Goal: Task Accomplishment & Management: Complete application form

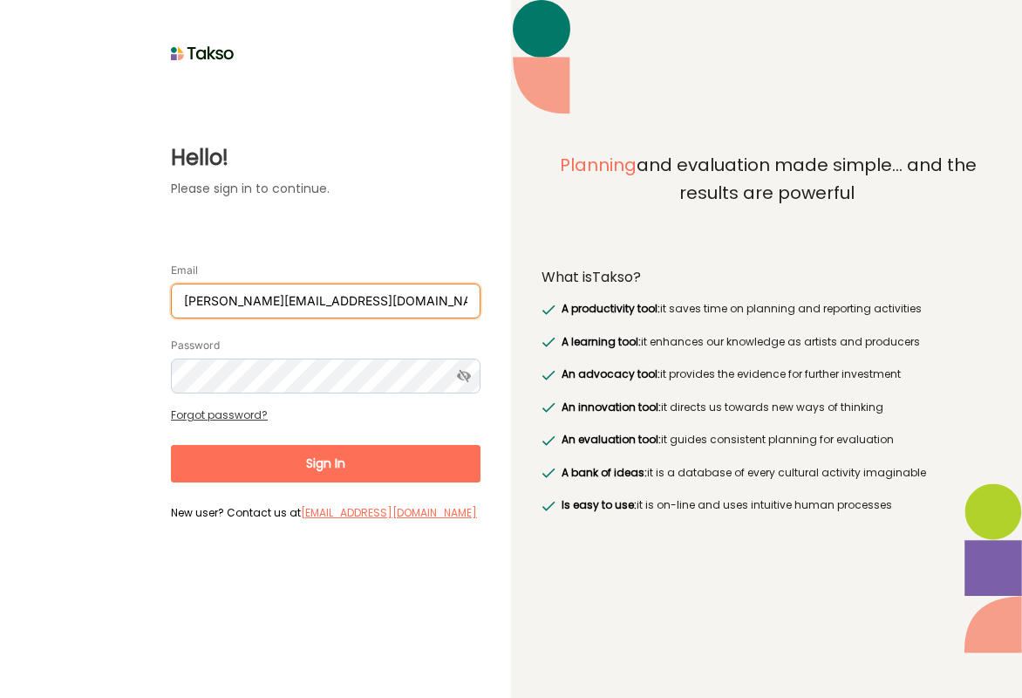
type input "[PERSON_NAME][EMAIL_ADDRESS][DOMAIN_NAME]"
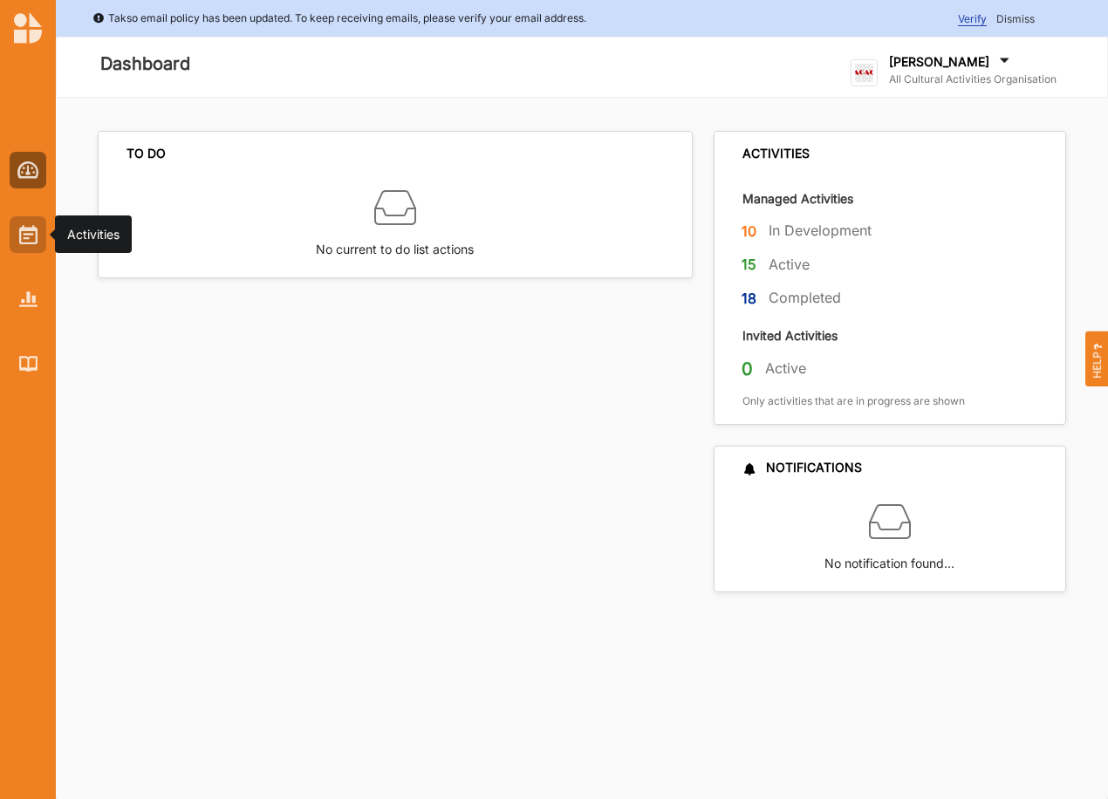
click at [23, 232] on img at bounding box center [28, 234] width 18 height 19
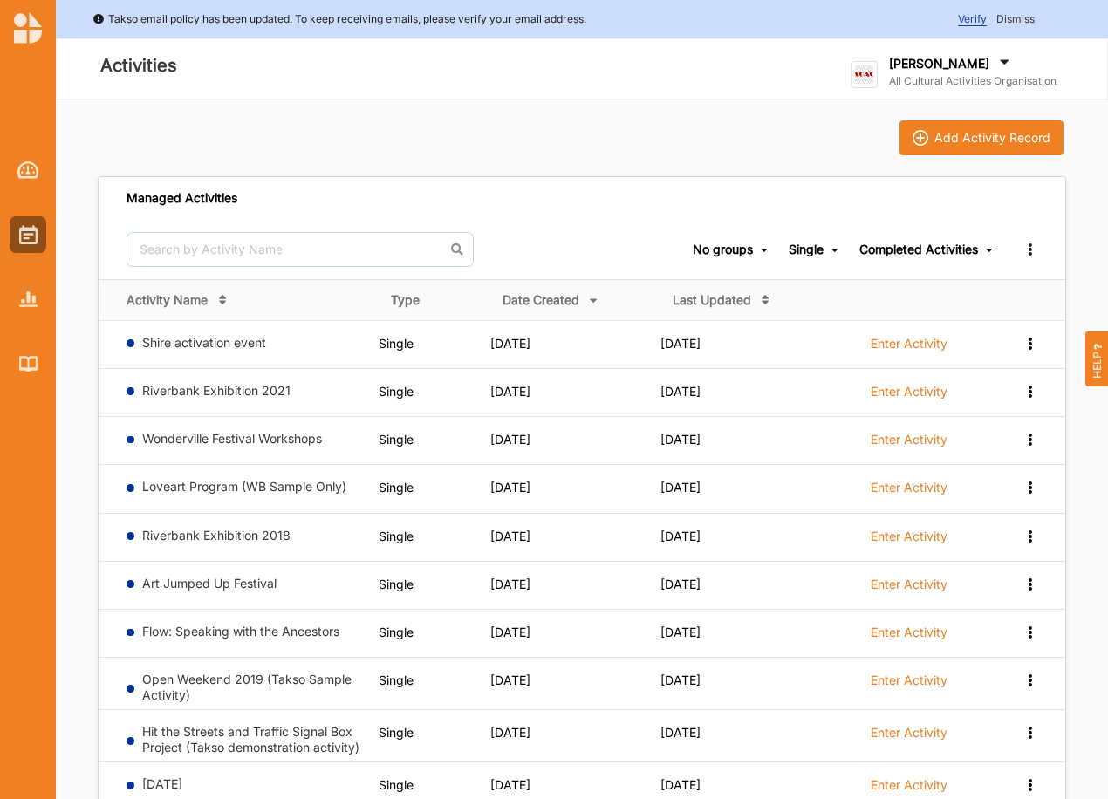
click at [913, 258] on span "Completed Activities Ongoing Activities Completed Activities All activities" at bounding box center [926, 249] width 135 height 59
click at [911, 250] on div "Completed Activities" at bounding box center [918, 250] width 119 height 16
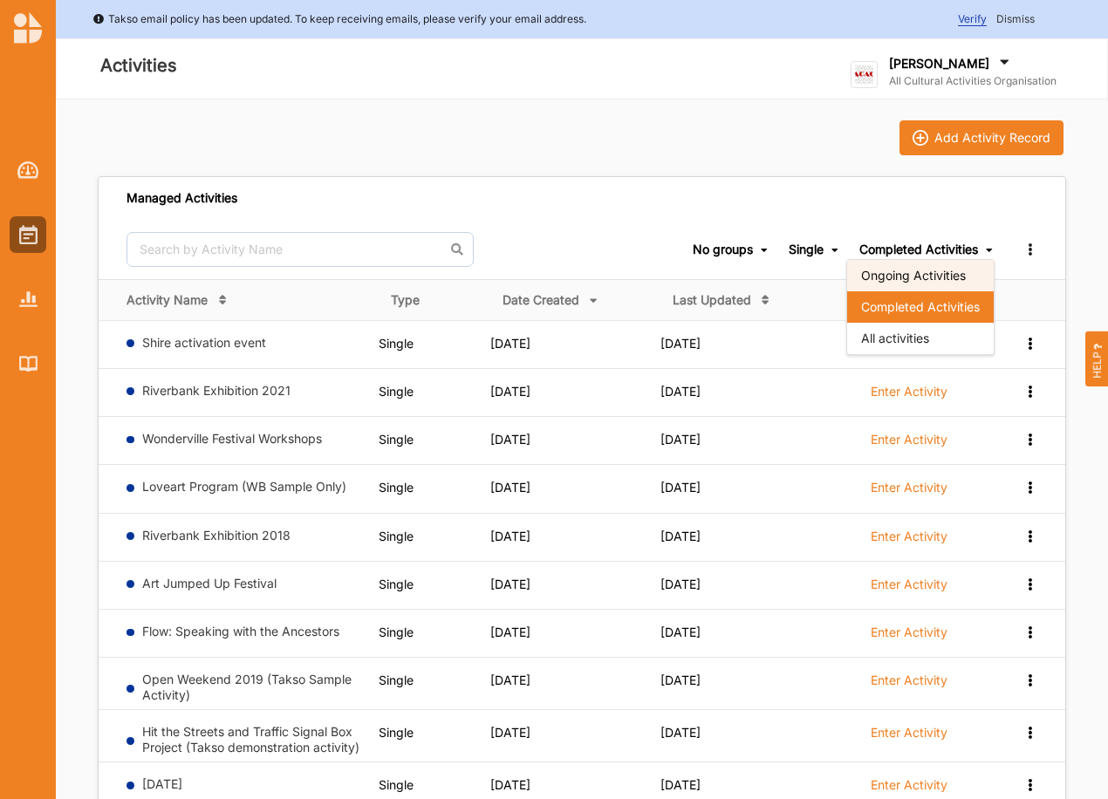
click at [914, 270] on div "Ongoing Activities" at bounding box center [920, 275] width 147 height 31
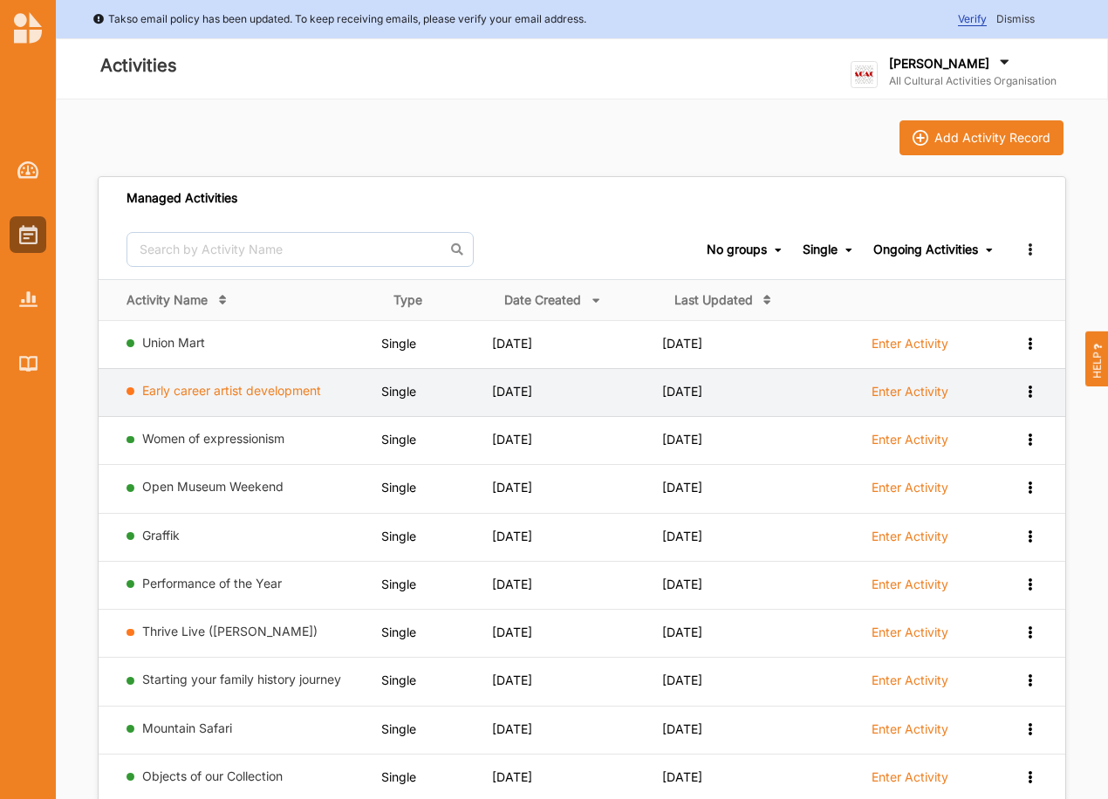
click at [174, 386] on link "Early career artist development" at bounding box center [231, 390] width 179 height 15
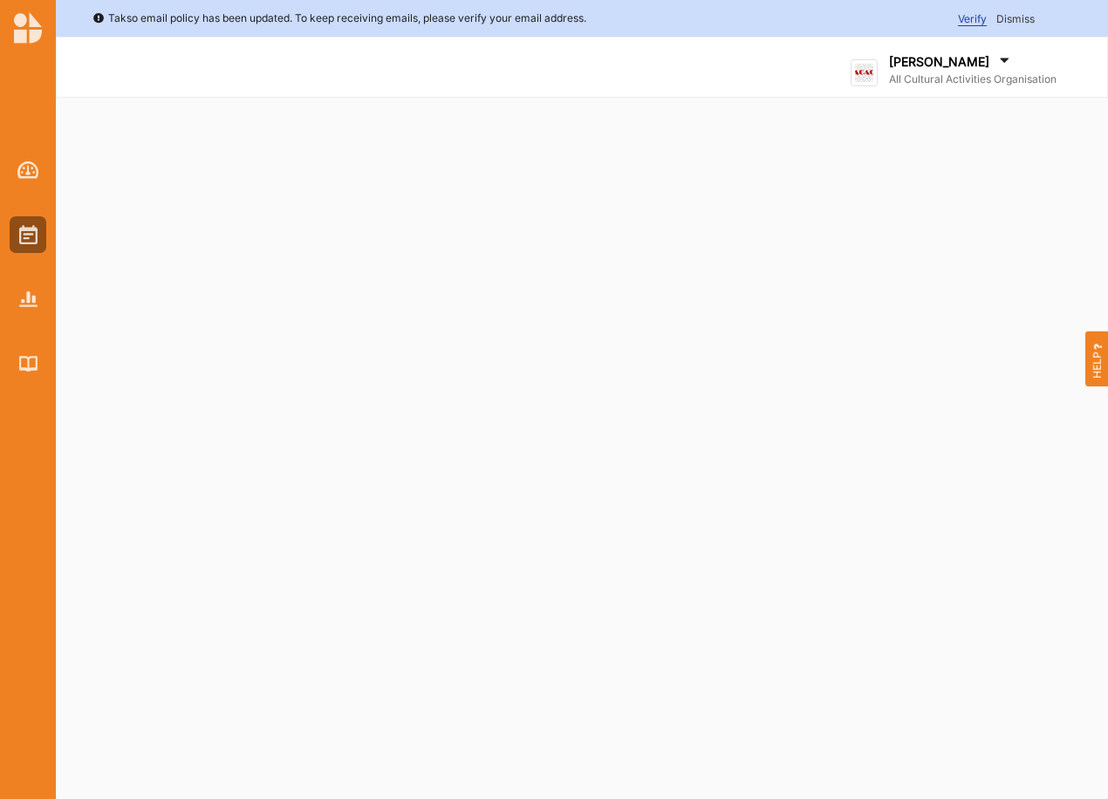
select select "2"
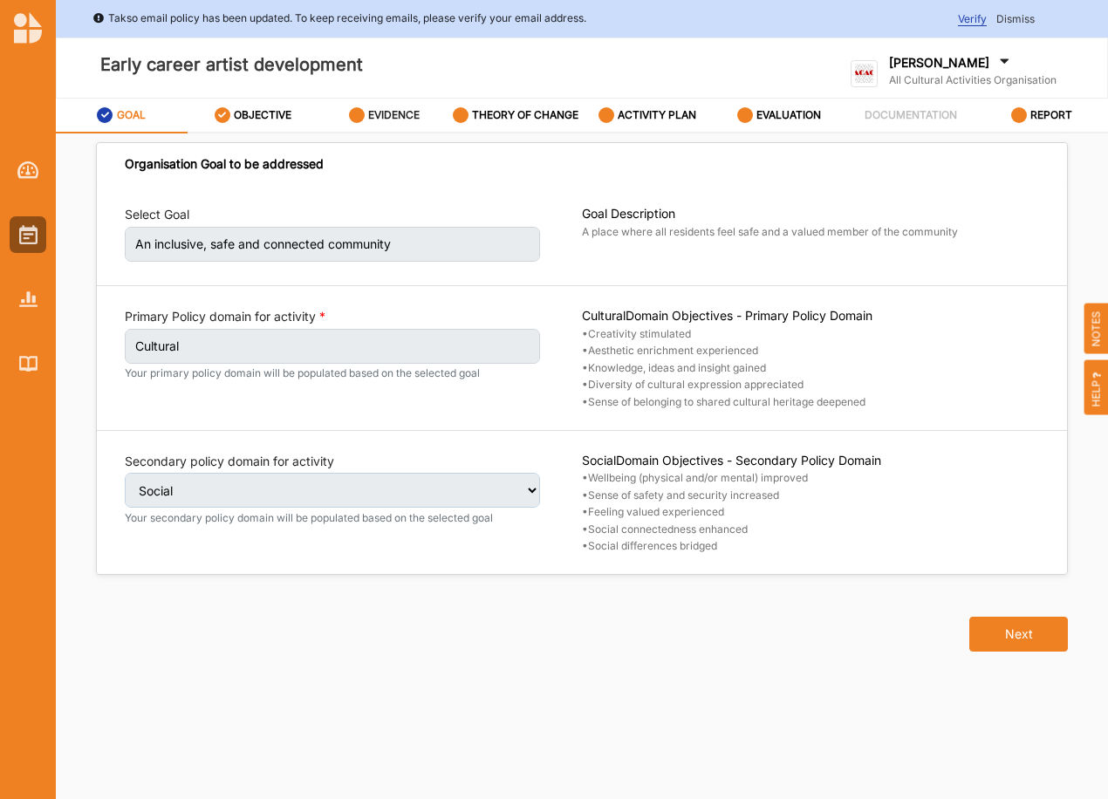
click at [380, 113] on label "EVIDENCE" at bounding box center [393, 115] width 51 height 14
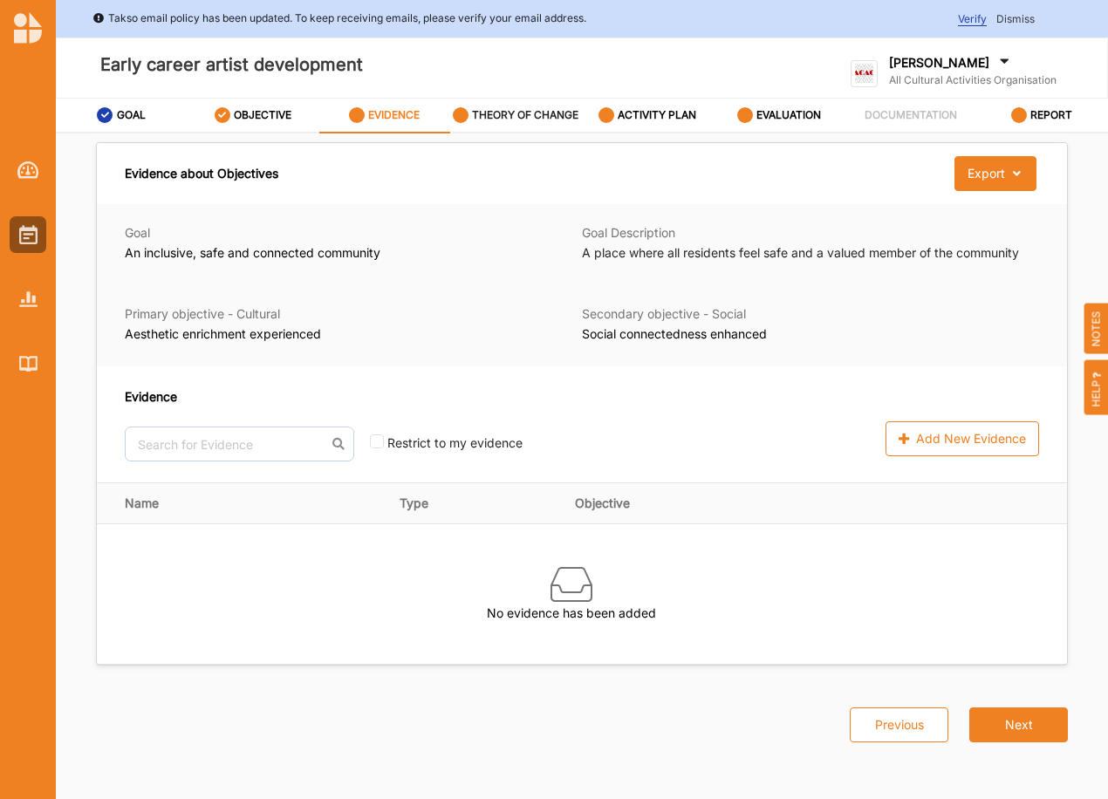
click at [557, 114] on label "THEORY OF CHANGE" at bounding box center [525, 115] width 106 height 14
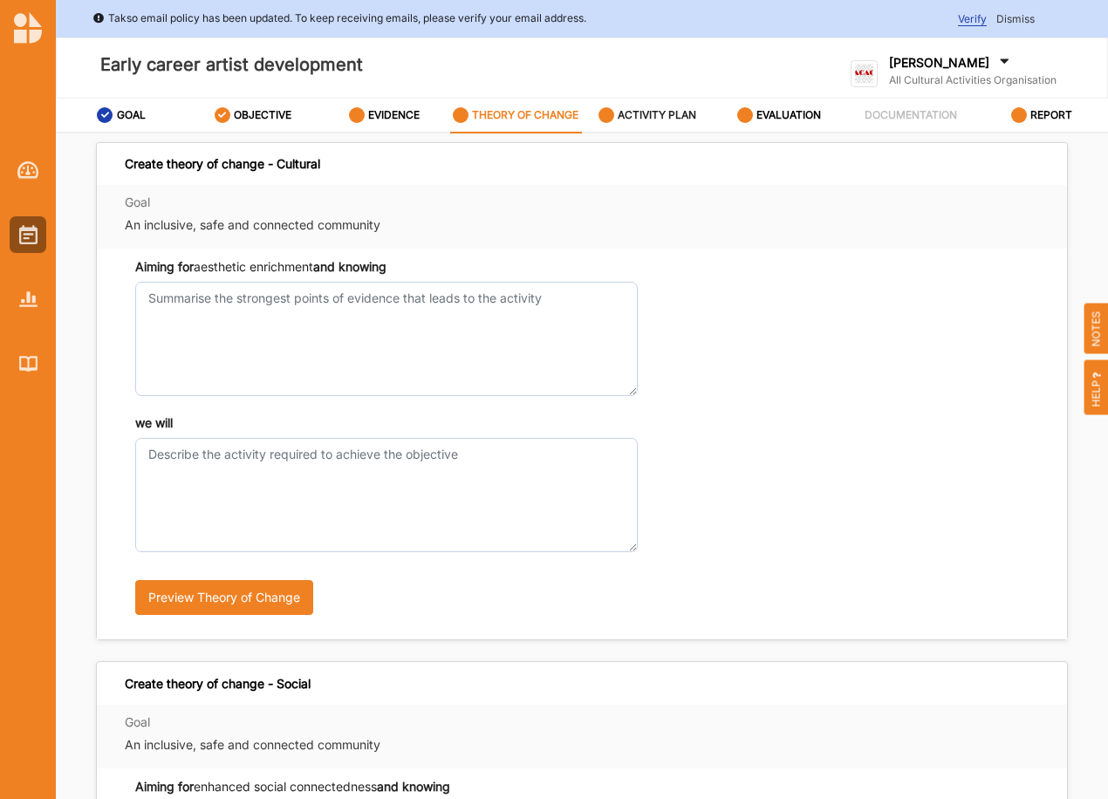
click at [648, 112] on label "ACTIVITY PLAN" at bounding box center [657, 115] width 79 height 14
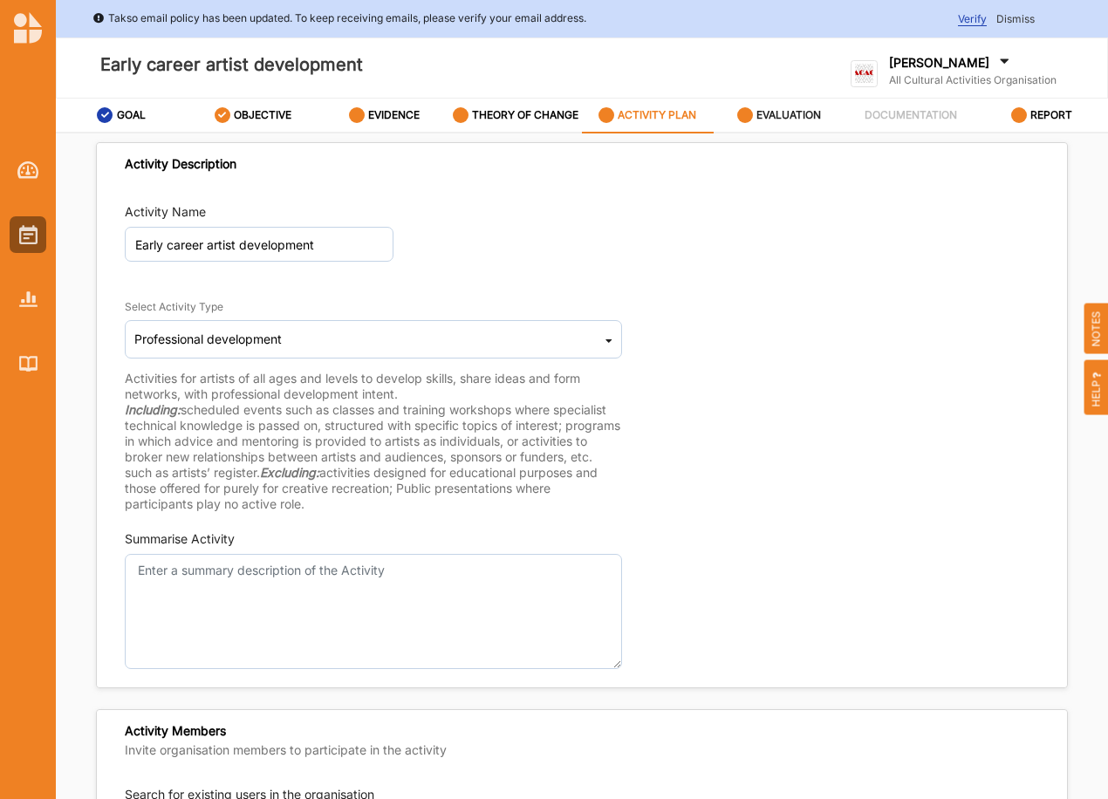
click at [788, 121] on label "EVALUATION" at bounding box center [788, 115] width 65 height 14
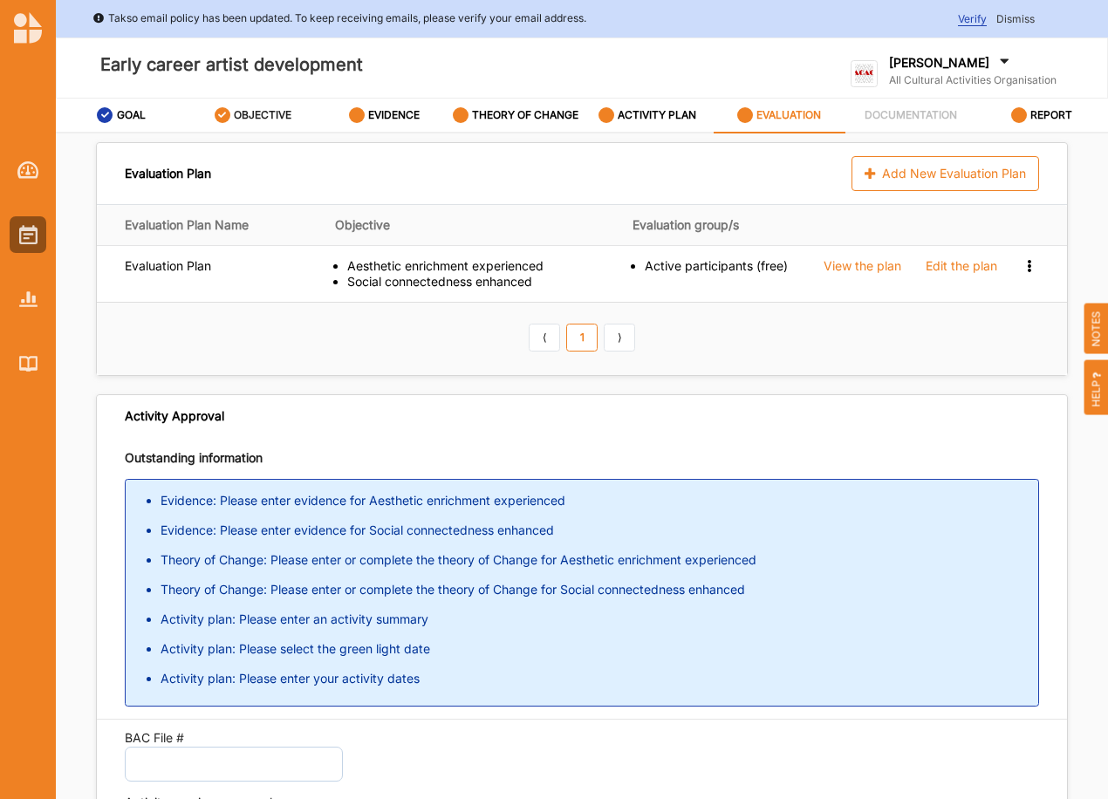
click at [235, 108] on label "OBJECTIVE" at bounding box center [263, 115] width 58 height 14
select select "2"
select select "9"
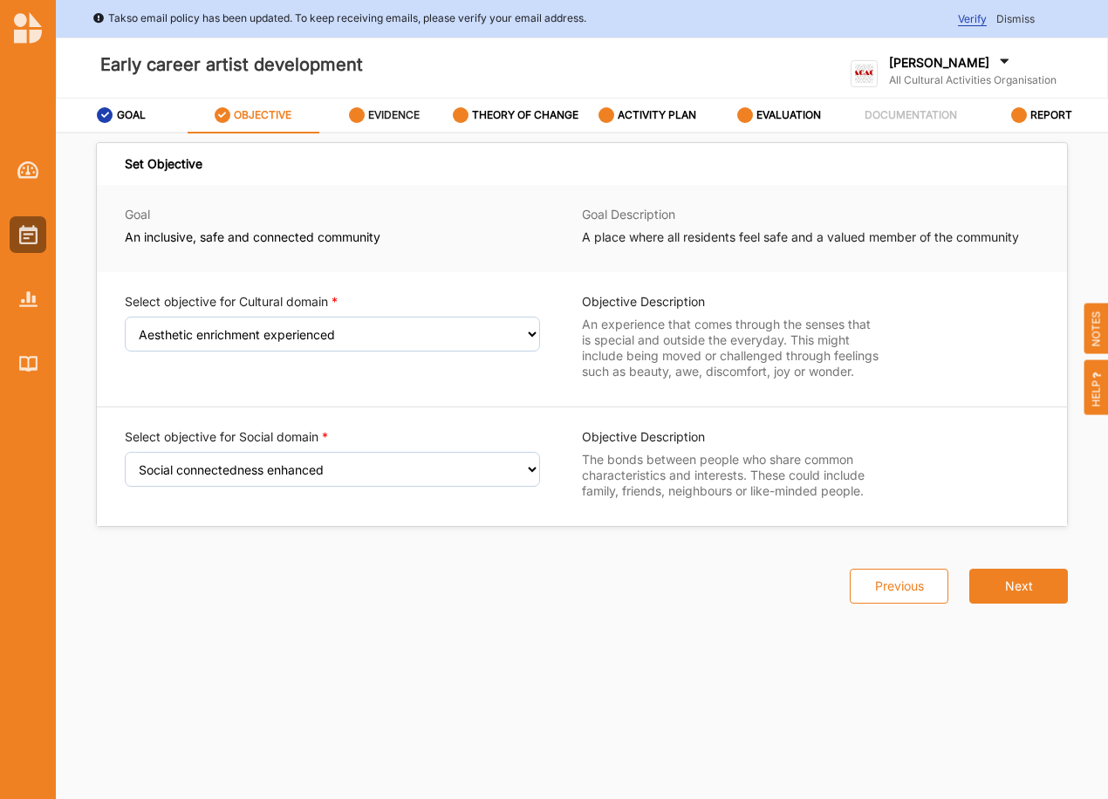
click at [376, 112] on label "EVIDENCE" at bounding box center [393, 115] width 51 height 14
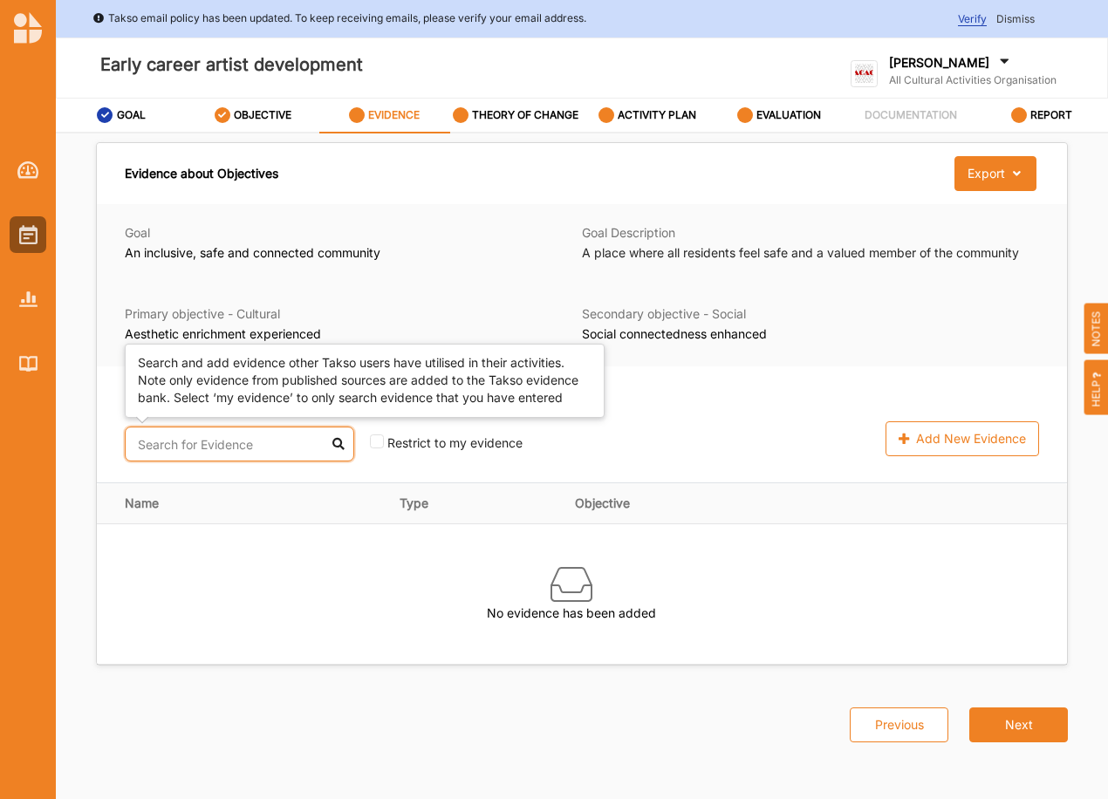
click at [195, 447] on input "text" at bounding box center [239, 444] width 229 height 35
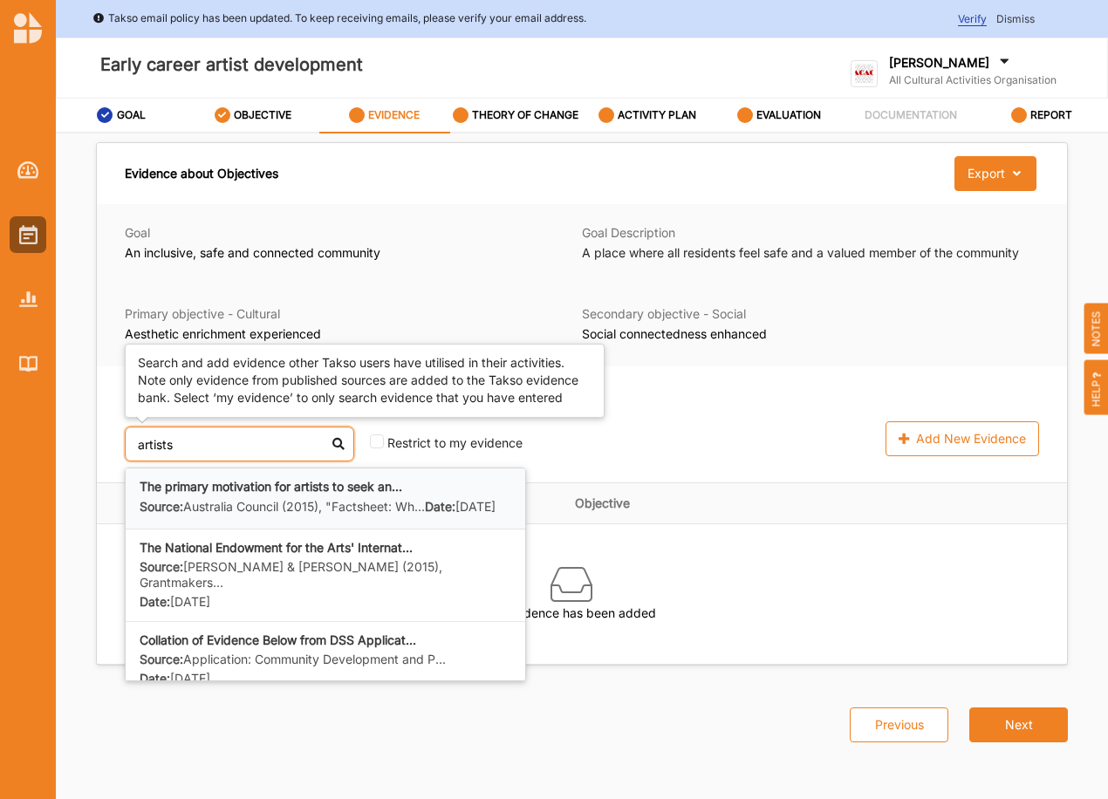
click at [267, 499] on label "Source: Australia Council (2015), "Factsheet: Wh..." at bounding box center [282, 507] width 285 height 17
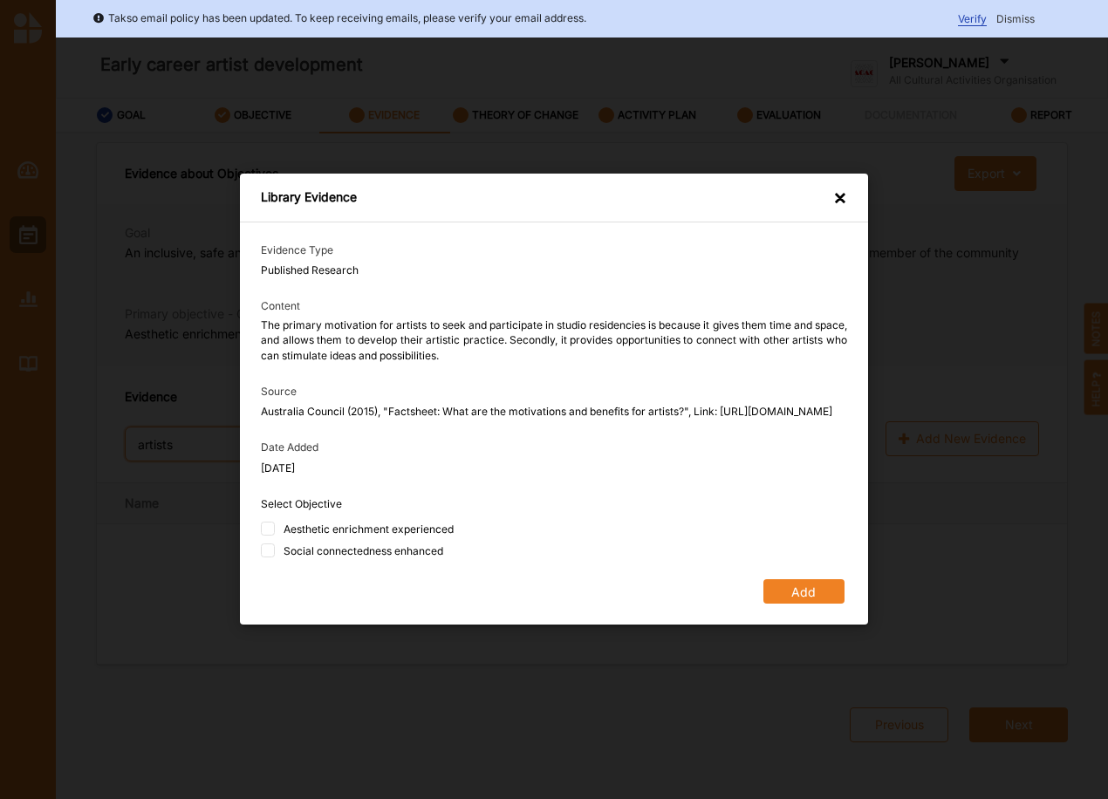
type input "artists"
click at [364, 536] on div "Aesthetic enrichment experienced" at bounding box center [369, 529] width 170 height 15
click at [275, 536] on input "Aesthetic enrichment experienced" at bounding box center [268, 529] width 14 height 14
checkbox input "true"
click at [366, 559] on div "Social connectedness enhanced" at bounding box center [364, 551] width 160 height 15
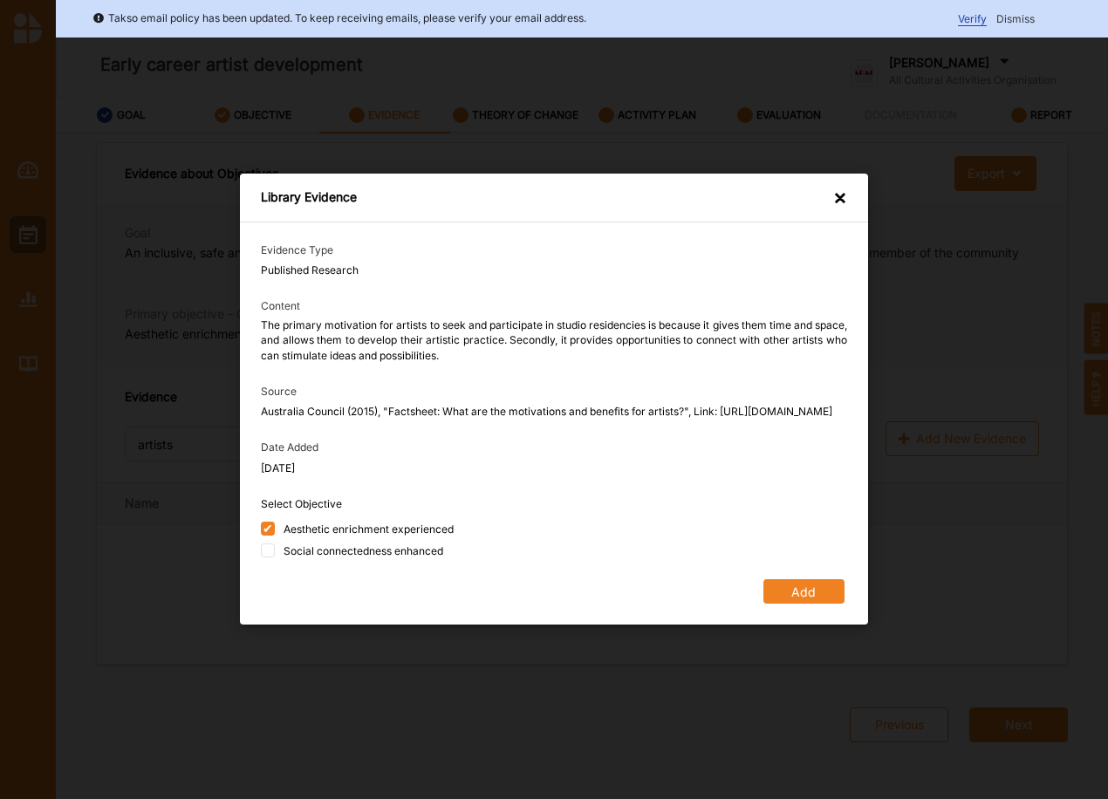
click at [275, 558] on input "Social connectedness enhanced" at bounding box center [268, 551] width 14 height 14
checkbox input "true"
click at [804, 595] on button "Add" at bounding box center [803, 592] width 81 height 24
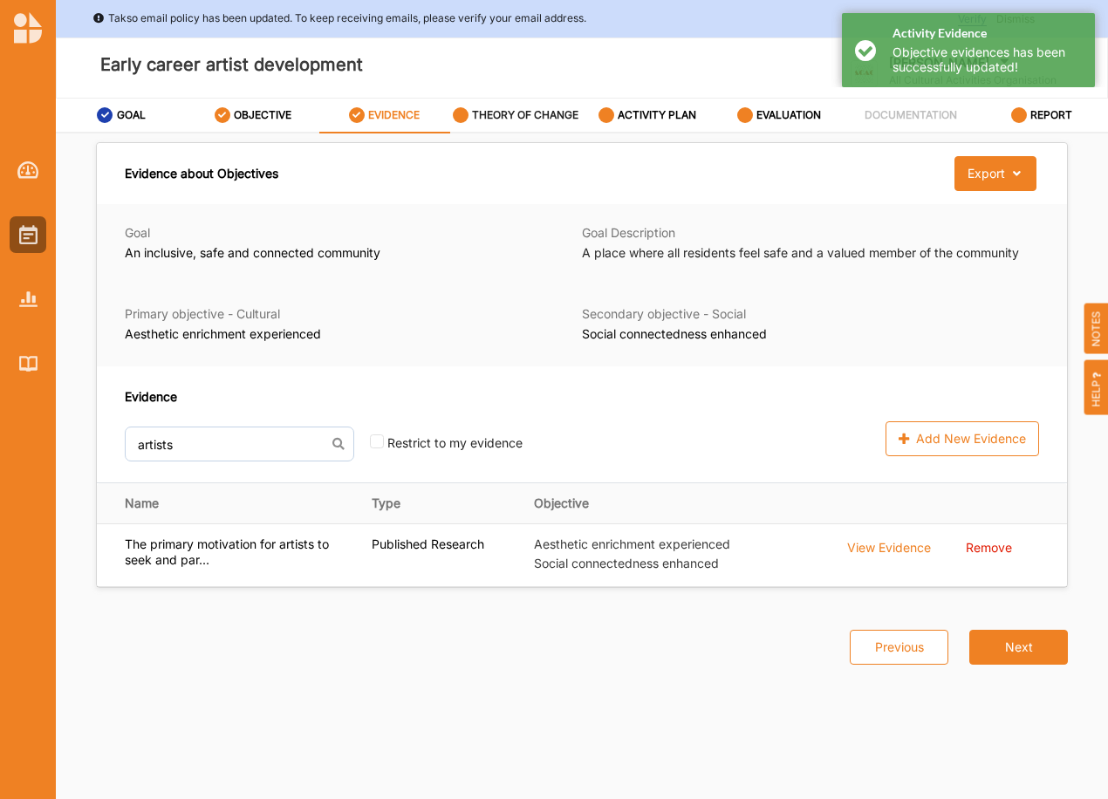
click at [495, 115] on label "THEORY OF CHANGE" at bounding box center [525, 115] width 106 height 14
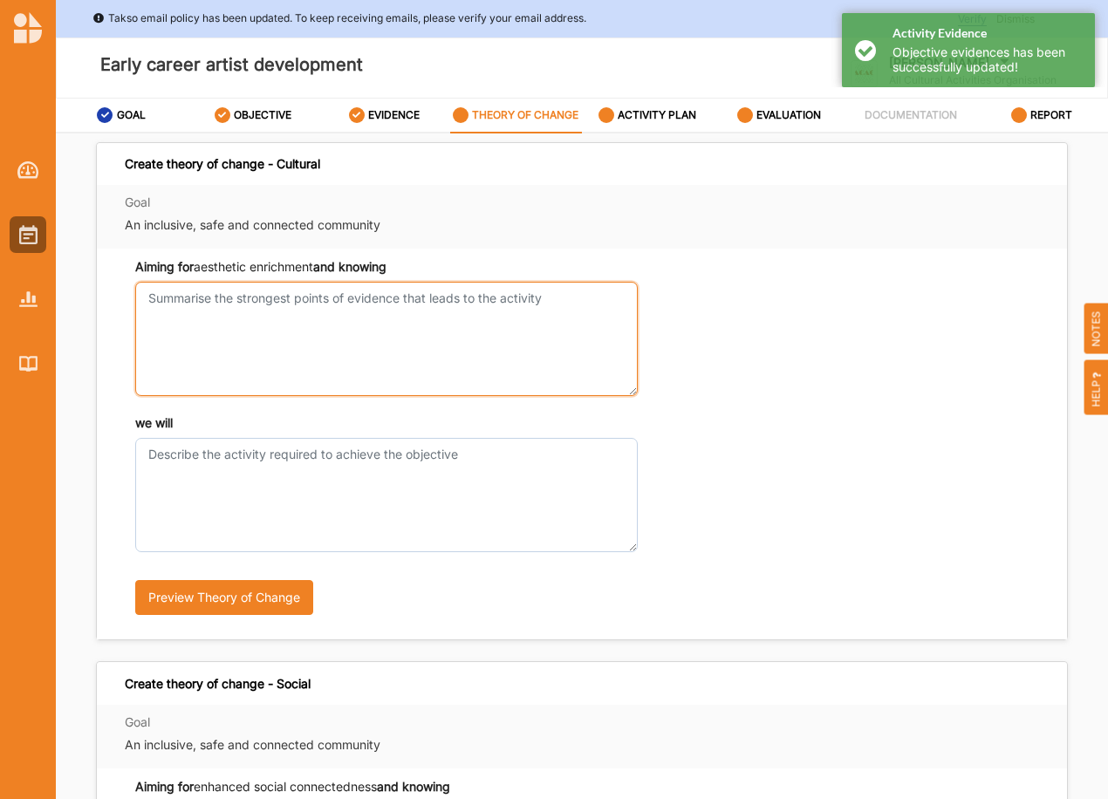
click at [145, 304] on textarea "Aiming for aesthetic enrichment and knowing" at bounding box center [386, 339] width 503 height 114
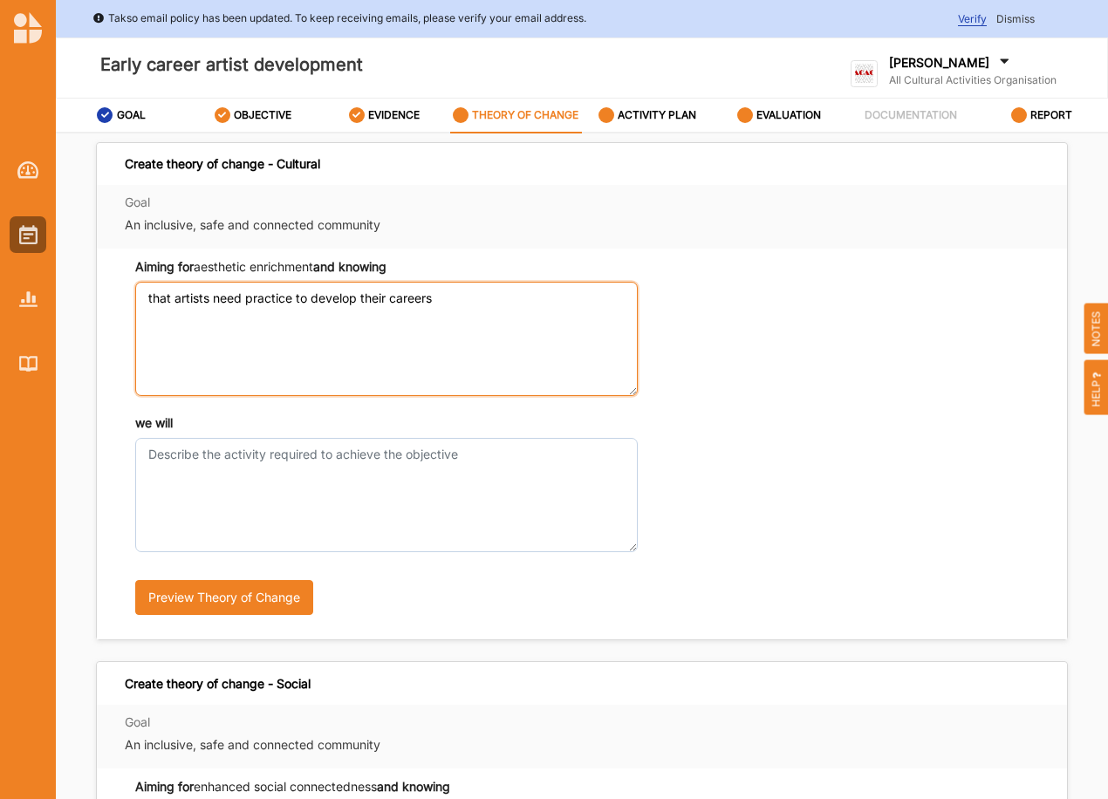
type textarea "that artists need practice to develop their careers"
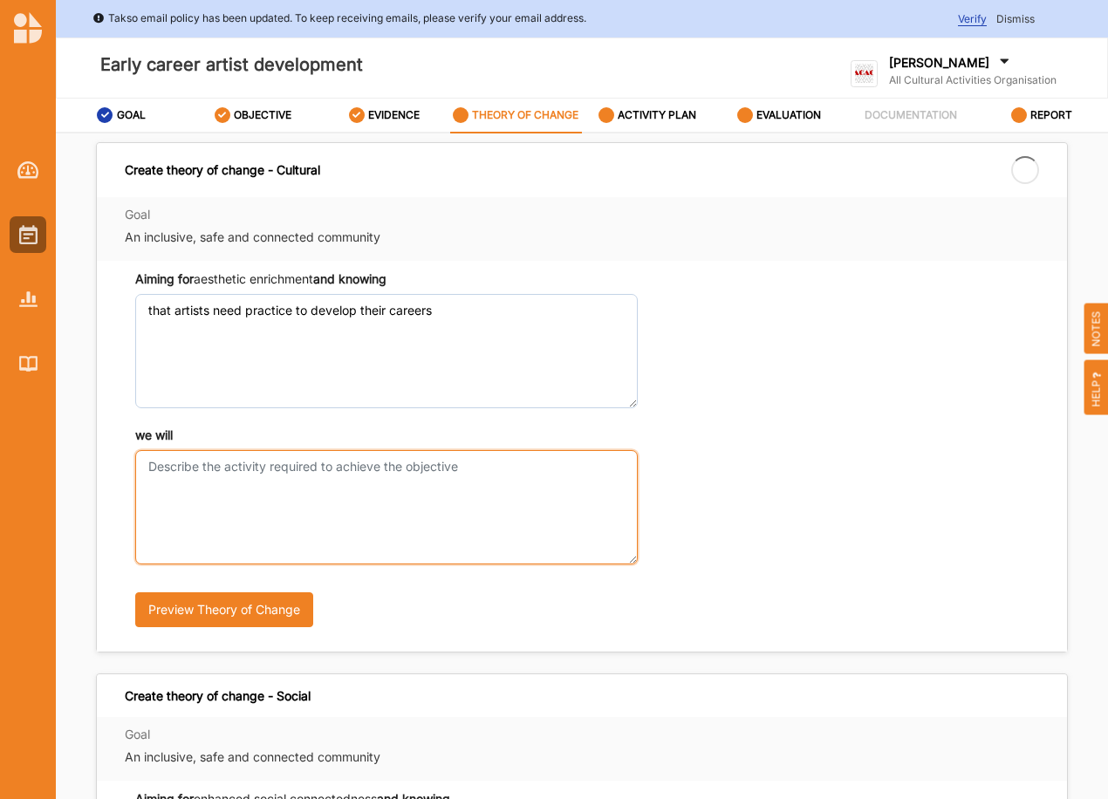
click at [192, 448] on div "we will" at bounding box center [386, 496] width 503 height 138
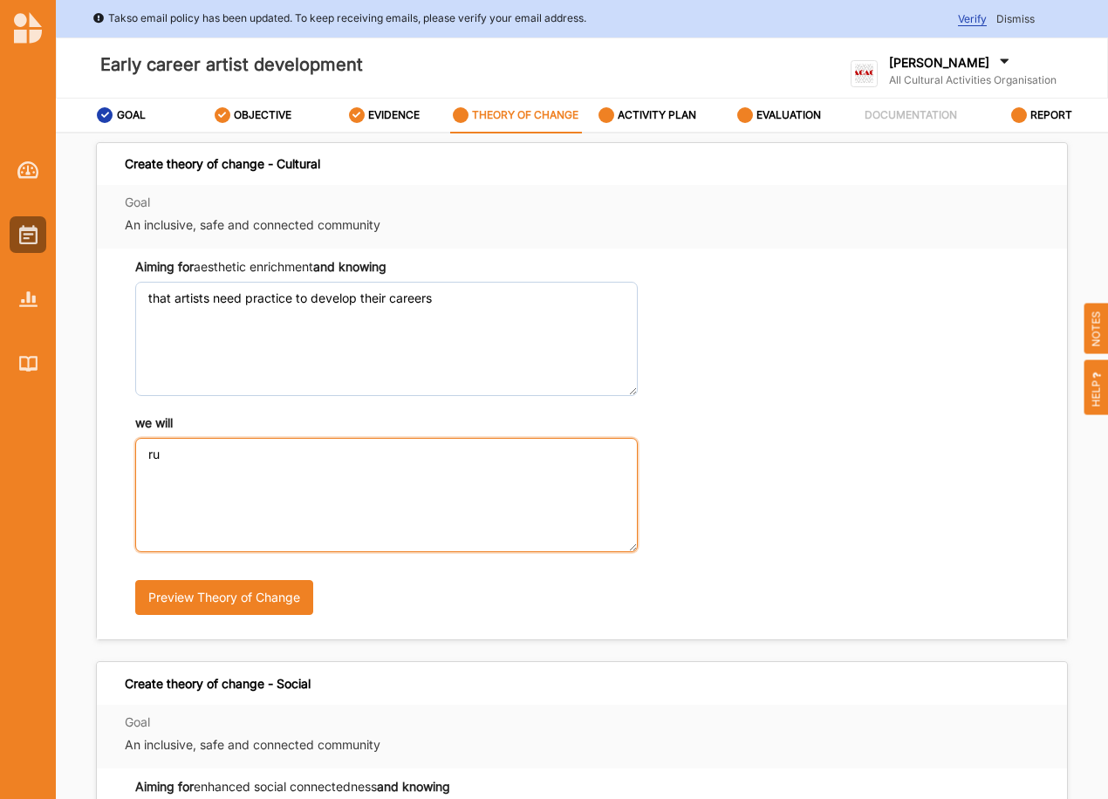
type textarea "r"
click at [364, 456] on textarea "provide grants to artists to increase their work output of new works" at bounding box center [386, 495] width 503 height 114
drag, startPoint x: 364, startPoint y: 456, endPoint x: 403, endPoint y: 459, distance: 39.3
click at [403, 459] on textarea "provide grants to artists to increase their work output of new works" at bounding box center [386, 495] width 503 height 114
click at [490, 449] on textarea "provide grants to artists to increase output of new works" at bounding box center [386, 495] width 503 height 114
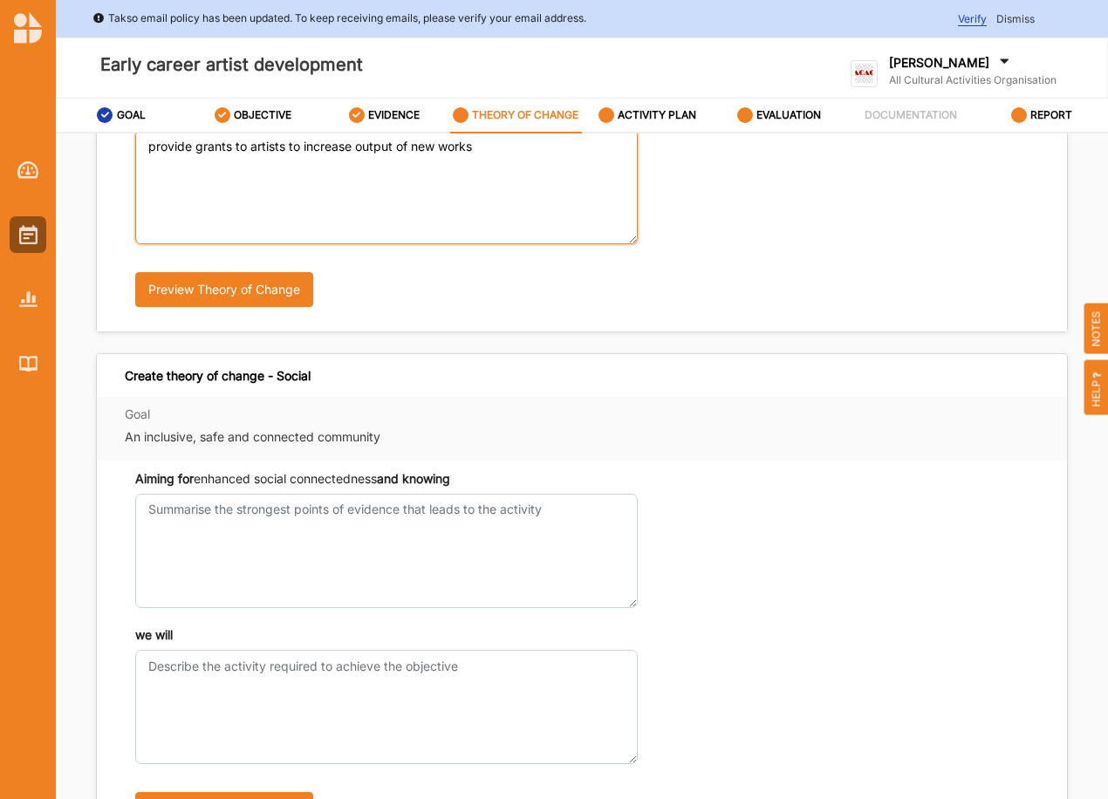
scroll to position [320, 0]
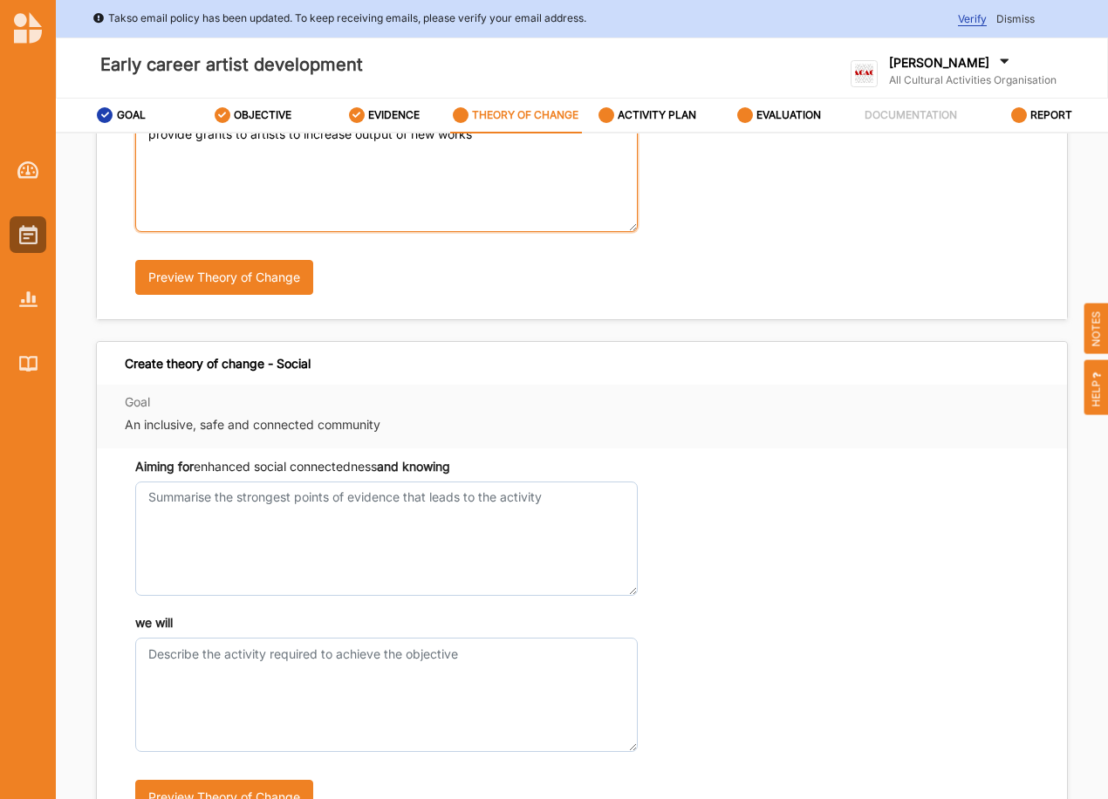
type textarea "provide grants to artists to increase output of new works"
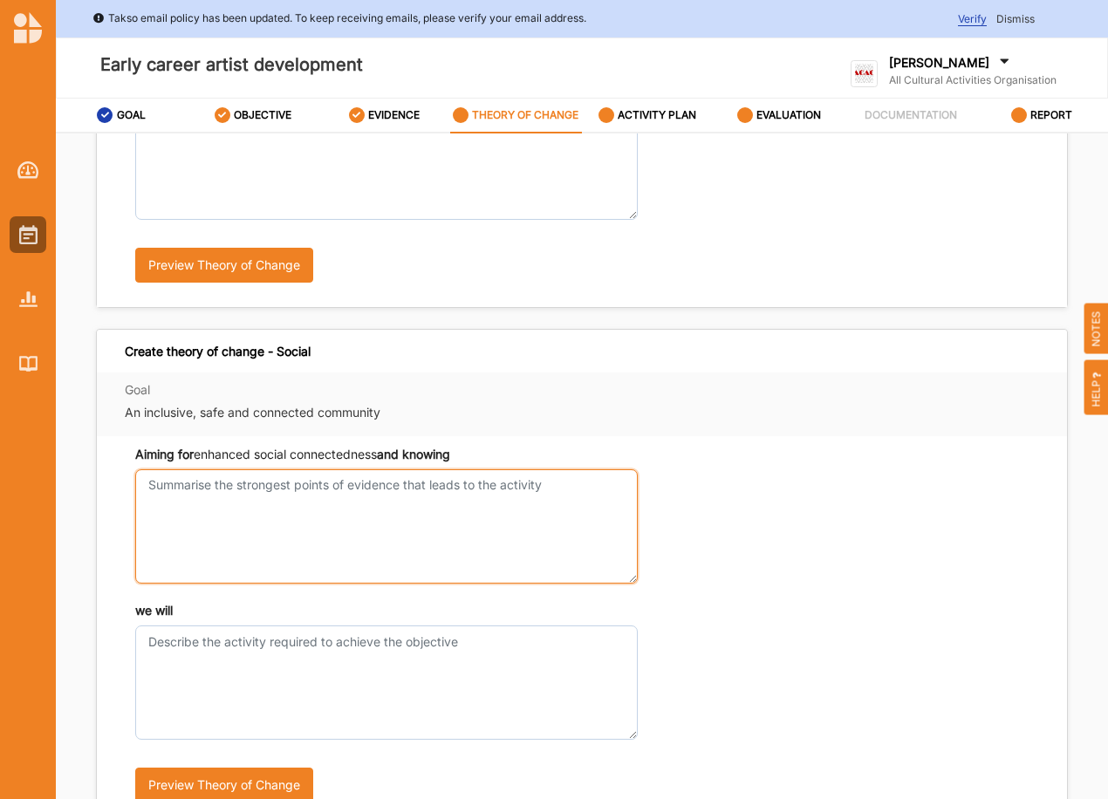
click at [168, 496] on textarea "Aiming for aesthetic enrichment and knowing" at bounding box center [386, 526] width 503 height 114
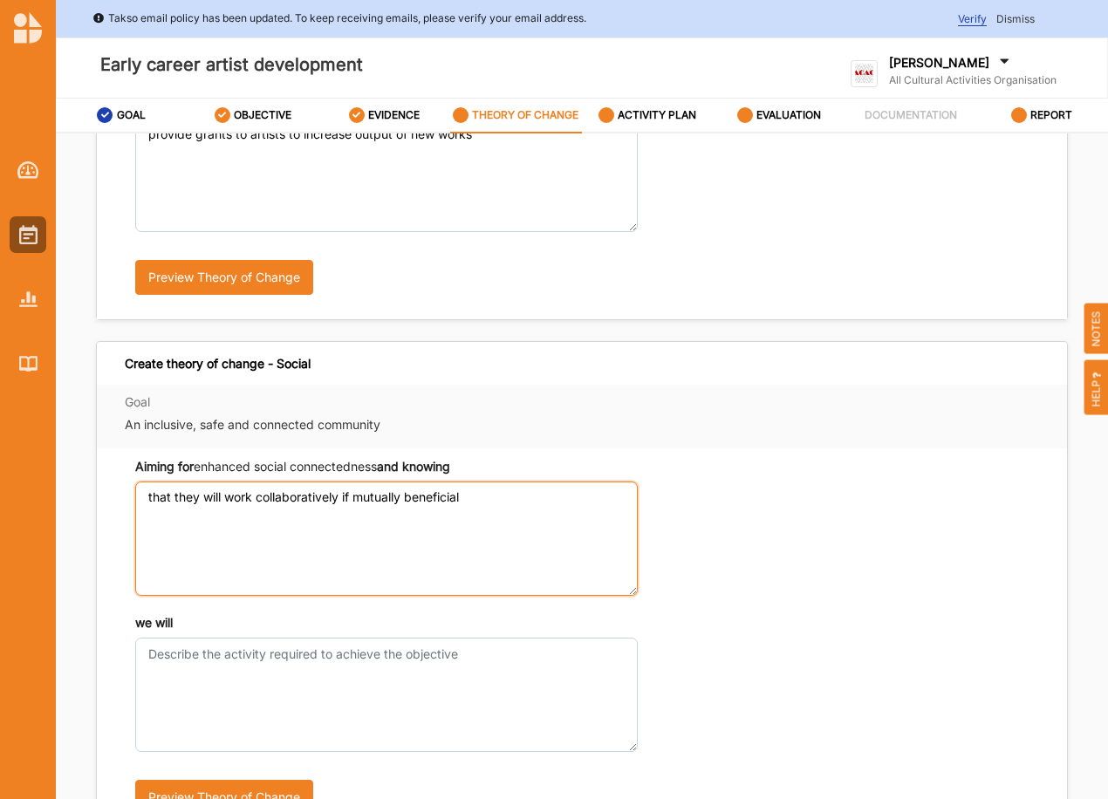
type textarea "that they will work collaboratively if mutually beneficial"
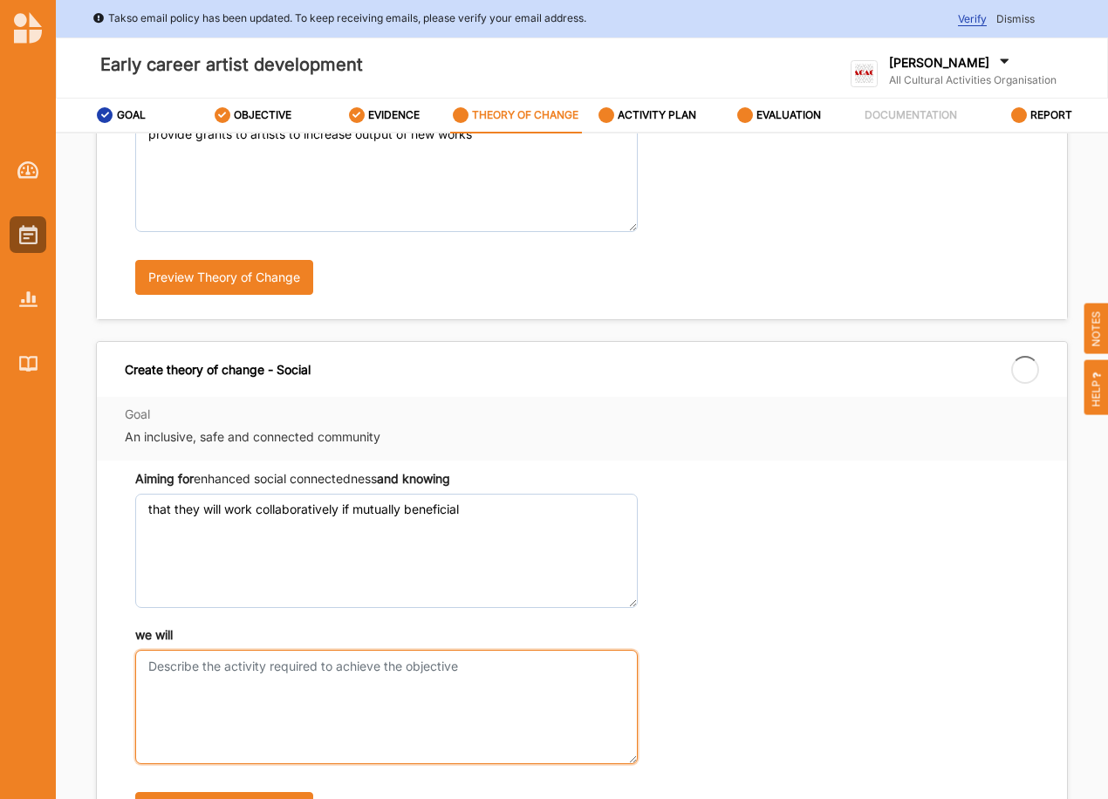
click at [270, 651] on textarea "we will" at bounding box center [386, 707] width 503 height 114
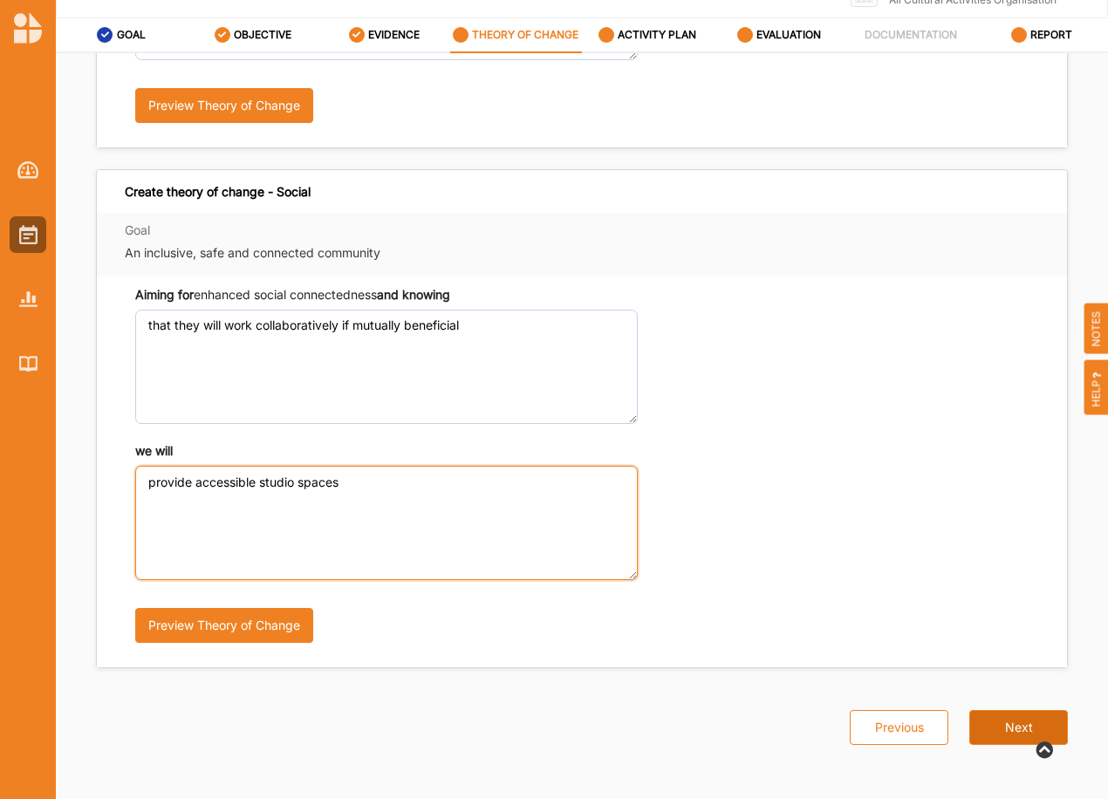
scroll to position [85, 0]
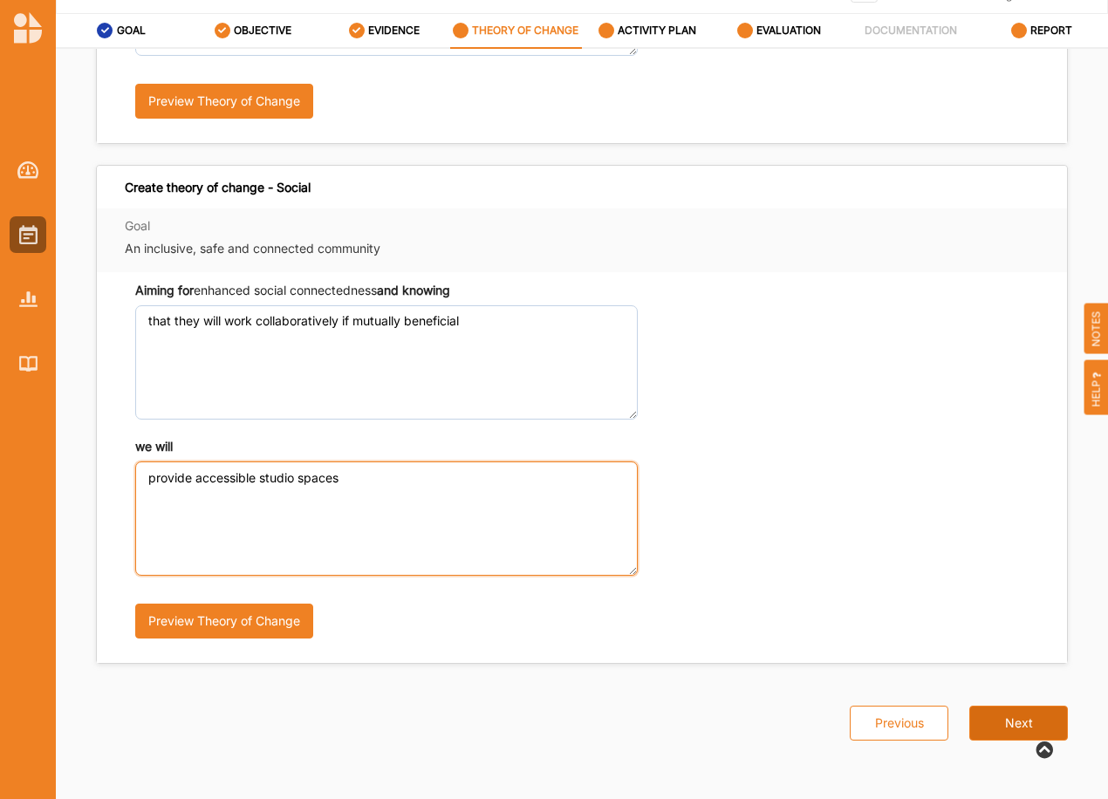
type textarea "provide accessible studio spaces"
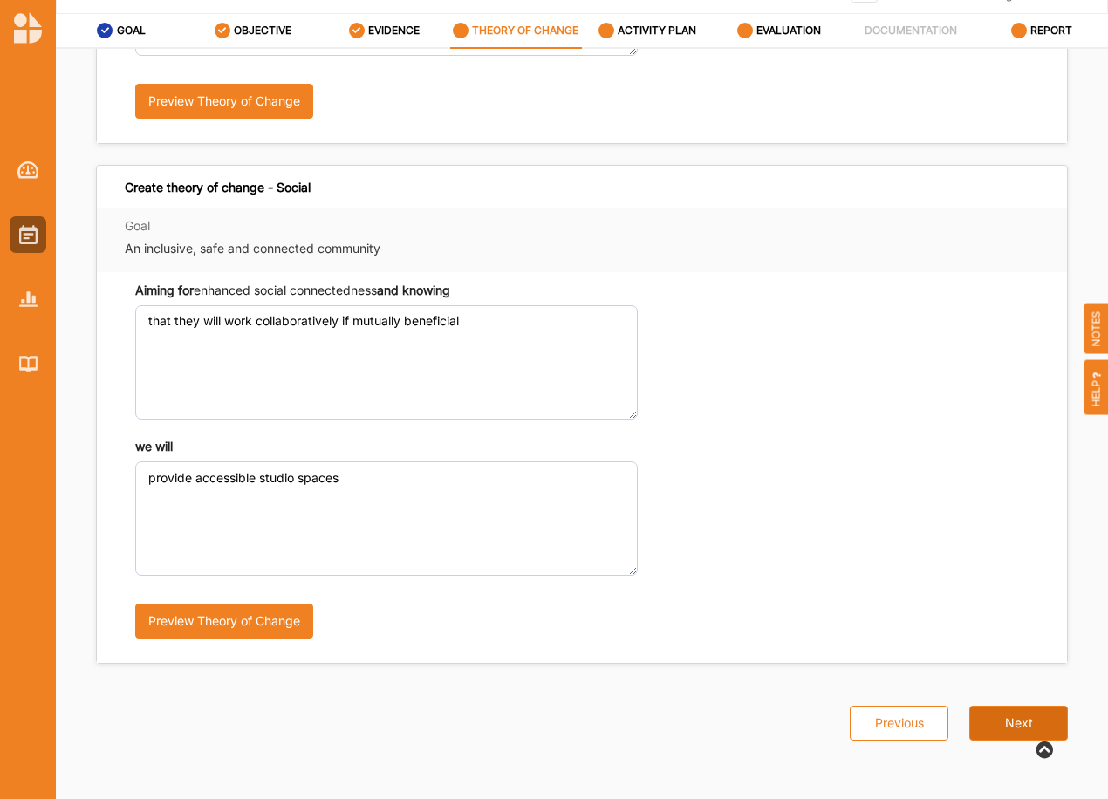
click at [1015, 697] on button "Next" at bounding box center [1018, 723] width 99 height 35
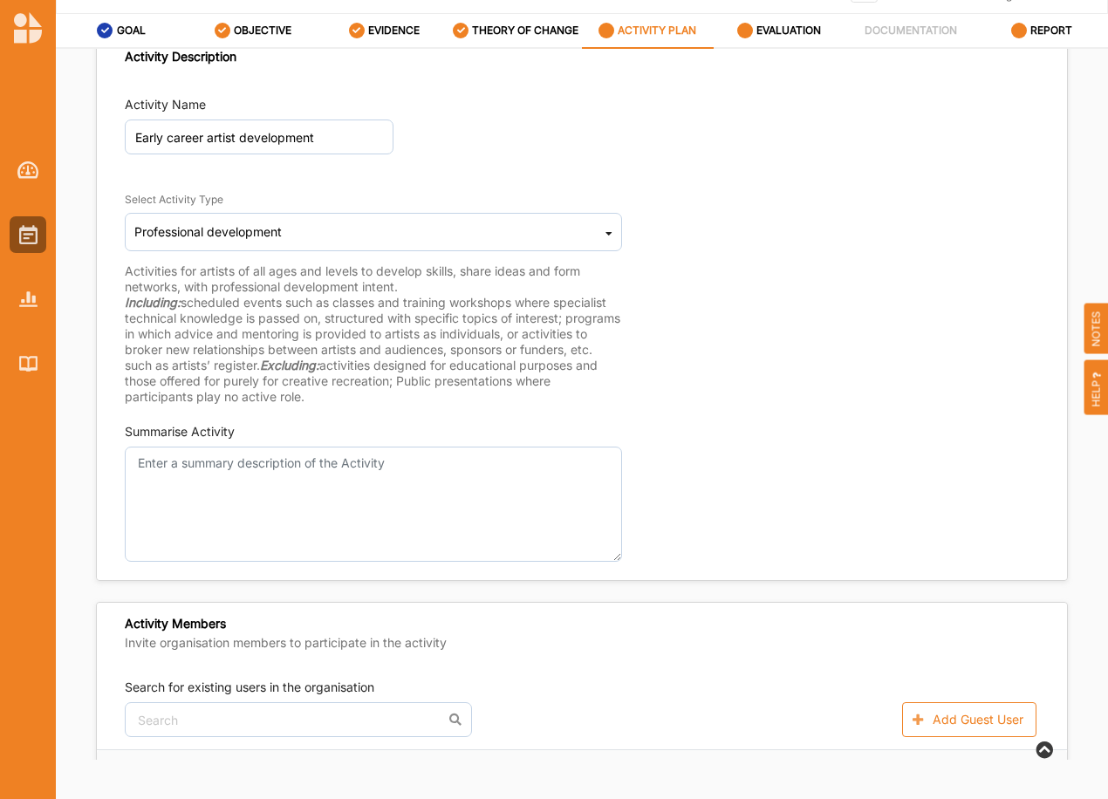
scroll to position [29, 0]
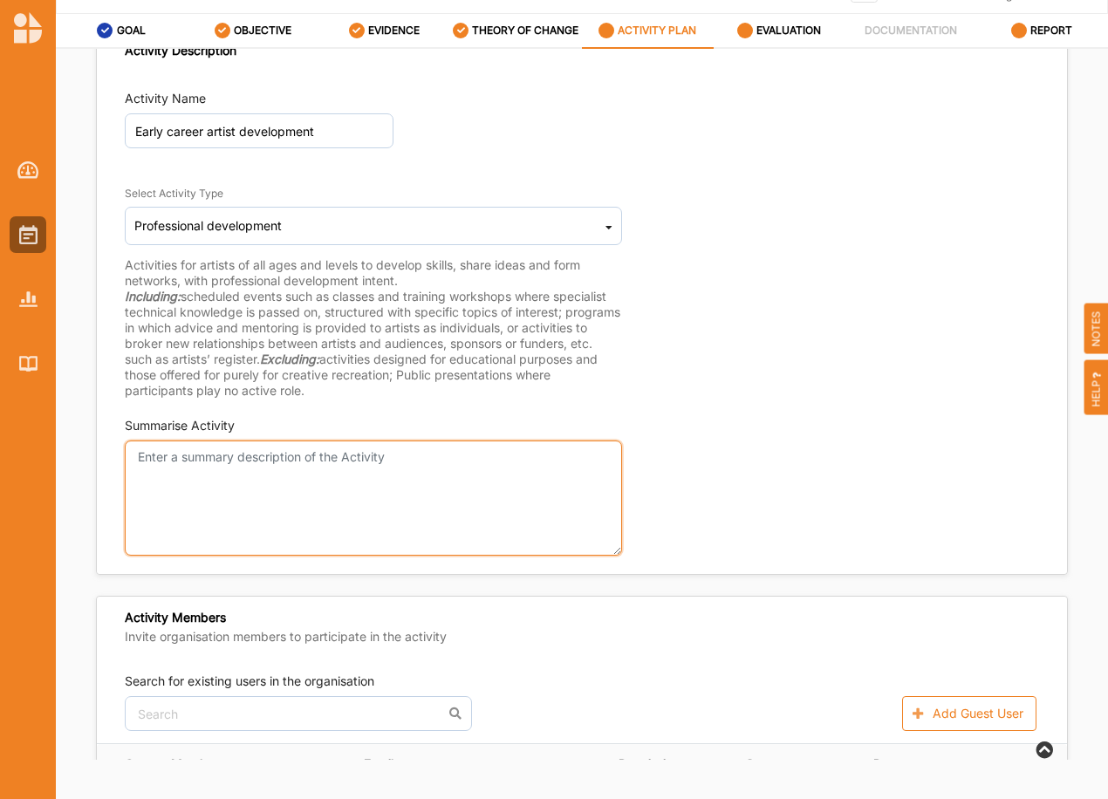
click at [208, 450] on textarea "Summarise Activity" at bounding box center [373, 498] width 497 height 114
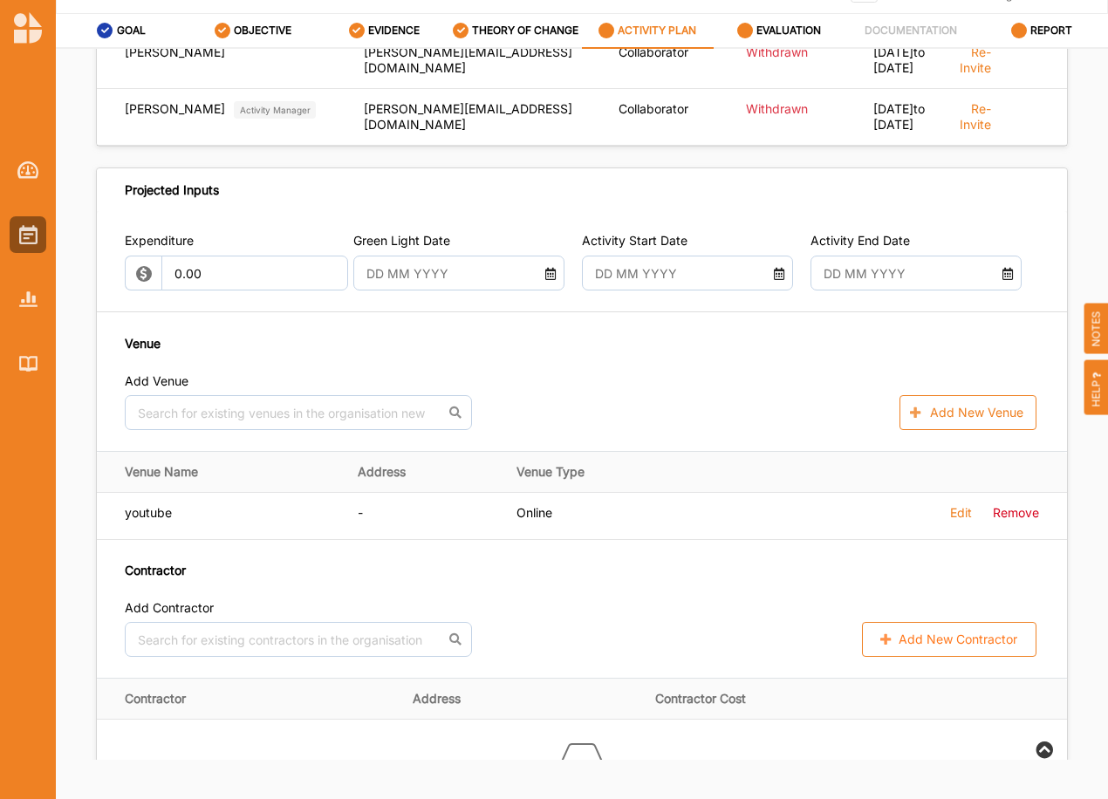
scroll to position [960, 0]
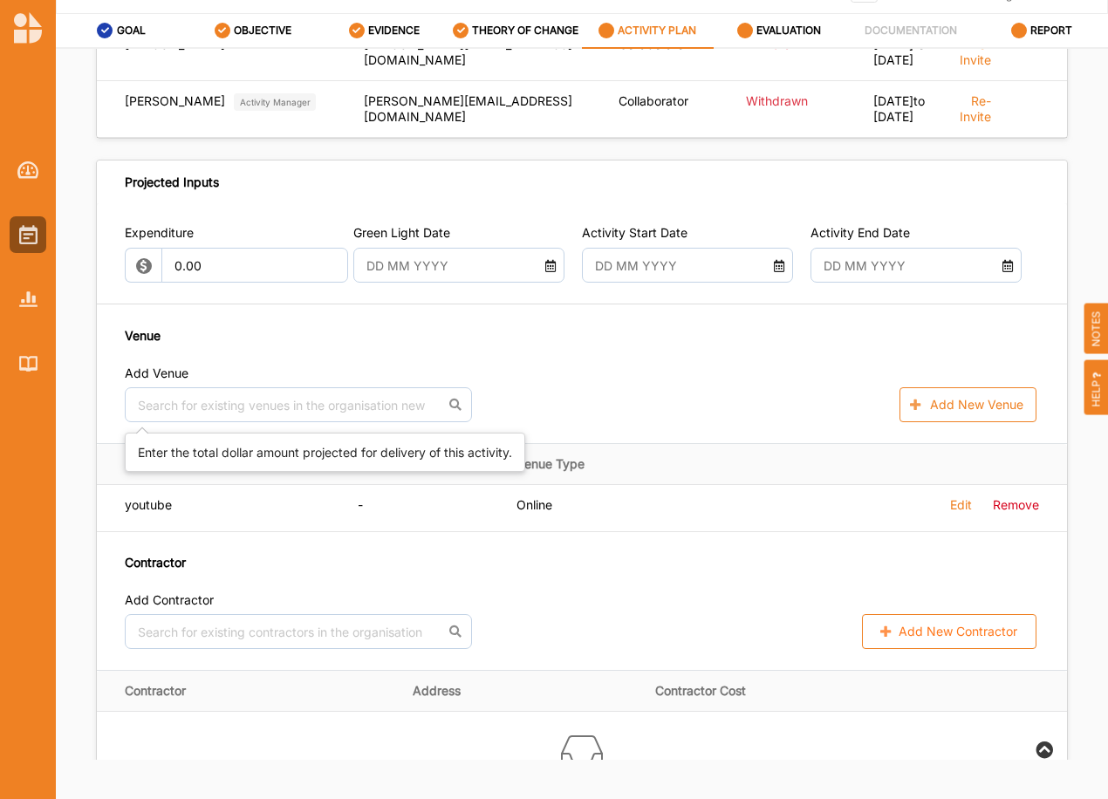
type textarea "Grants and studio spaces will be provided to local artists for long periods of …"
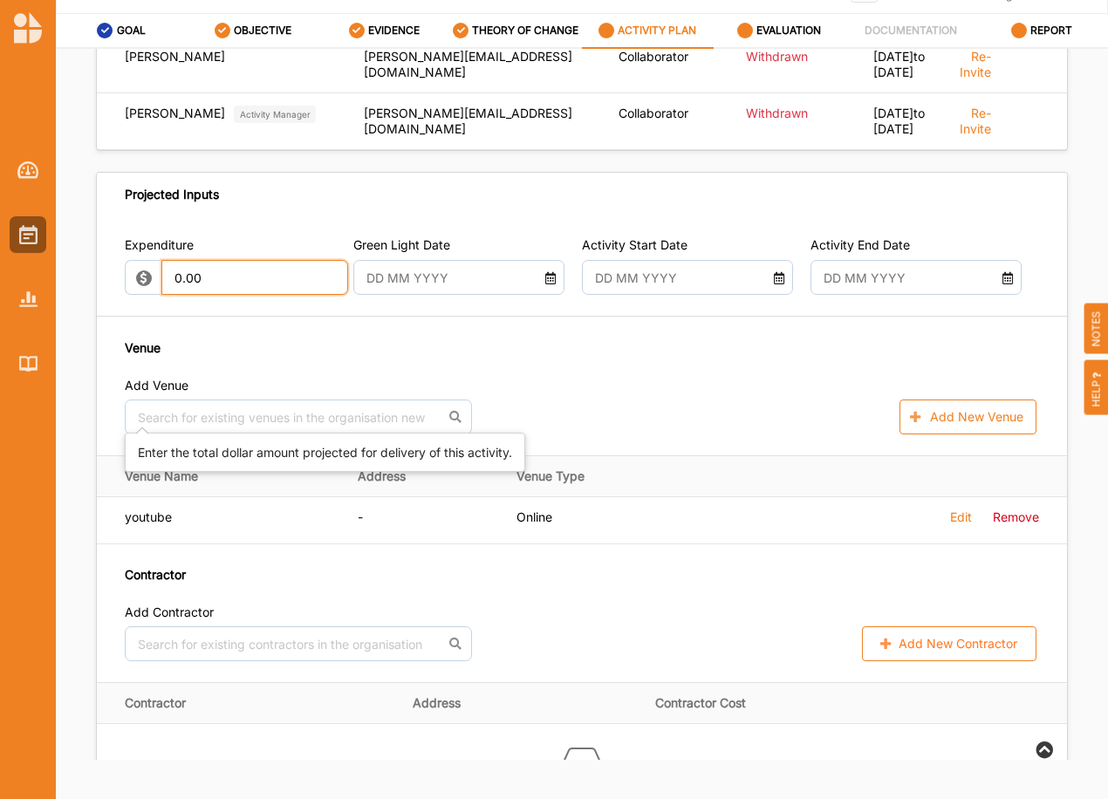
scroll to position [972, 0]
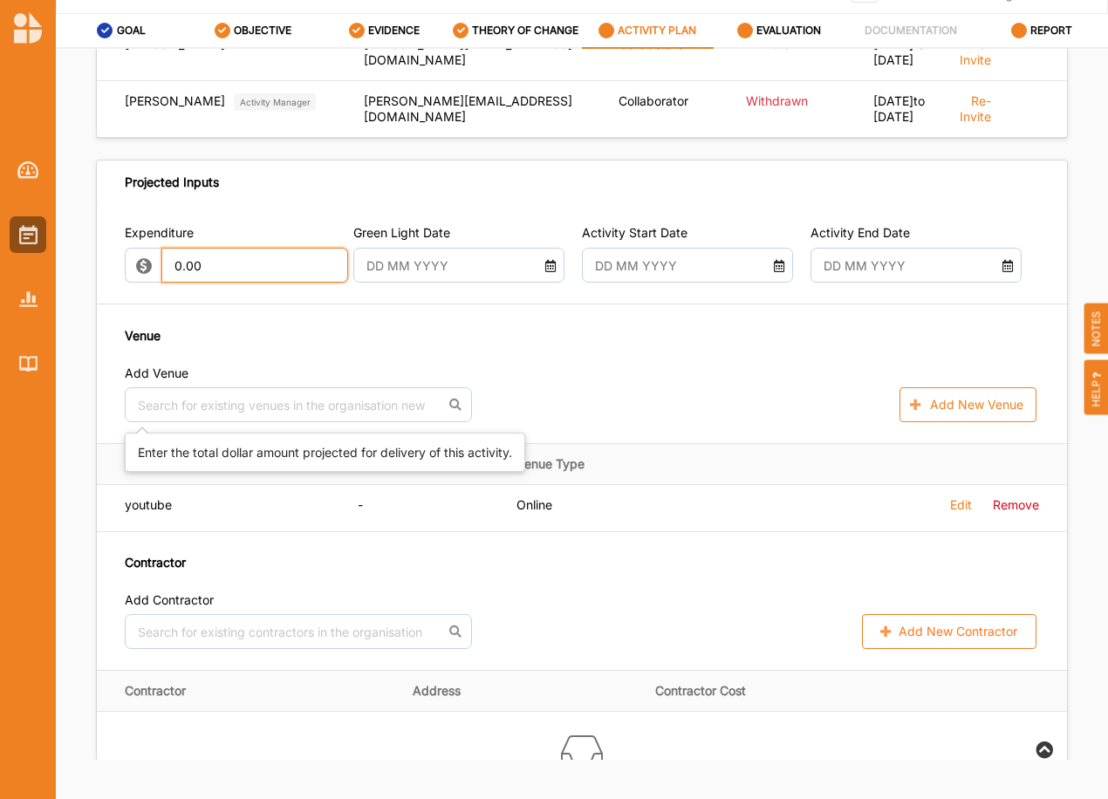
drag, startPoint x: 202, startPoint y: 407, endPoint x: 145, endPoint y: 402, distance: 56.9
click at [144, 283] on div "0.00" at bounding box center [232, 265] width 215 height 35
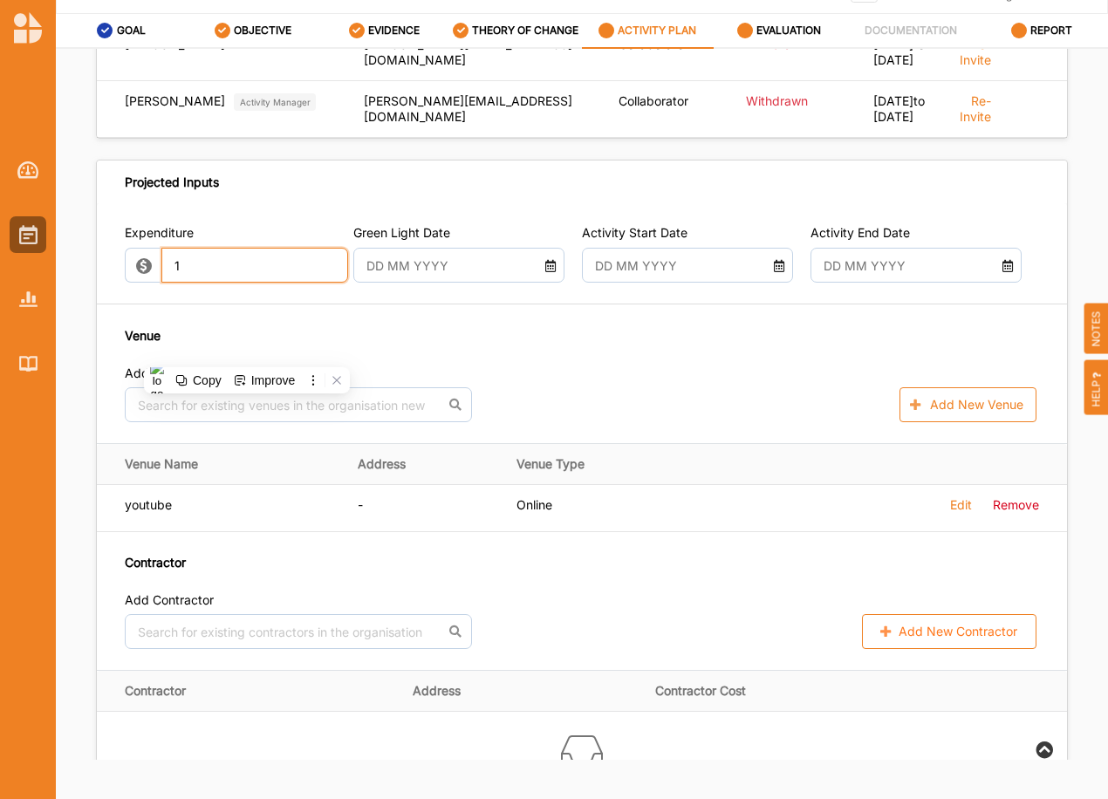
scroll to position [960, 0]
type input "0.00"
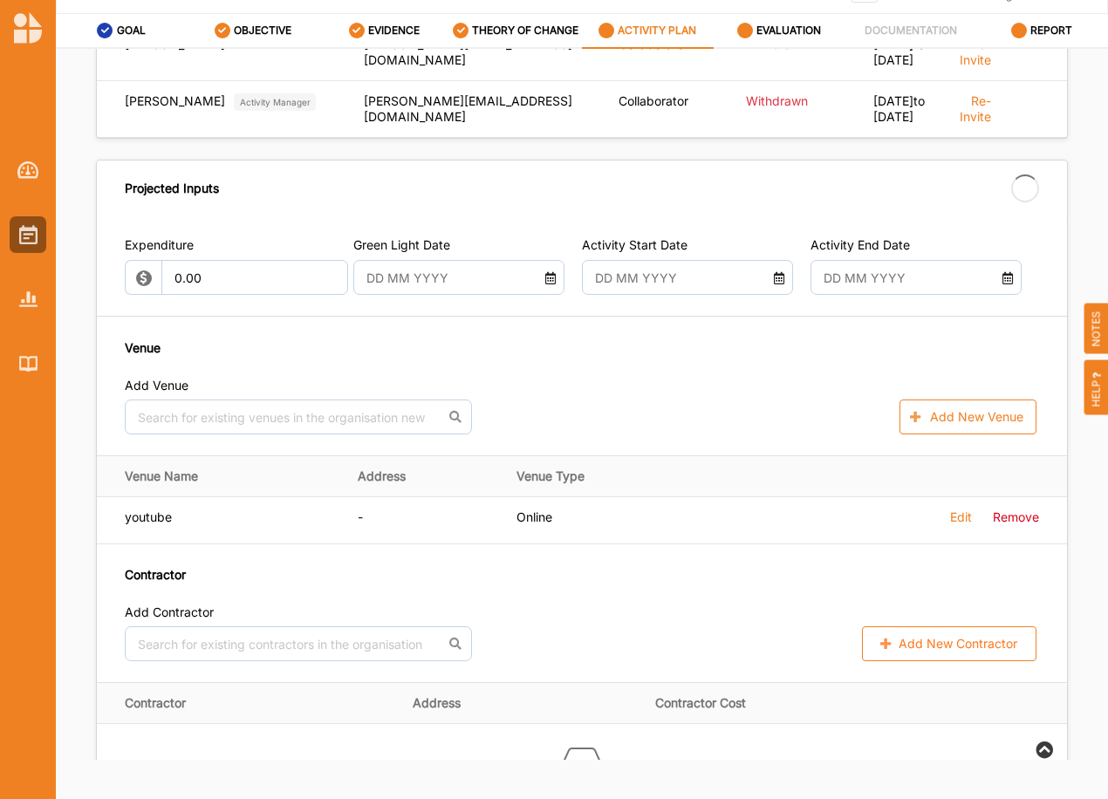
click at [408, 295] on input "text" at bounding box center [451, 277] width 186 height 35
drag, startPoint x: 402, startPoint y: 526, endPoint x: 415, endPoint y: 514, distance: 17.9
type input "[DATE]"
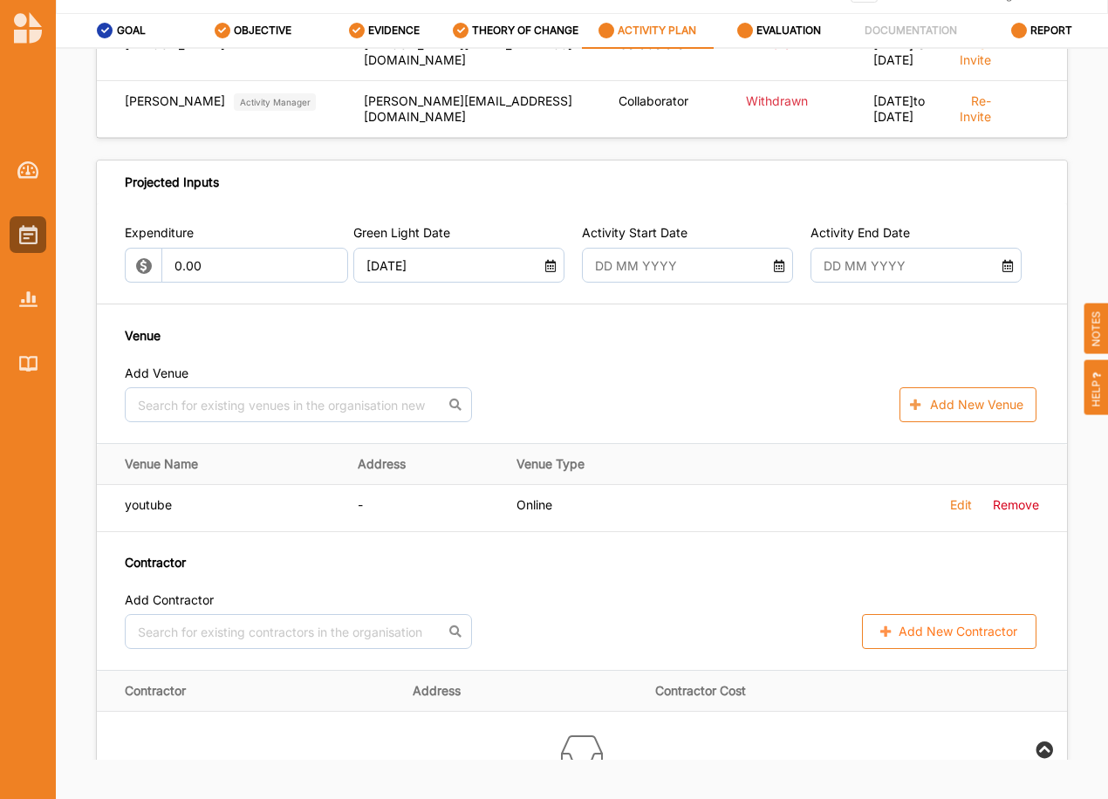
click at [766, 283] on div at bounding box center [687, 265] width 211 height 35
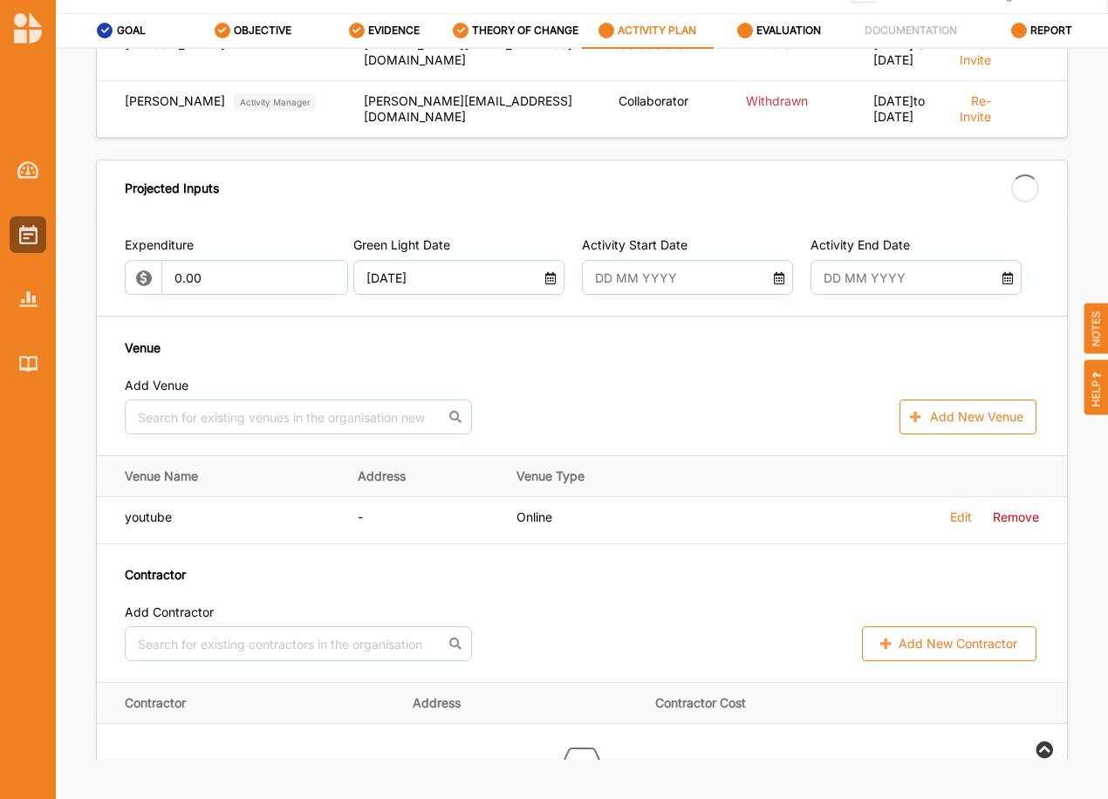
type input "[DATE]"
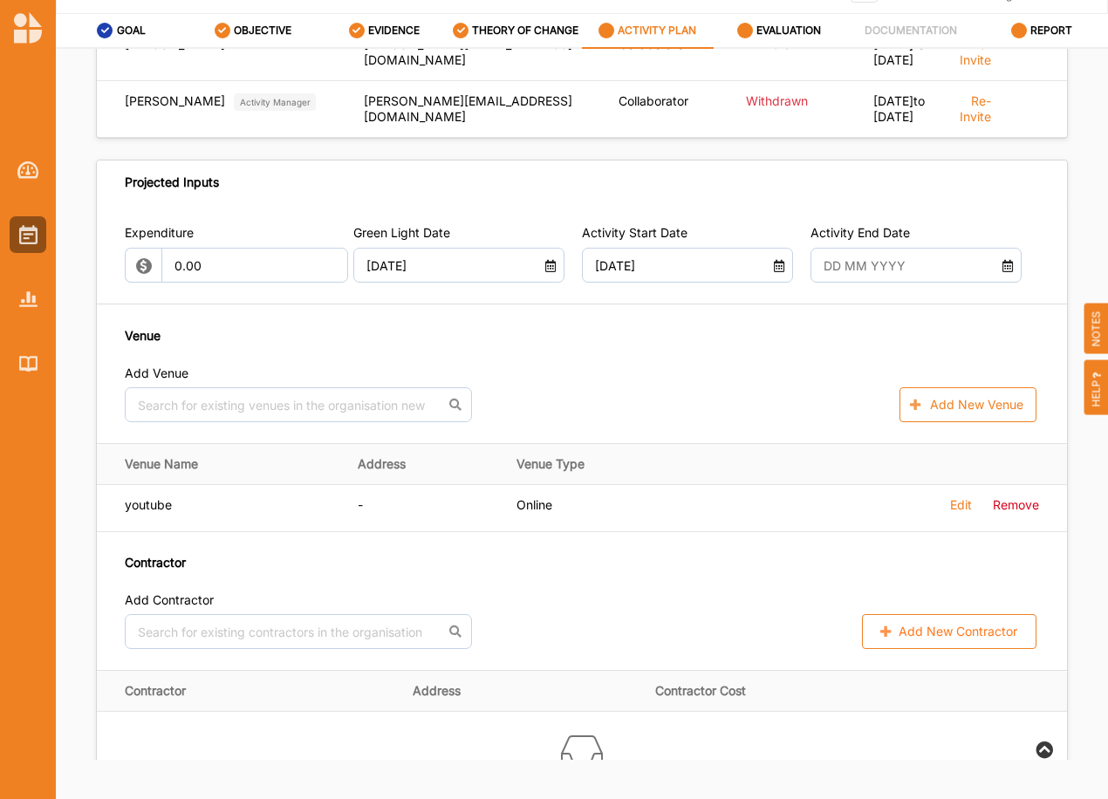
click at [927, 283] on input "text" at bounding box center [908, 265] width 186 height 35
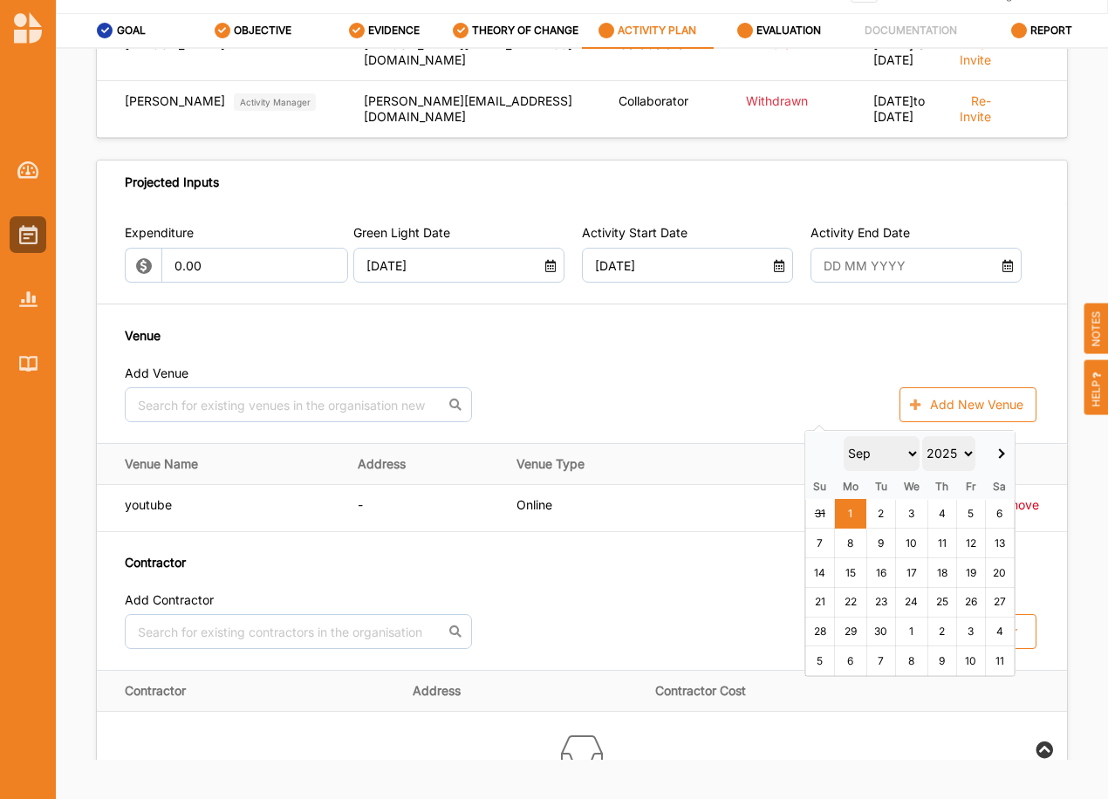
click at [999, 449] on span at bounding box center [1000, 453] width 10 height 10
click at [999, 449] on span at bounding box center [999, 453] width 10 height 10
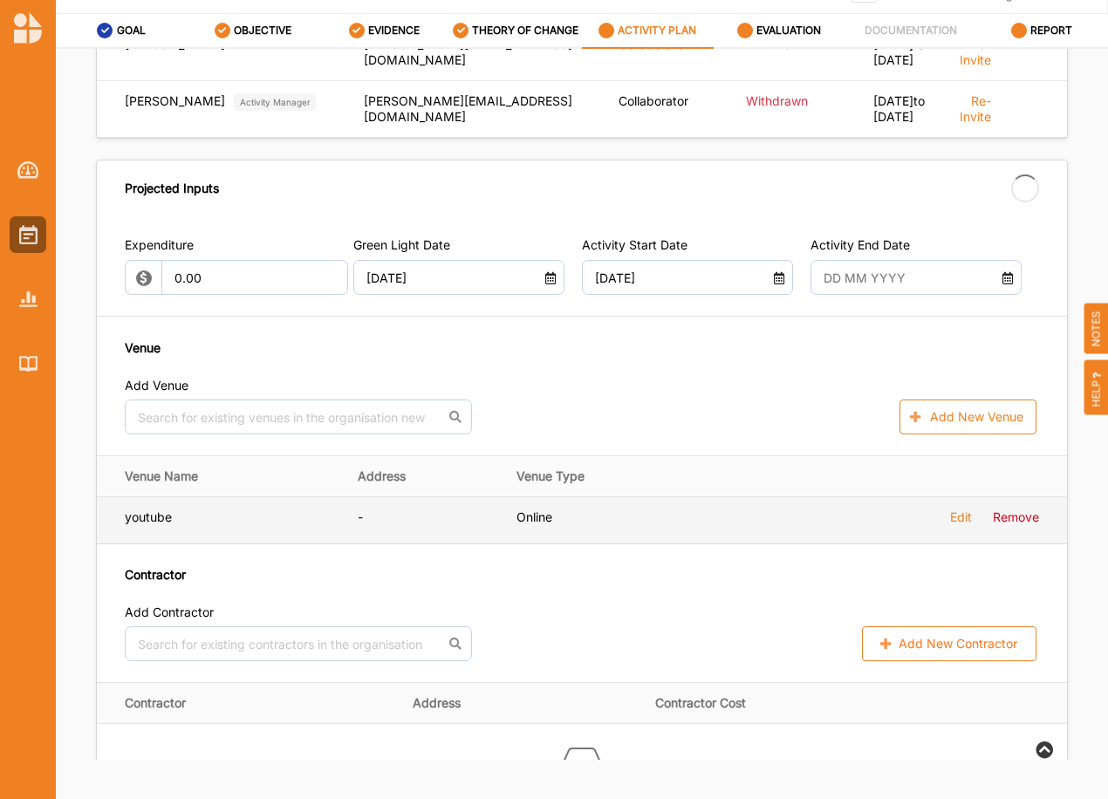
type input "[DATE]"
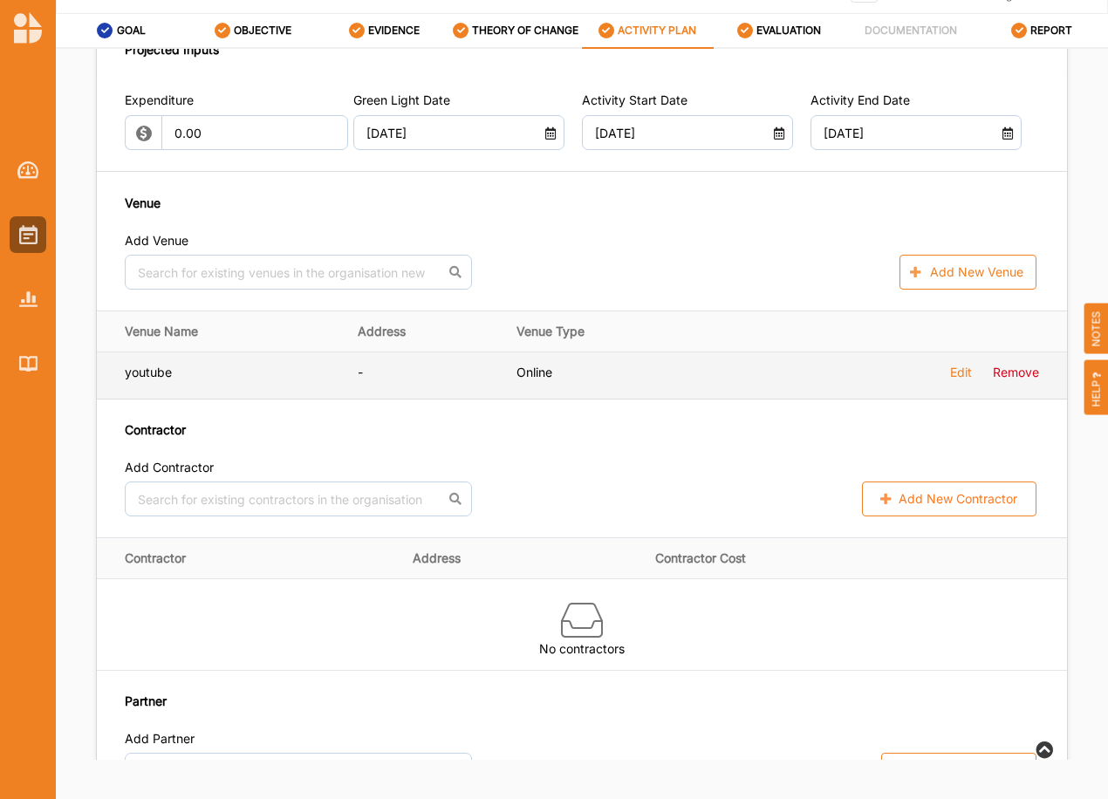
scroll to position [1105, 0]
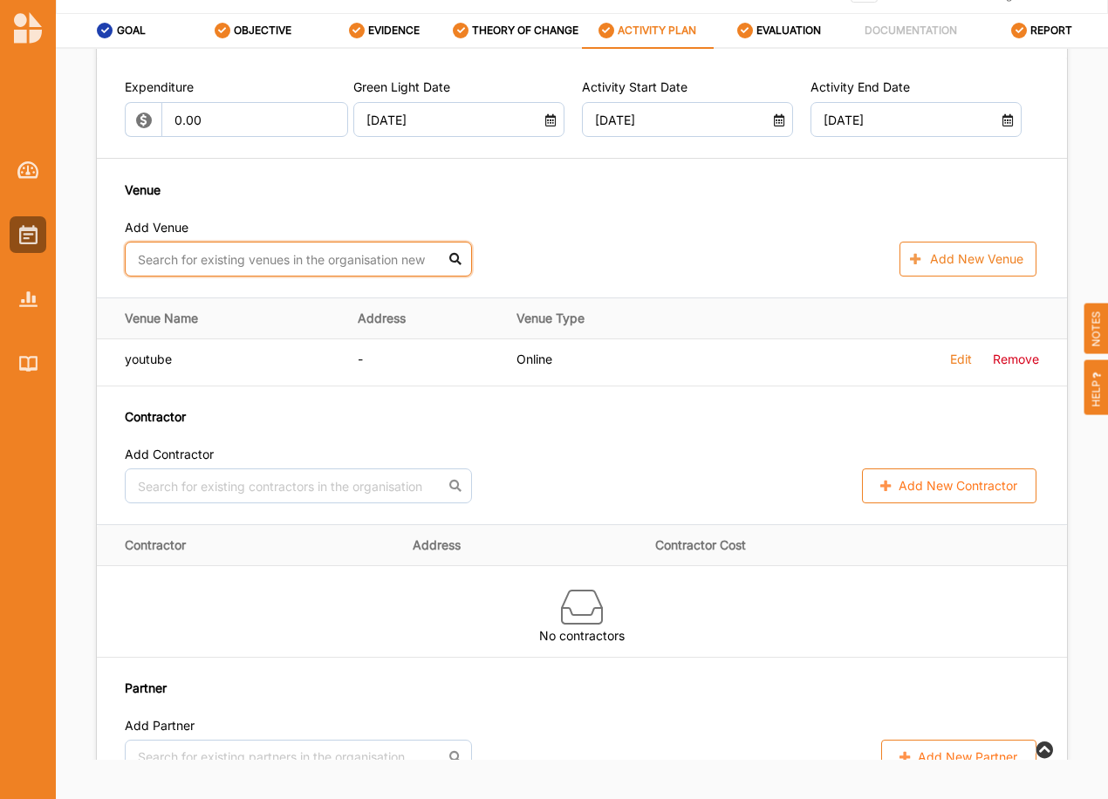
click at [310, 277] on input "text" at bounding box center [298, 259] width 347 height 35
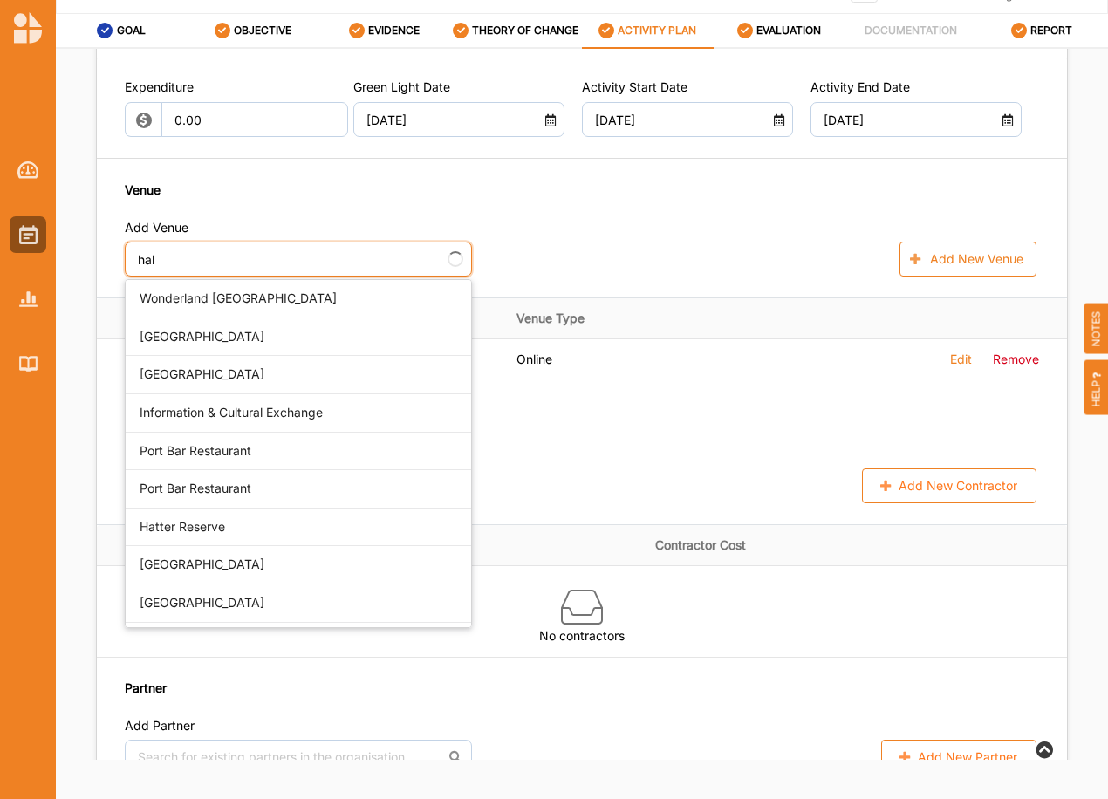
type input "hall"
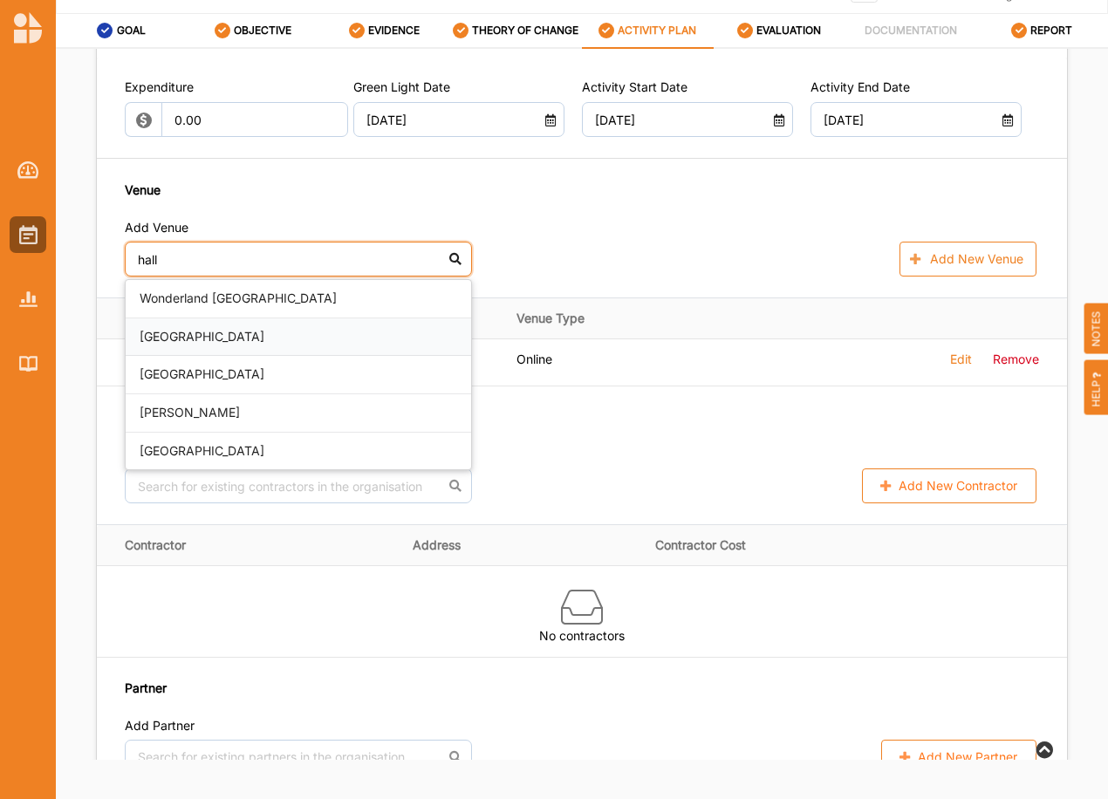
click at [227, 357] on div "[GEOGRAPHIC_DATA]" at bounding box center [298, 337] width 345 height 38
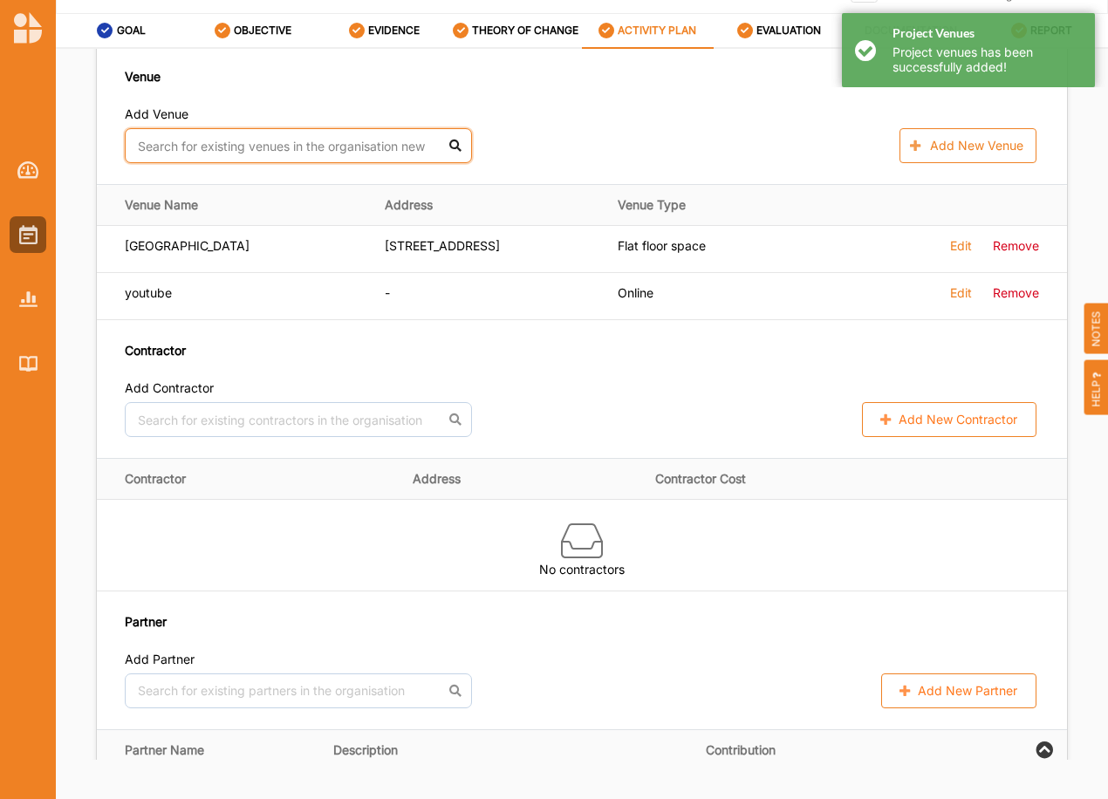
scroll to position [1221, 0]
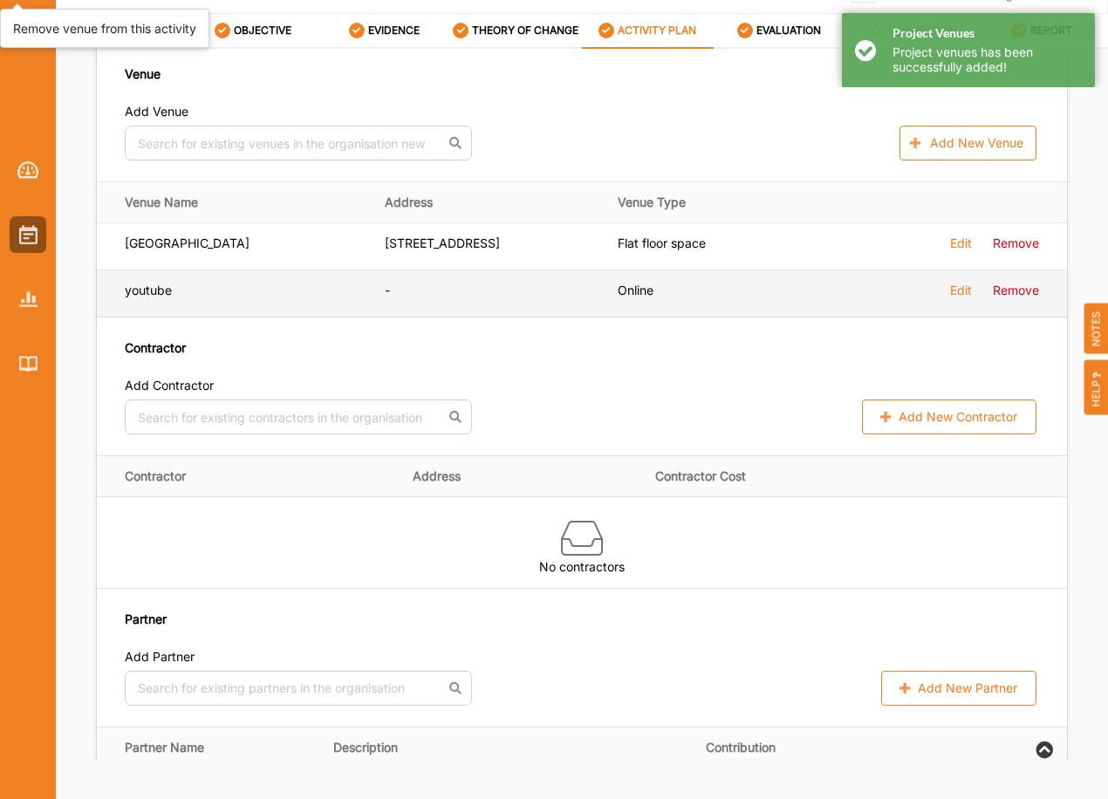
click at [0, 0] on label "Remove" at bounding box center [0, 0] width 0 height 0
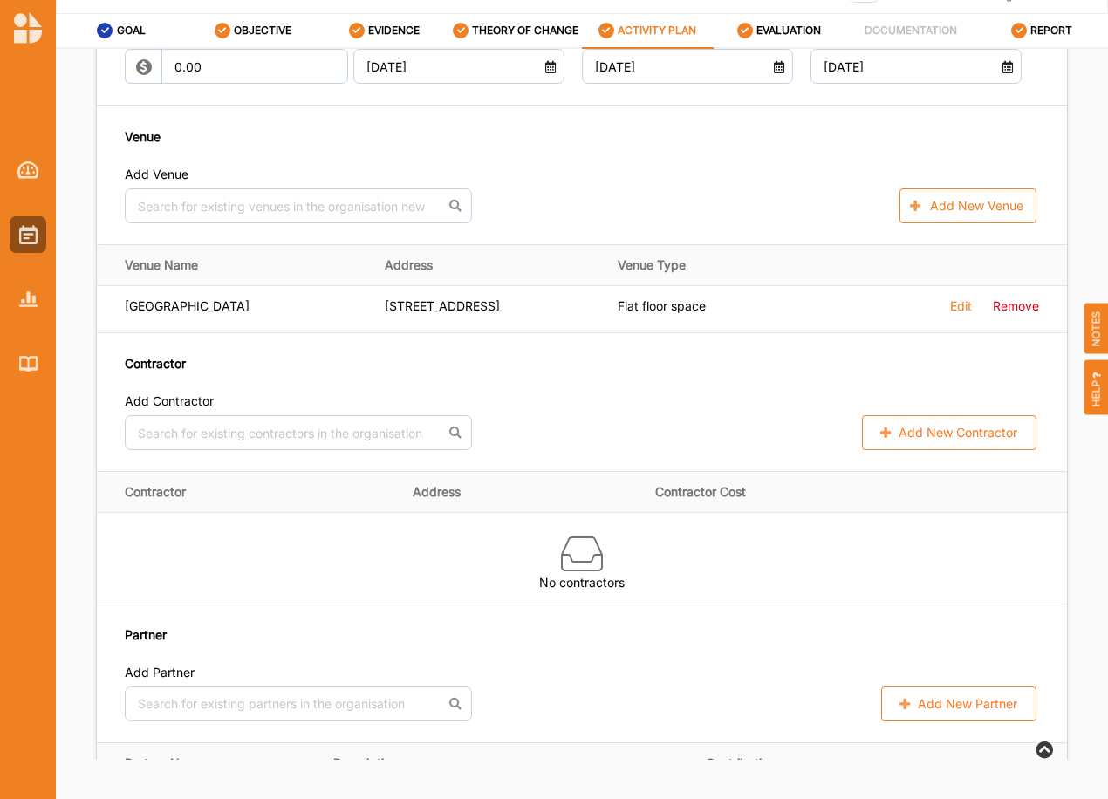
scroll to position [1134, 0]
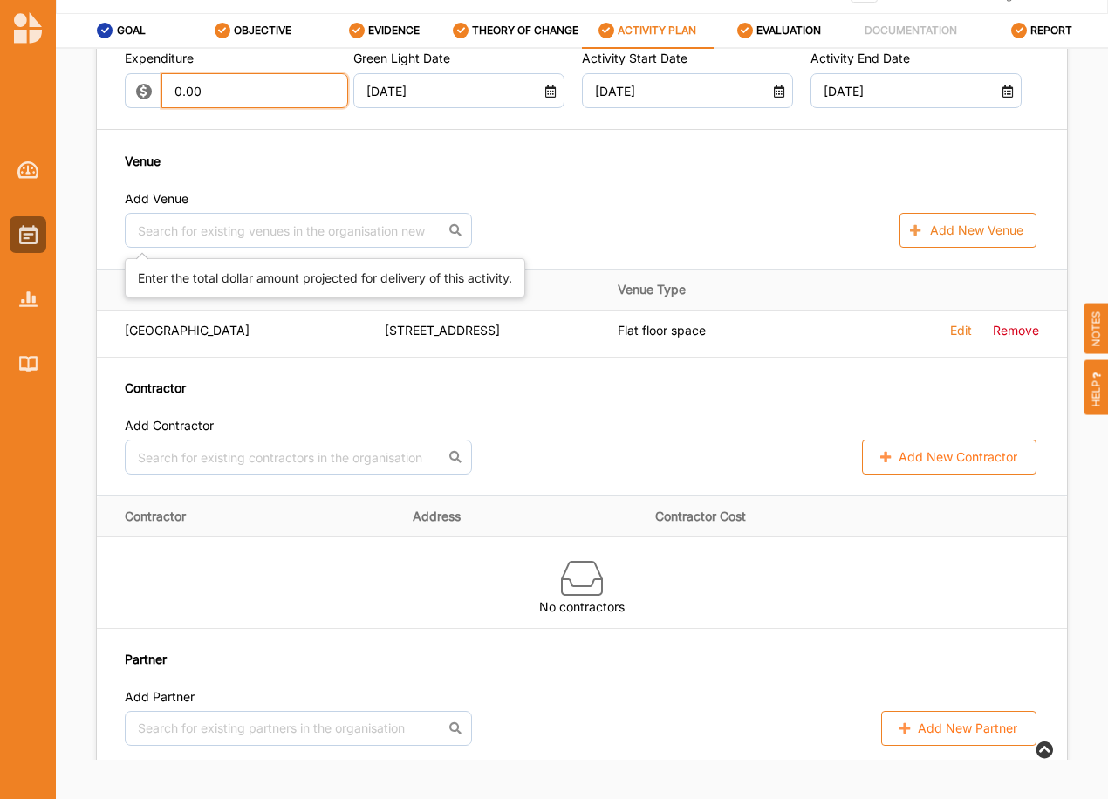
drag, startPoint x: 181, startPoint y: 225, endPoint x: 161, endPoint y: 233, distance: 20.7
click at [161, 108] on input "0.00" at bounding box center [255, 90] width 188 height 35
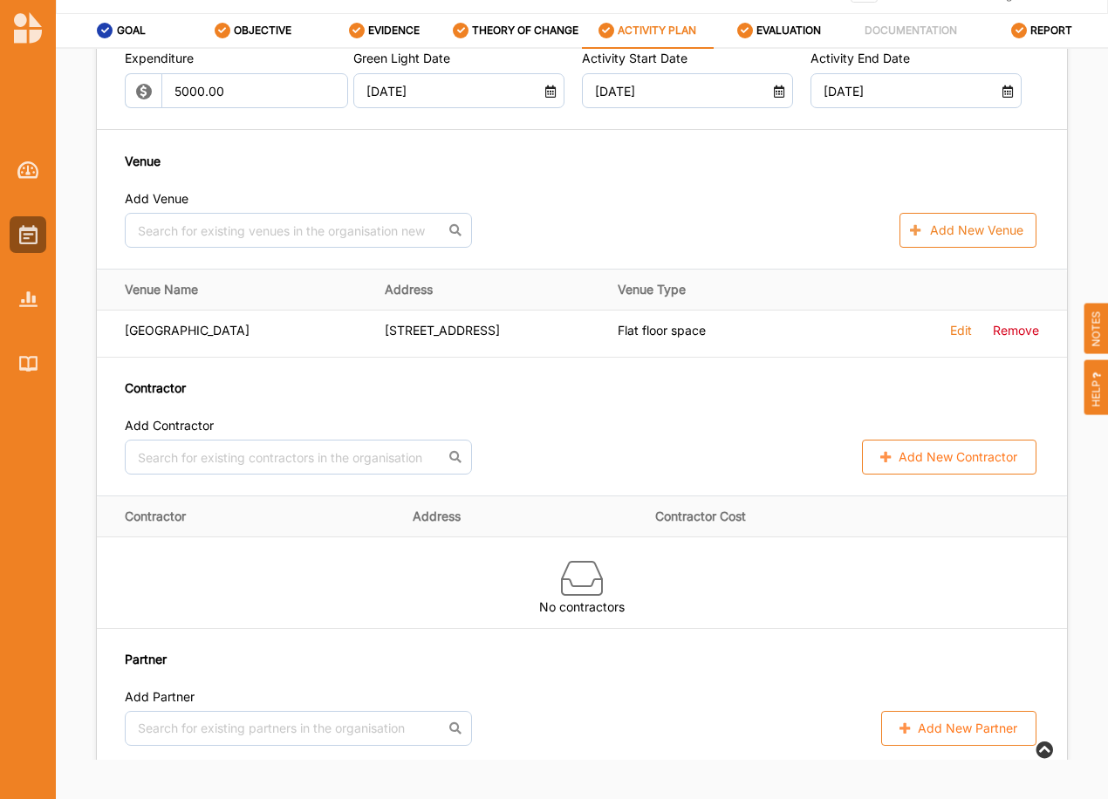
click at [721, 496] on div "Expenditure 5000.00 Green Light Date [DATE] Activity Start Date [DATE] Activity…" at bounding box center [582, 262] width 970 height 467
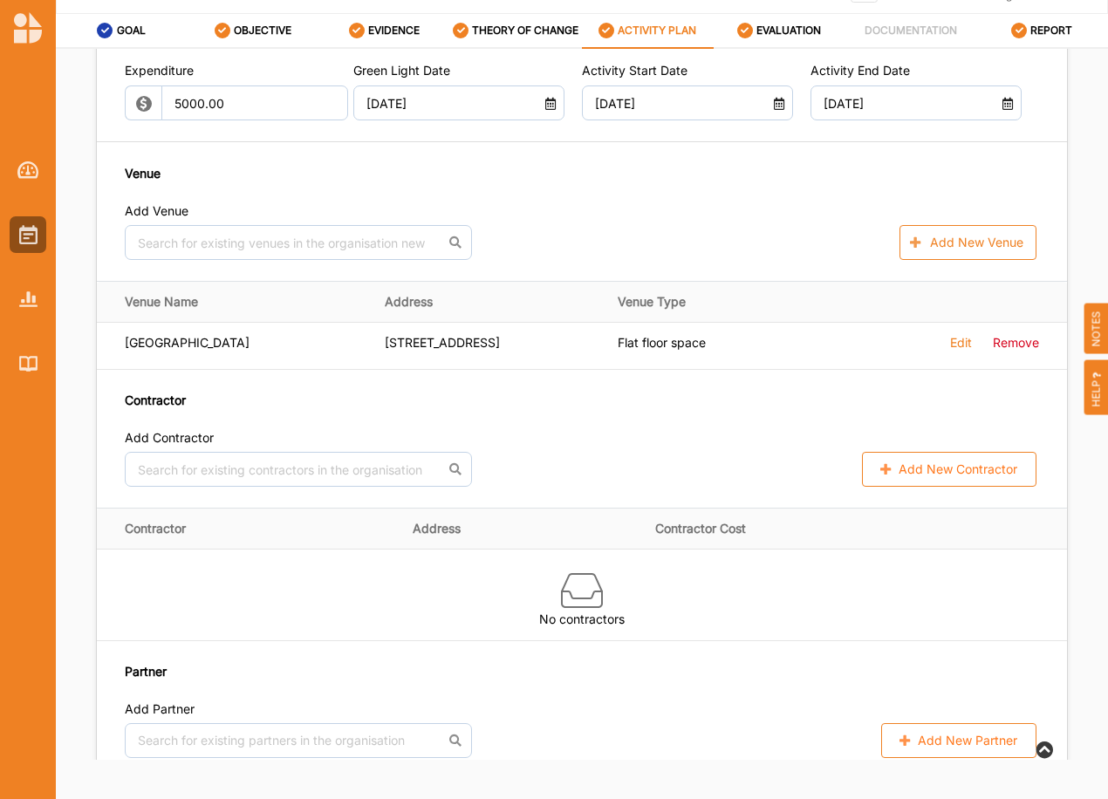
type input "5,000.00"
type input "-5,000.00"
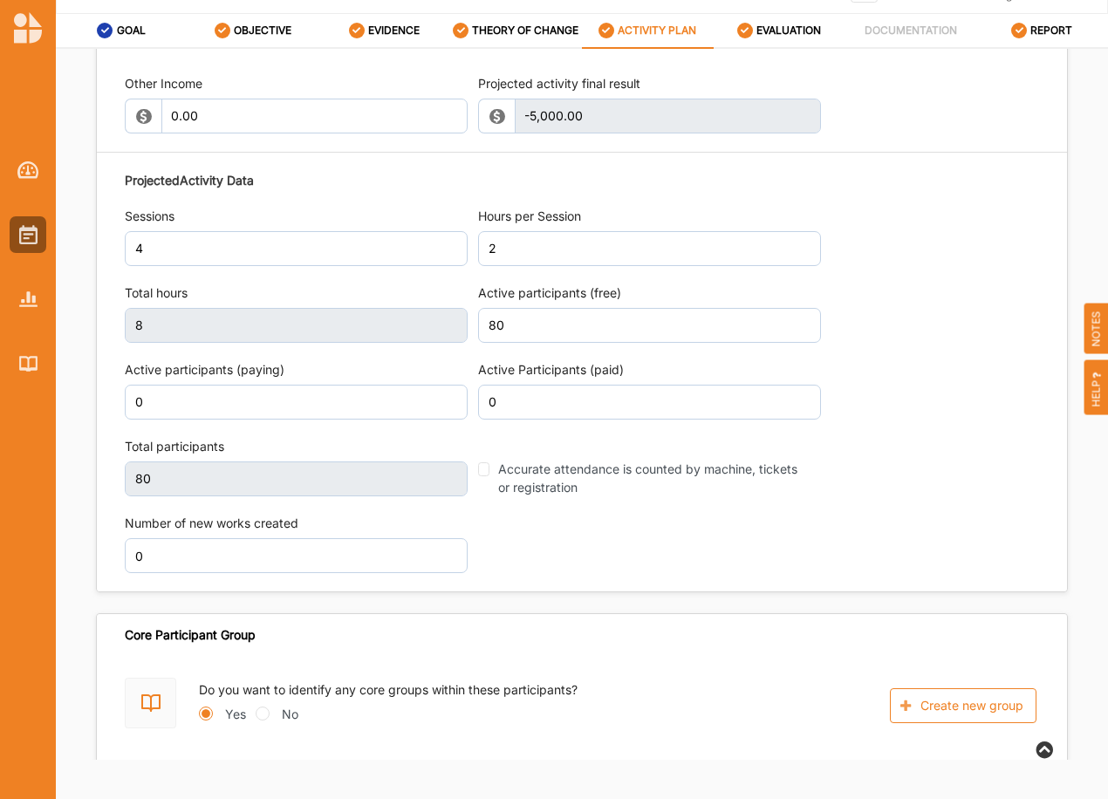
scroll to position [2152, 0]
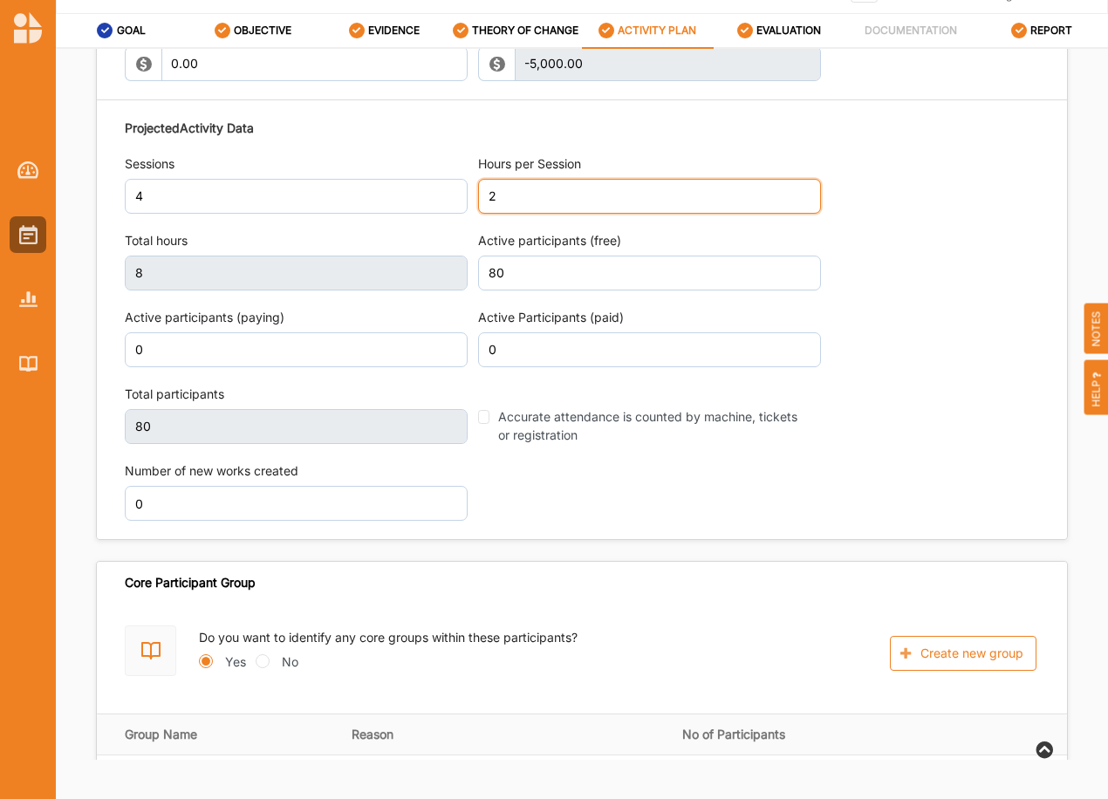
drag, startPoint x: 487, startPoint y: 332, endPoint x: 500, endPoint y: 334, distance: 13.3
click at [500, 214] on input "2" at bounding box center [649, 196] width 343 height 35
type input "100"
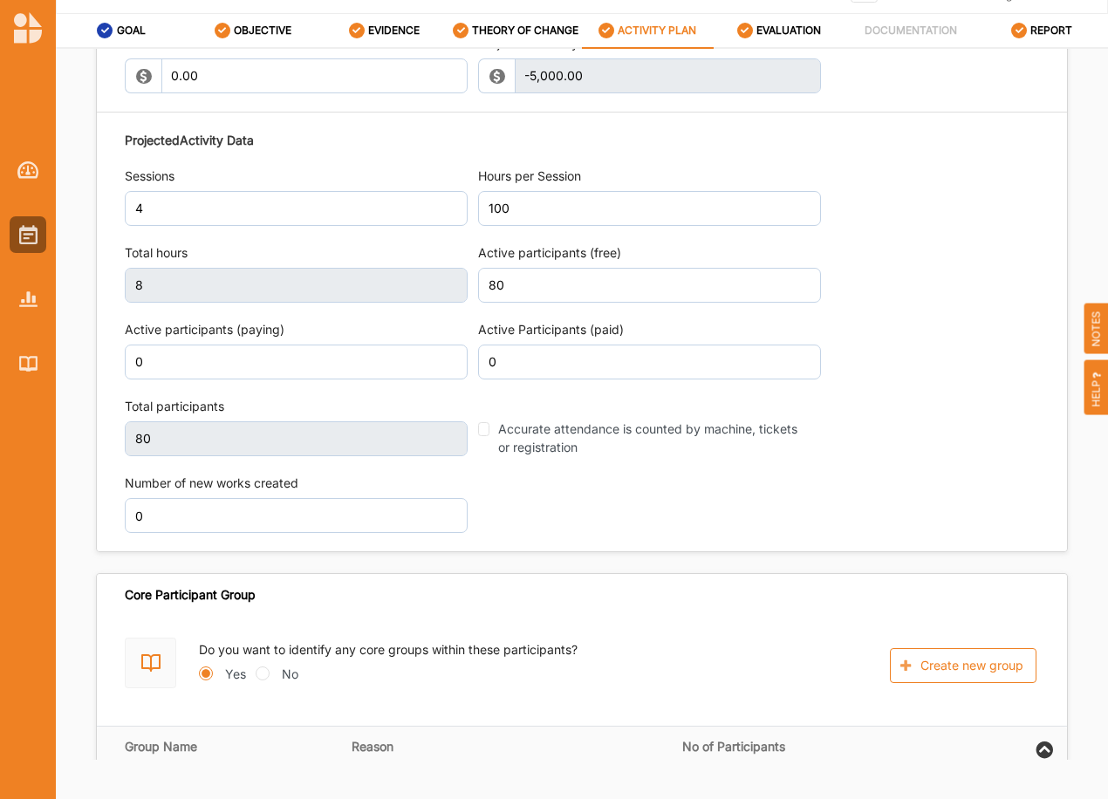
type input "400"
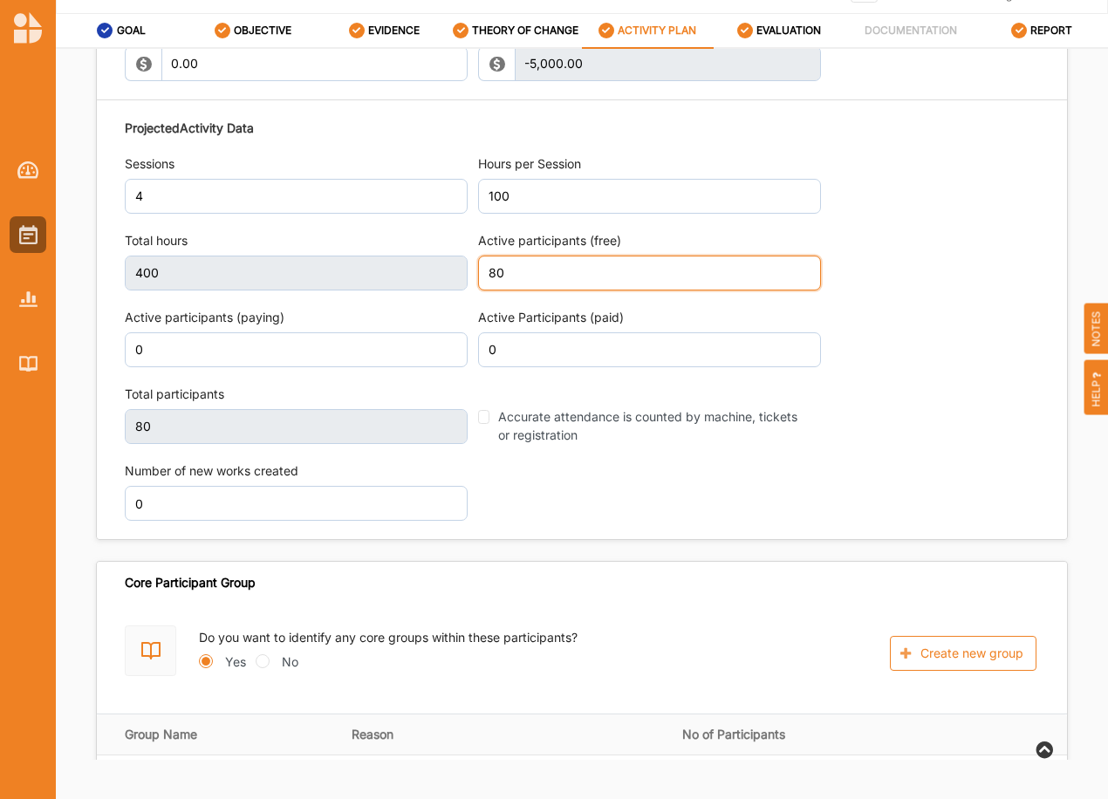
drag, startPoint x: 501, startPoint y: 414, endPoint x: 482, endPoint y: 419, distance: 18.8
click at [482, 291] on input "80" at bounding box center [649, 273] width 343 height 35
type input "5"
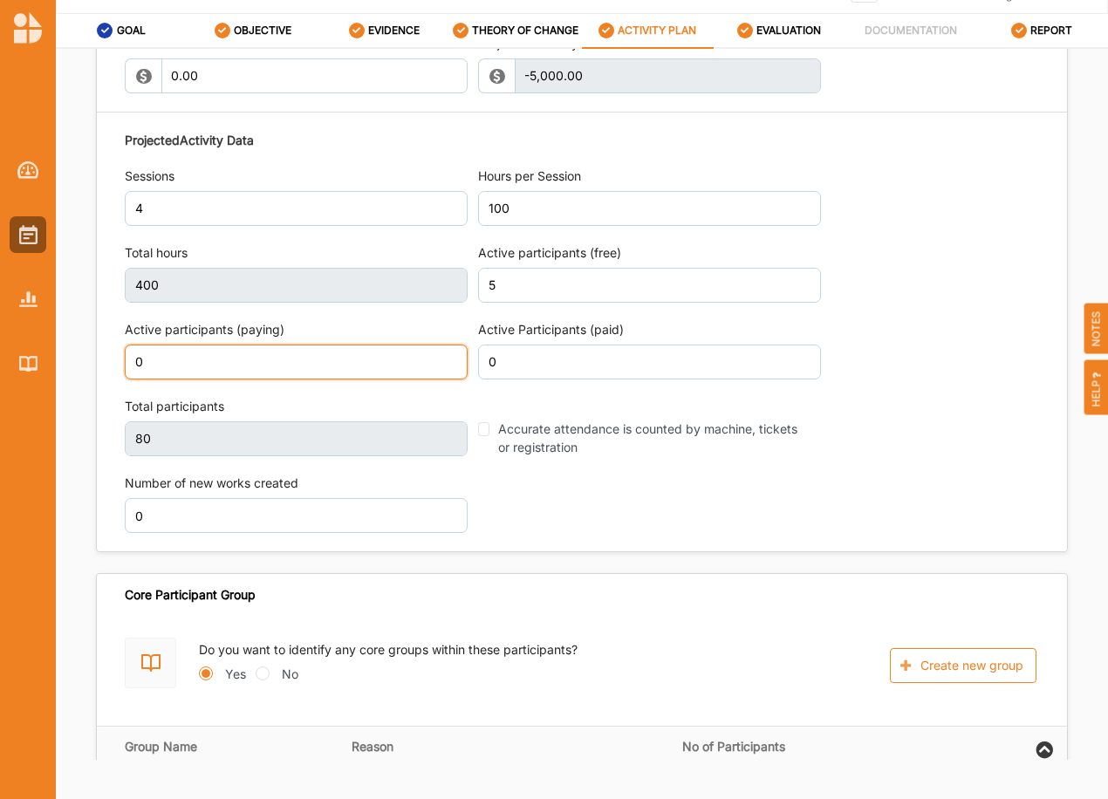
click at [434, 380] on input "0" at bounding box center [296, 362] width 343 height 35
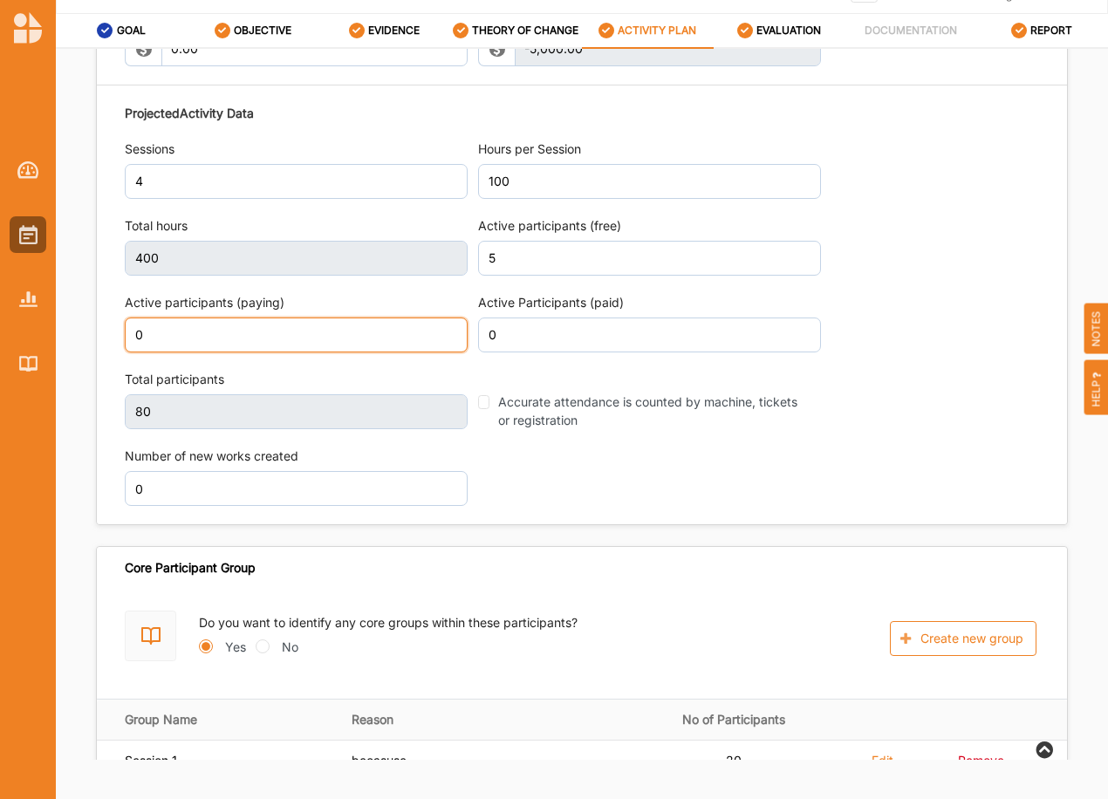
type input "5"
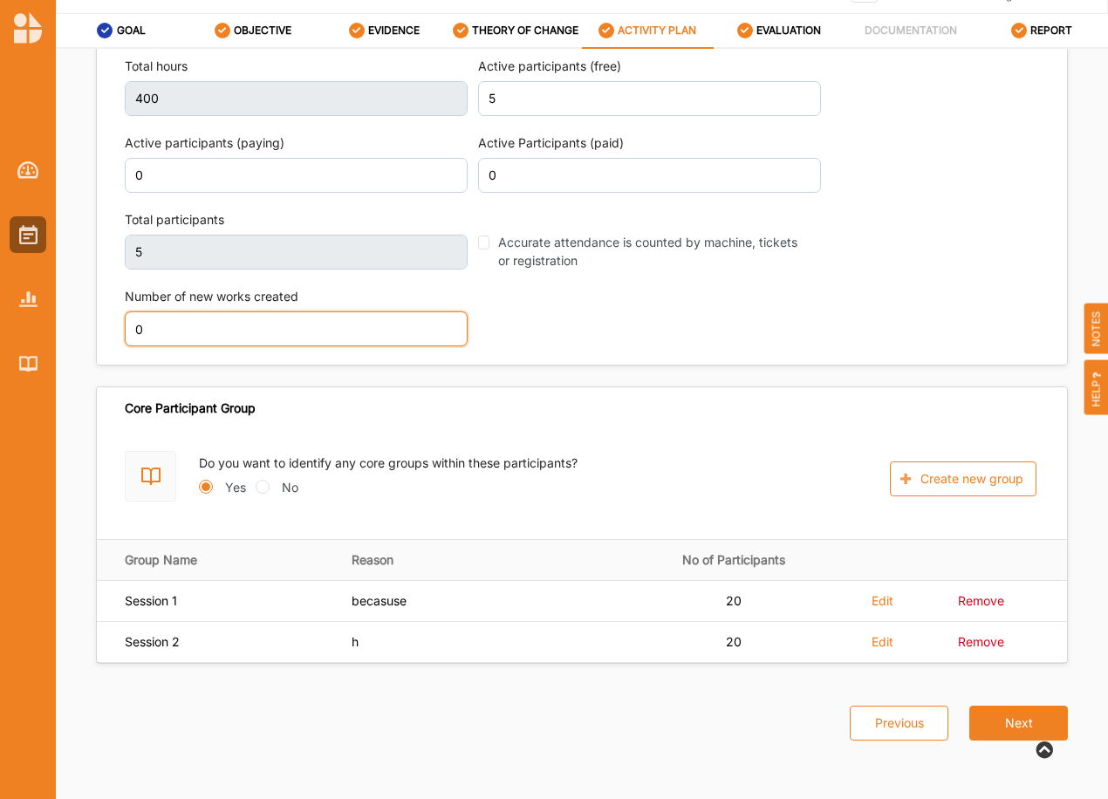
scroll to position [2478, 0]
drag, startPoint x: 156, startPoint y: 330, endPoint x: 112, endPoint y: 332, distance: 44.6
click at [112, 332] on div "Other Income 0.00 Projected activity final result -5,000.00 This field is inval…" at bounding box center [582, 97] width 970 height 535
type input "50"
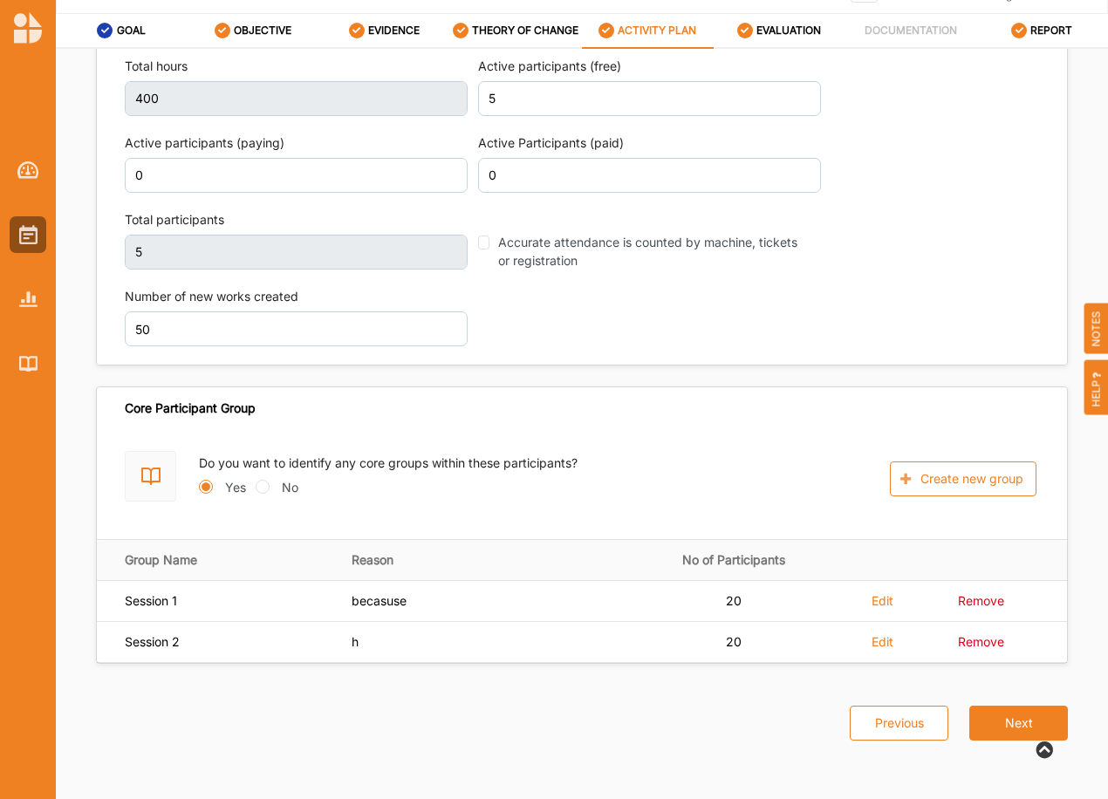
scroll to position [2478, 0]
click at [634, 313] on div "Projected Activity Data Sessions 4 Hours per Session 100 Total hours 400 Active…" at bounding box center [582, 145] width 914 height 420
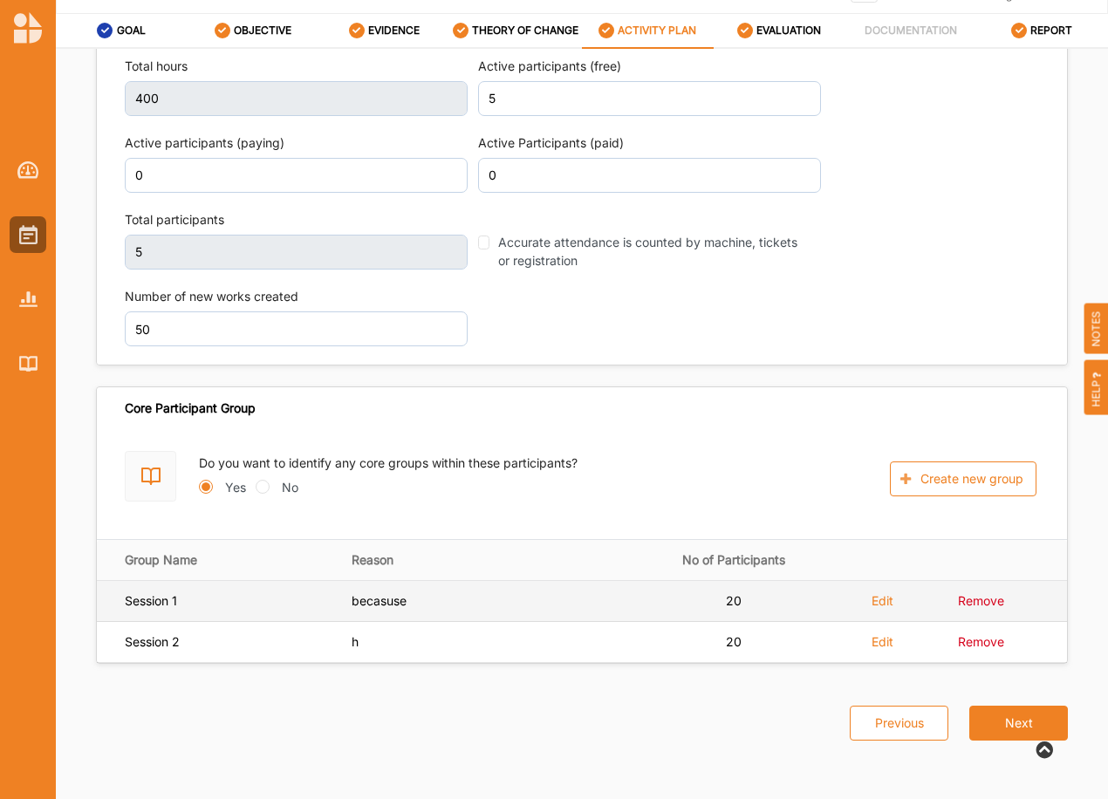
click at [0, 0] on label "Remove" at bounding box center [0, 0] width 0 height 0
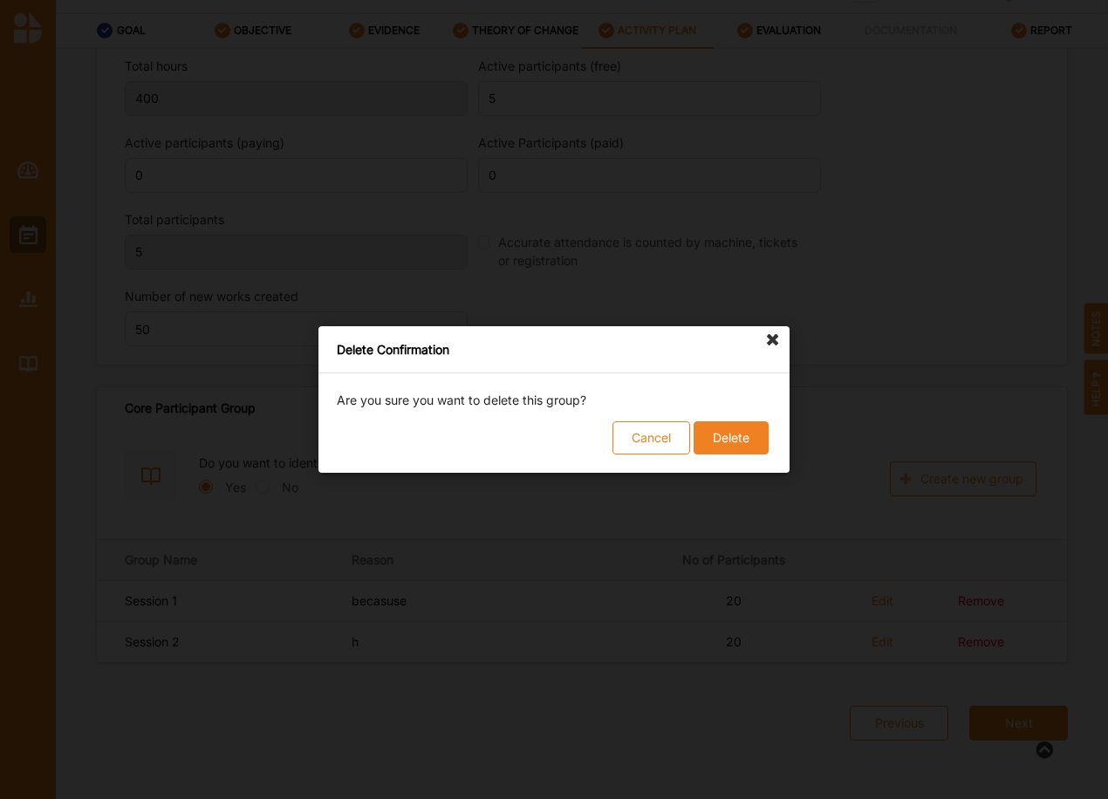
click at [725, 437] on button "Delete" at bounding box center [731, 437] width 75 height 33
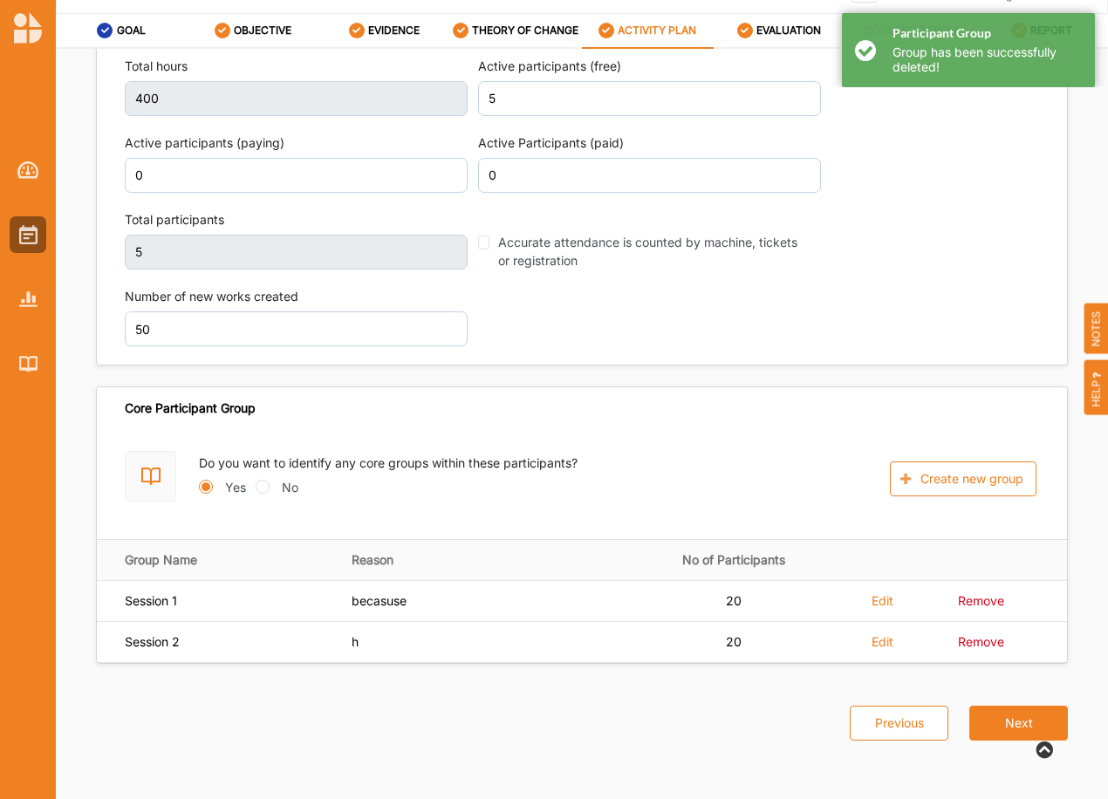
scroll to position [2427, 0]
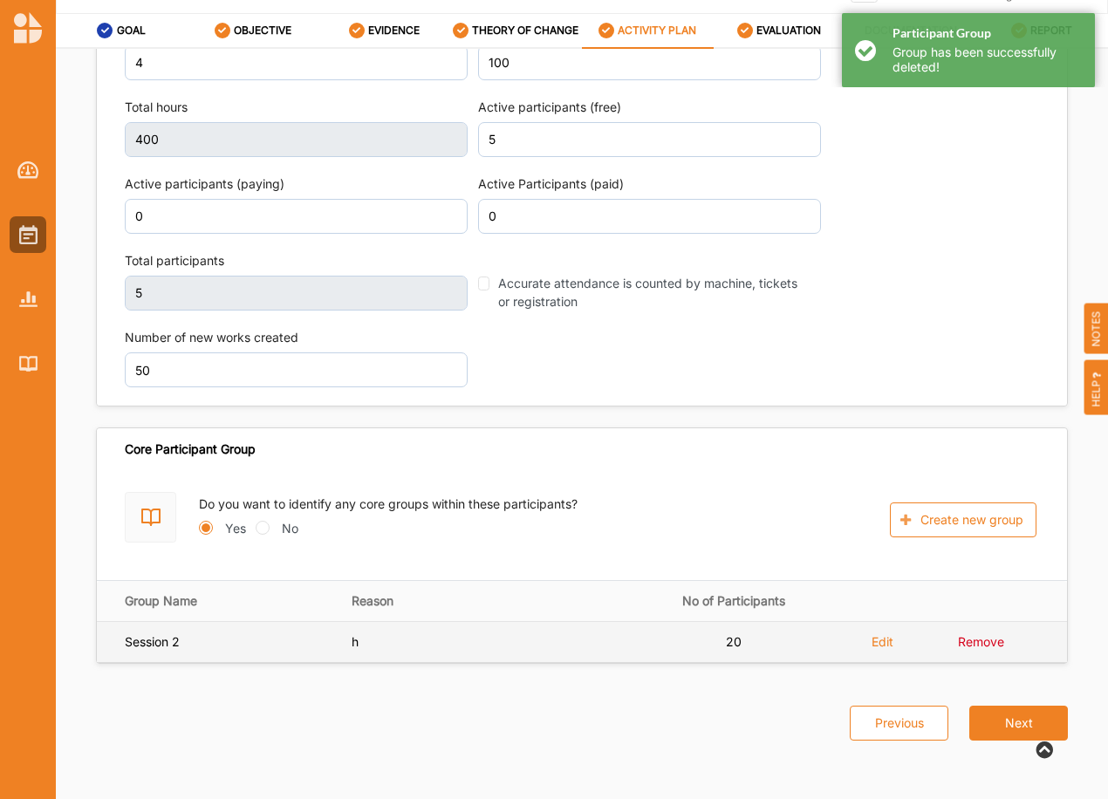
click at [0, 0] on label "Remove" at bounding box center [0, 0] width 0 height 0
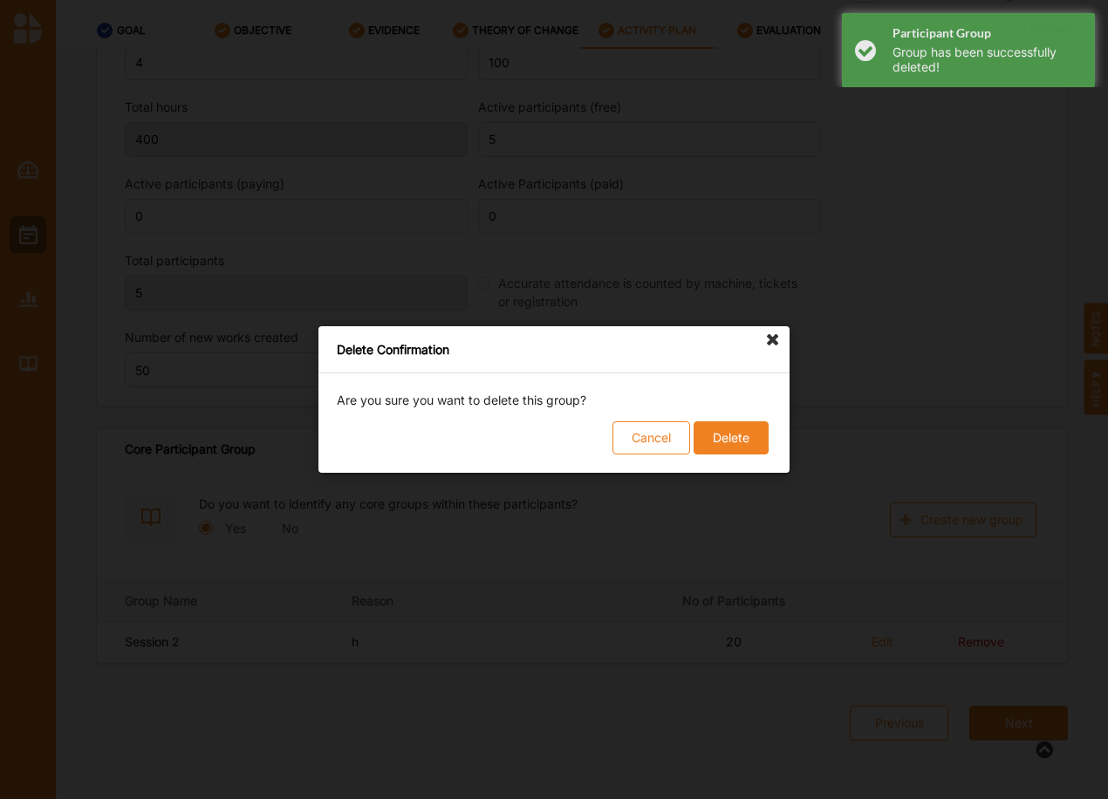
click at [721, 434] on button "Delete" at bounding box center [731, 437] width 75 height 33
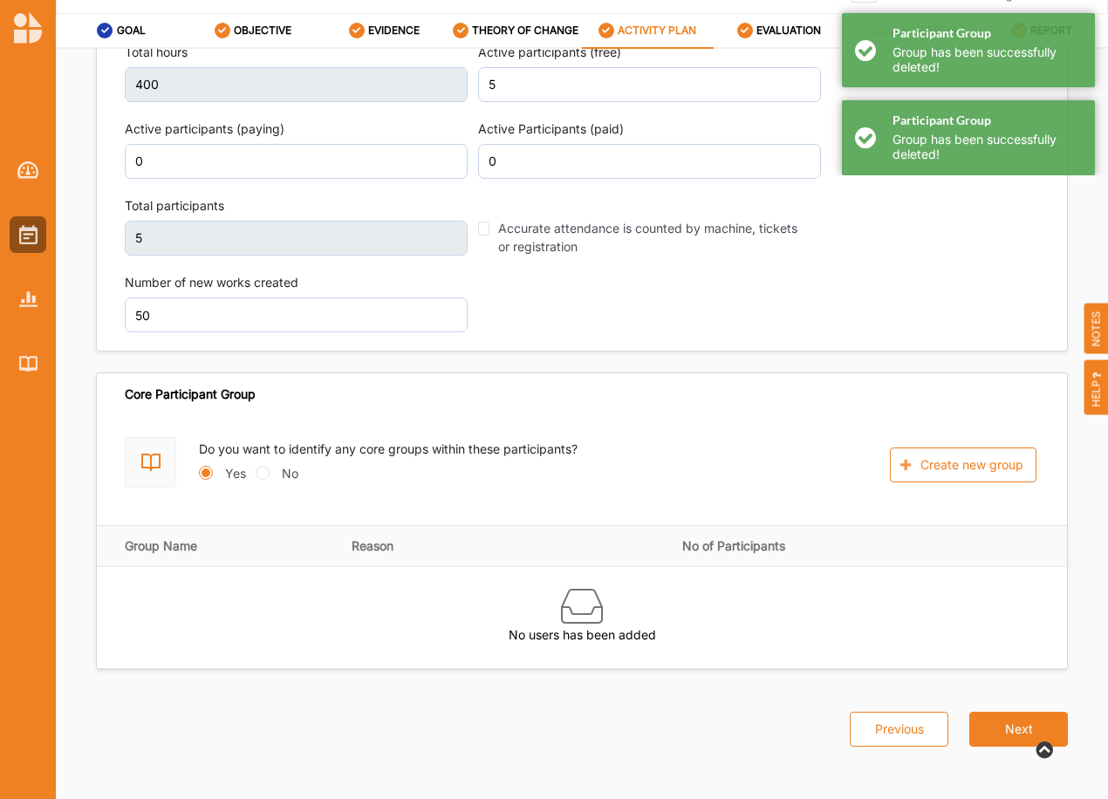
scroll to position [2265, 0]
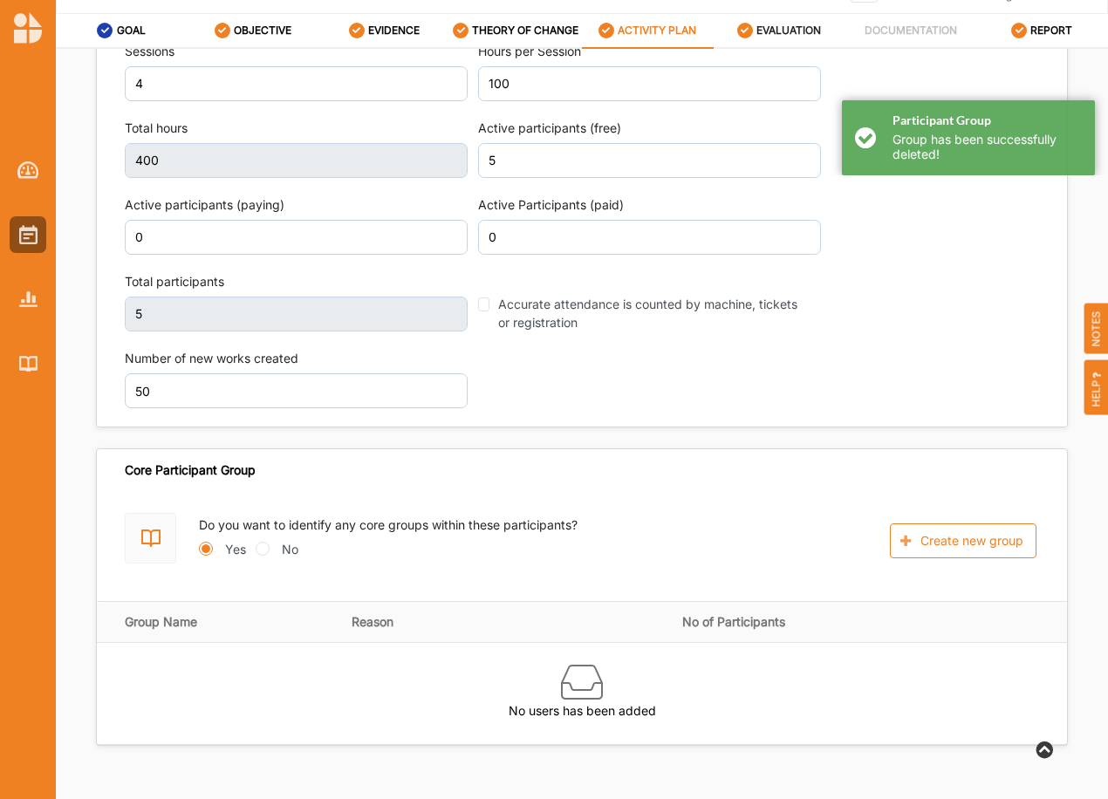
click at [770, 31] on label "EVALUATION" at bounding box center [788, 31] width 65 height 14
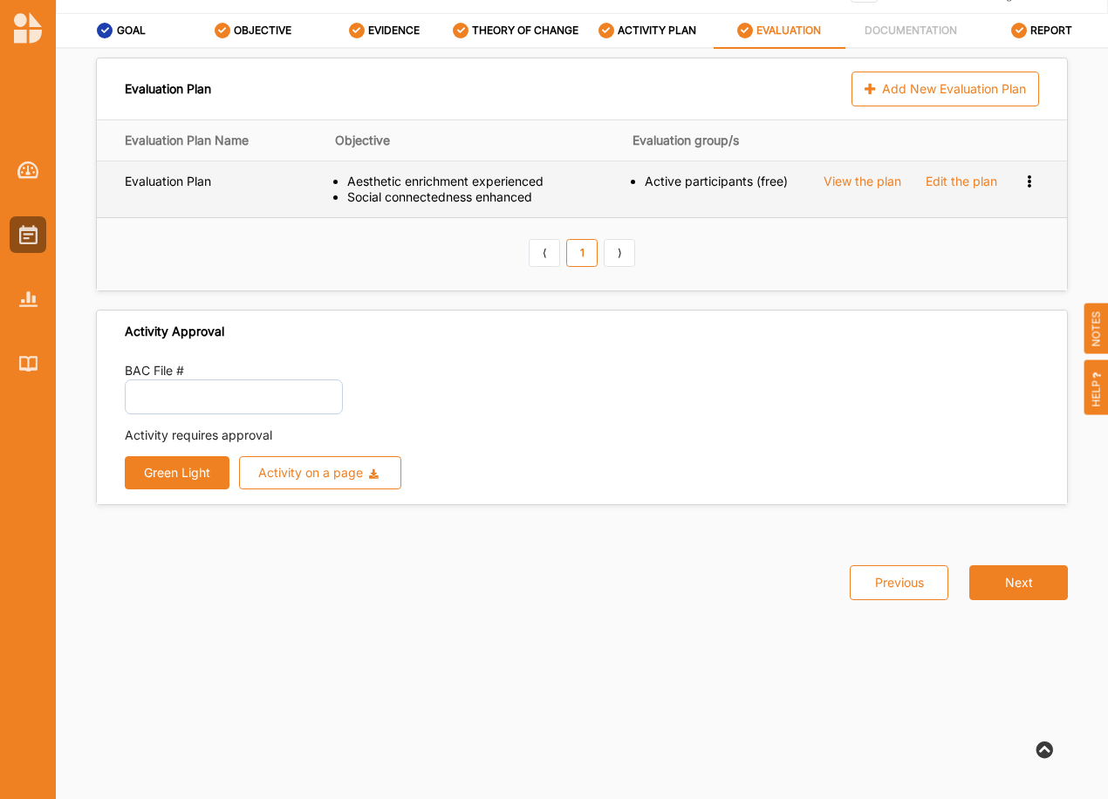
click at [880, 181] on div "View the plan" at bounding box center [863, 182] width 78 height 16
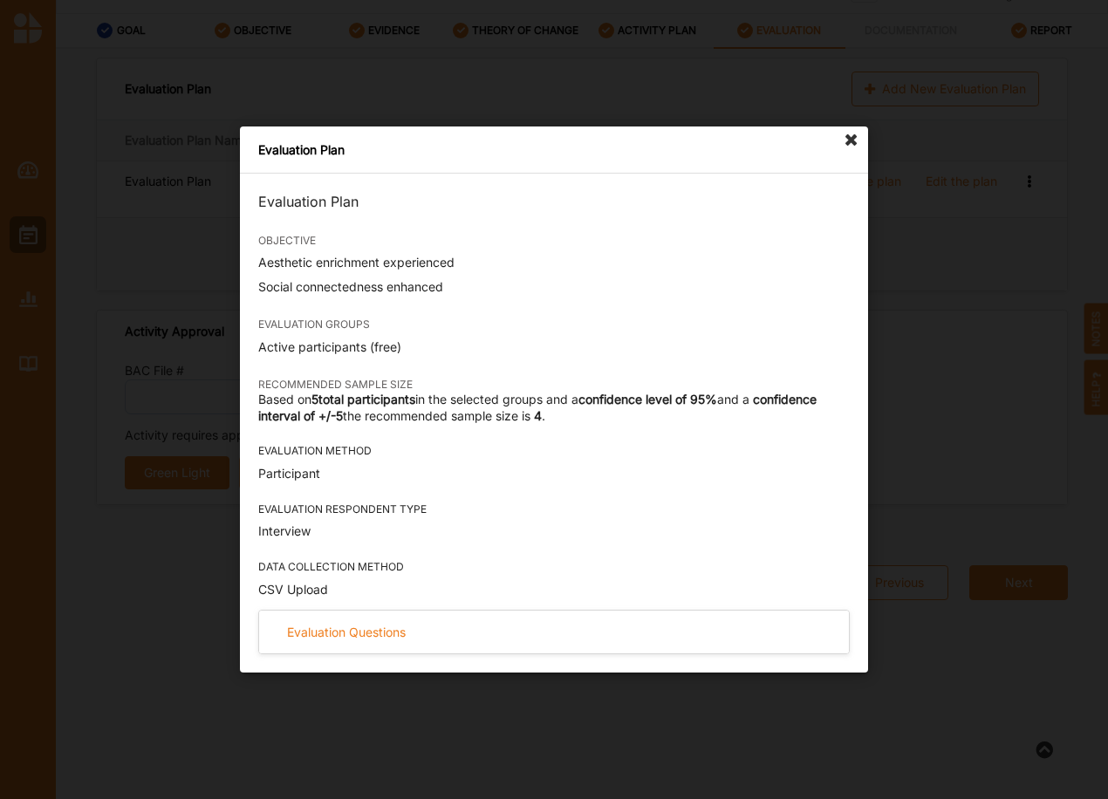
click at [848, 143] on icon at bounding box center [852, 141] width 28 height 28
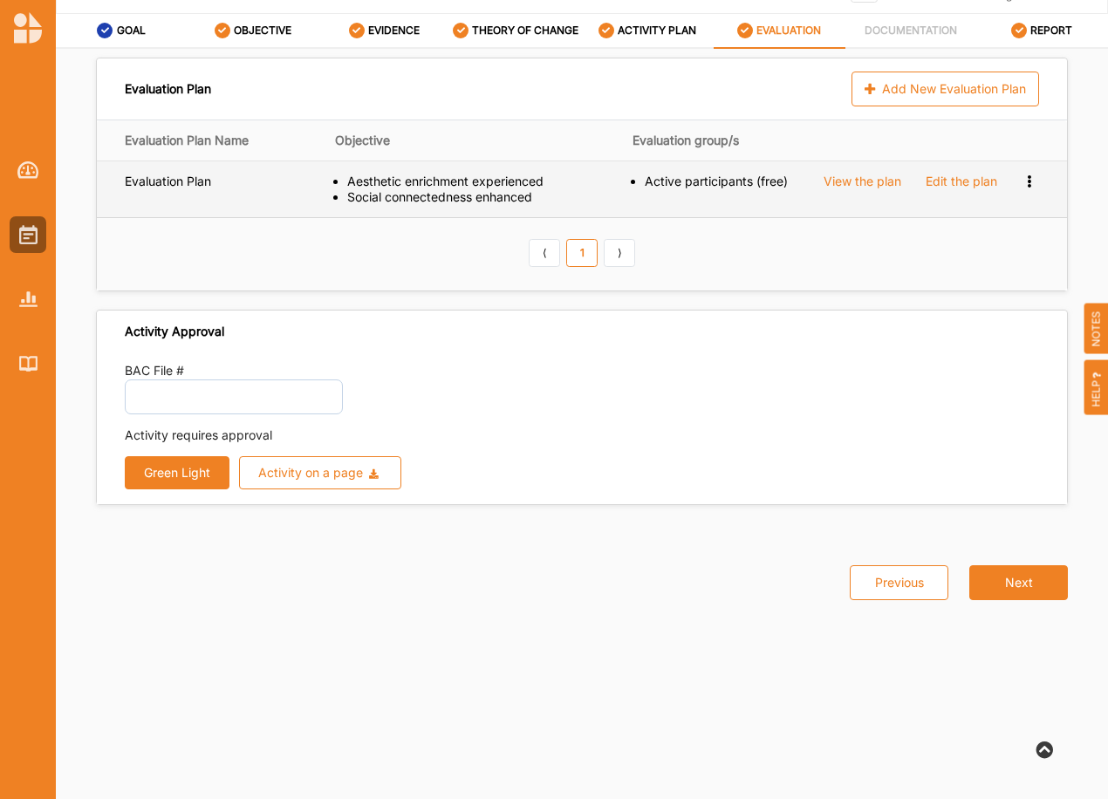
click at [973, 175] on div "Edit the plan" at bounding box center [962, 182] width 72 height 16
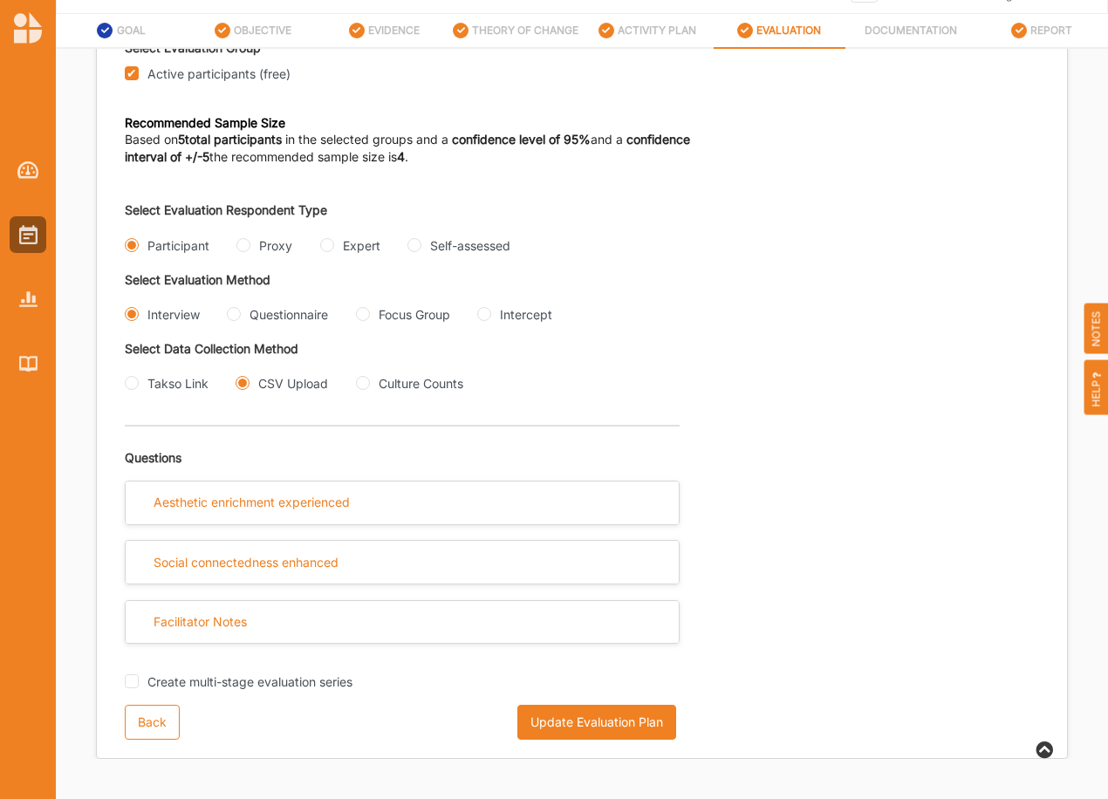
scroll to position [270, 0]
click at [132, 680] on input "Create multi-stage evaluation series" at bounding box center [132, 681] width 14 height 14
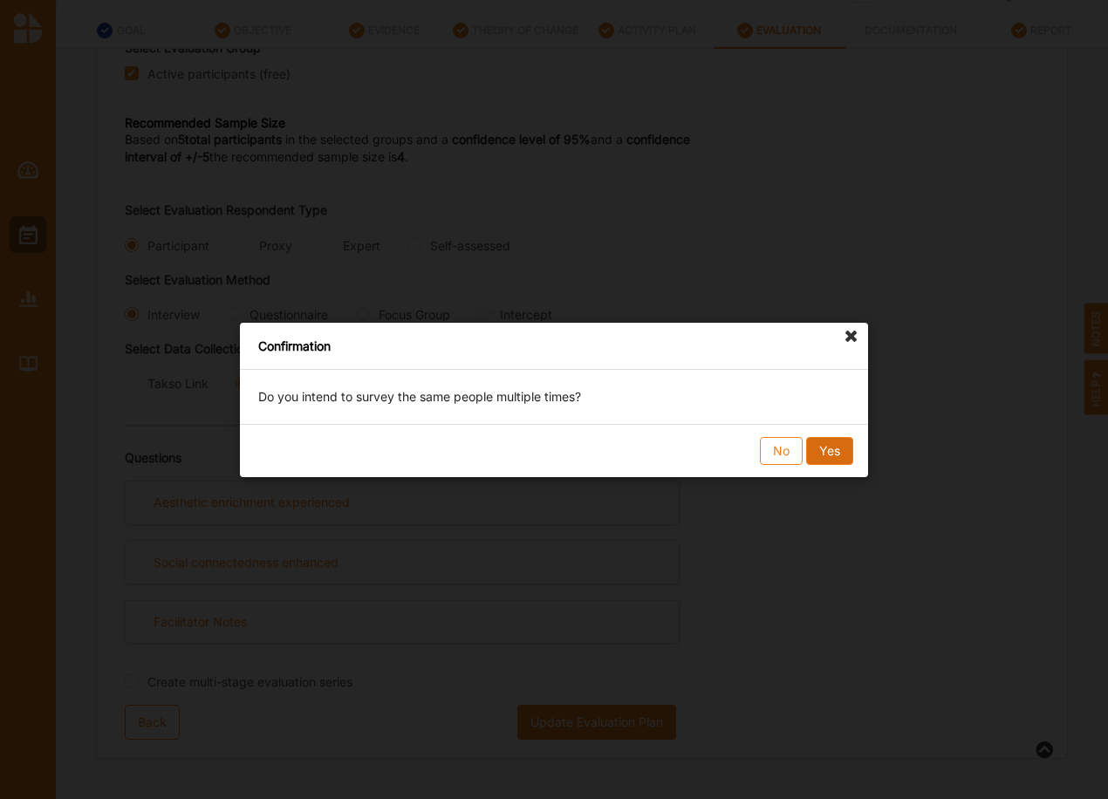
click at [843, 448] on button "Yes" at bounding box center [829, 451] width 47 height 28
checkbox input "true"
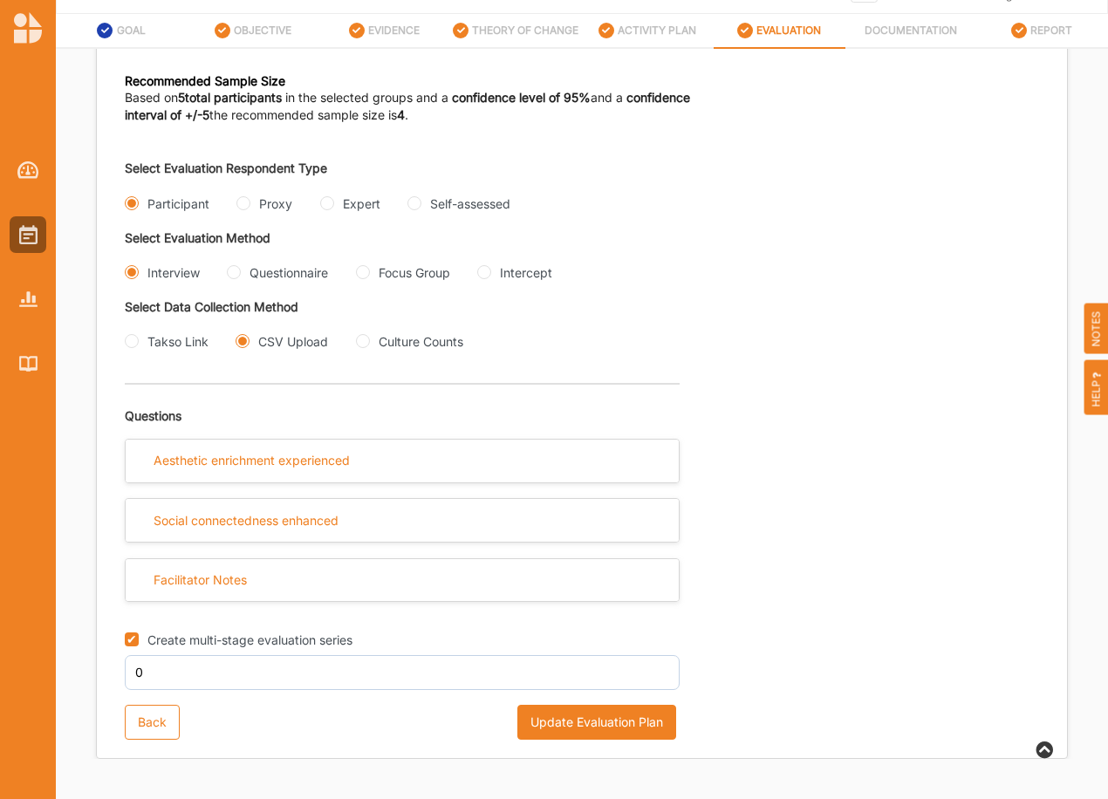
scroll to position [311, 0]
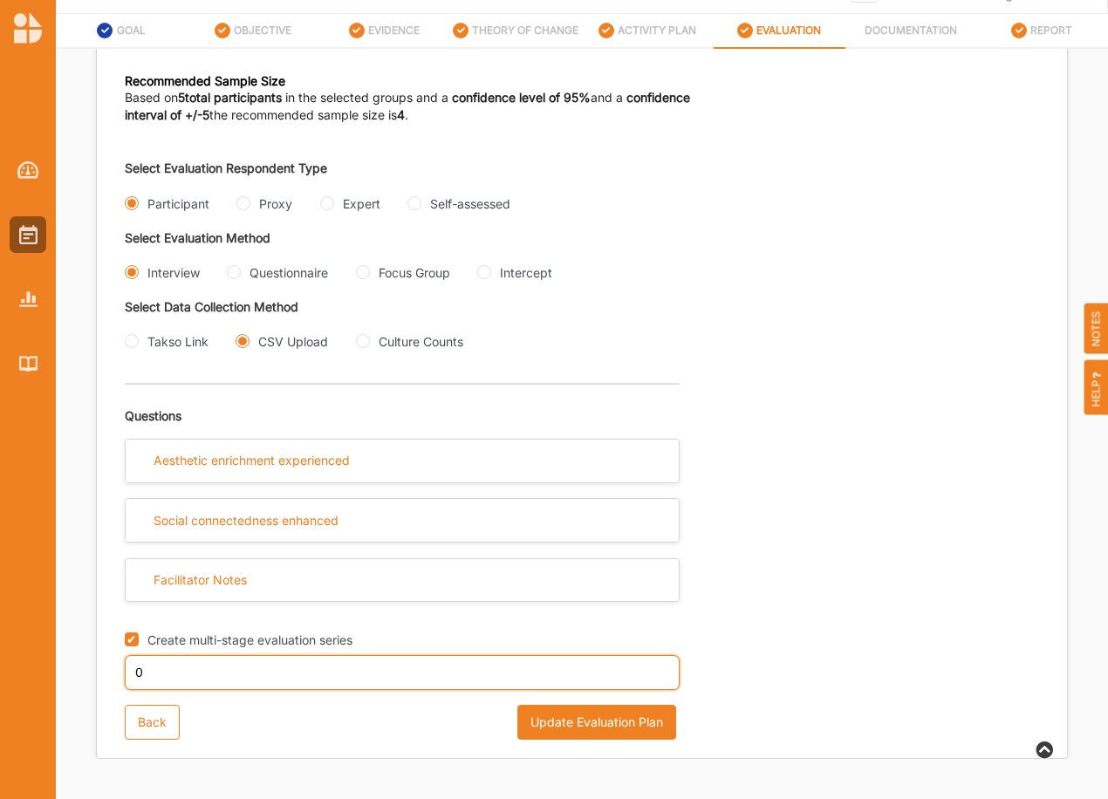
drag, startPoint x: 148, startPoint y: 671, endPoint x: 126, endPoint y: 671, distance: 22.7
click at [126, 671] on input "0" at bounding box center [402, 672] width 555 height 35
type input "3"
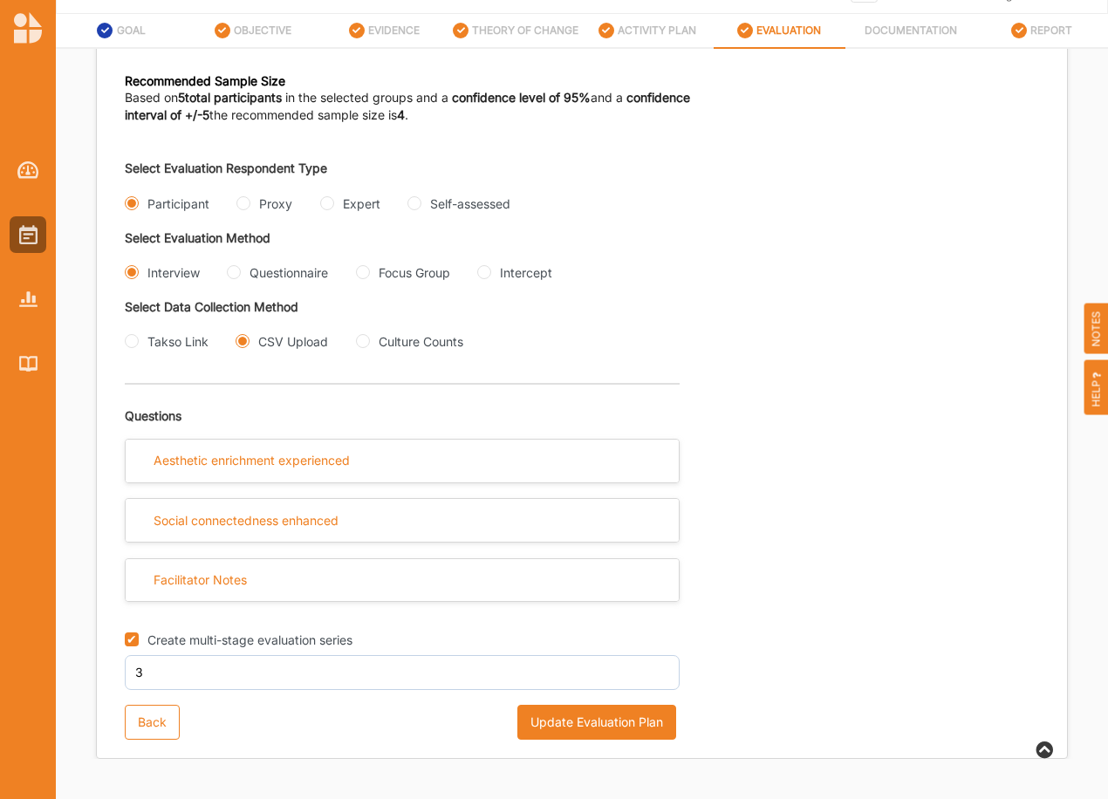
click at [639, 697] on button "Update Evaluation Plan" at bounding box center [596, 722] width 159 height 35
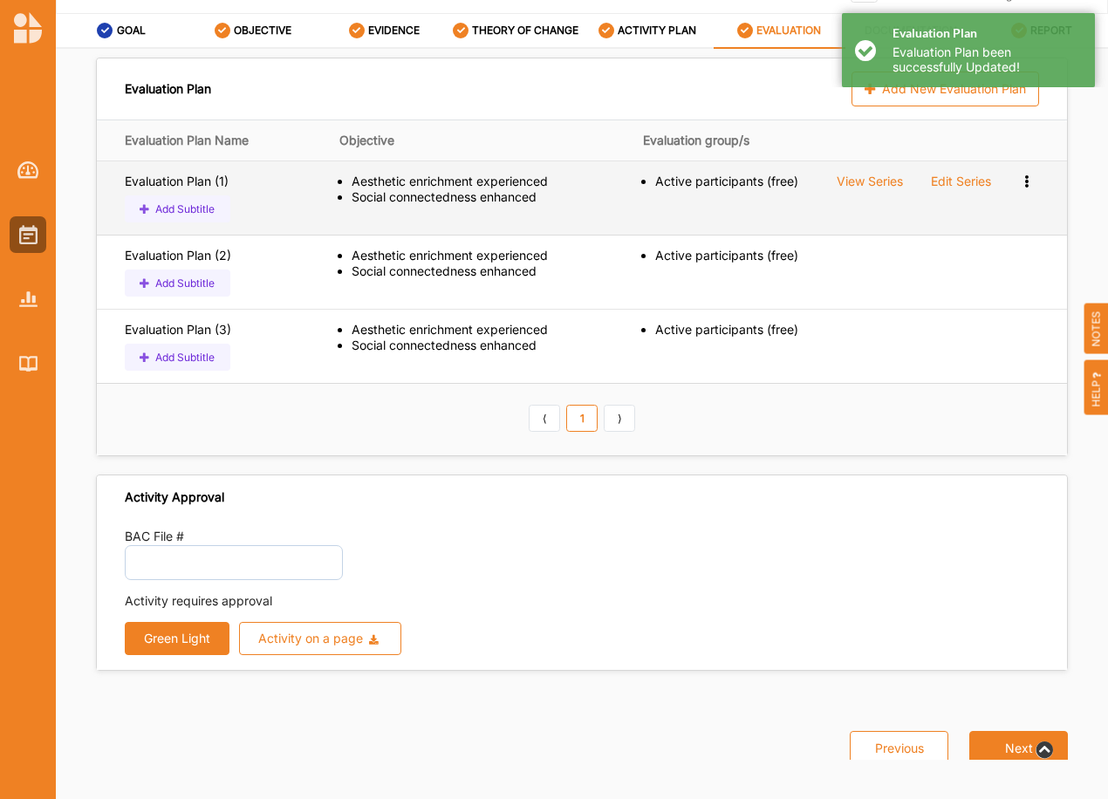
click at [155, 205] on button "Add Subtitle" at bounding box center [178, 208] width 106 height 27
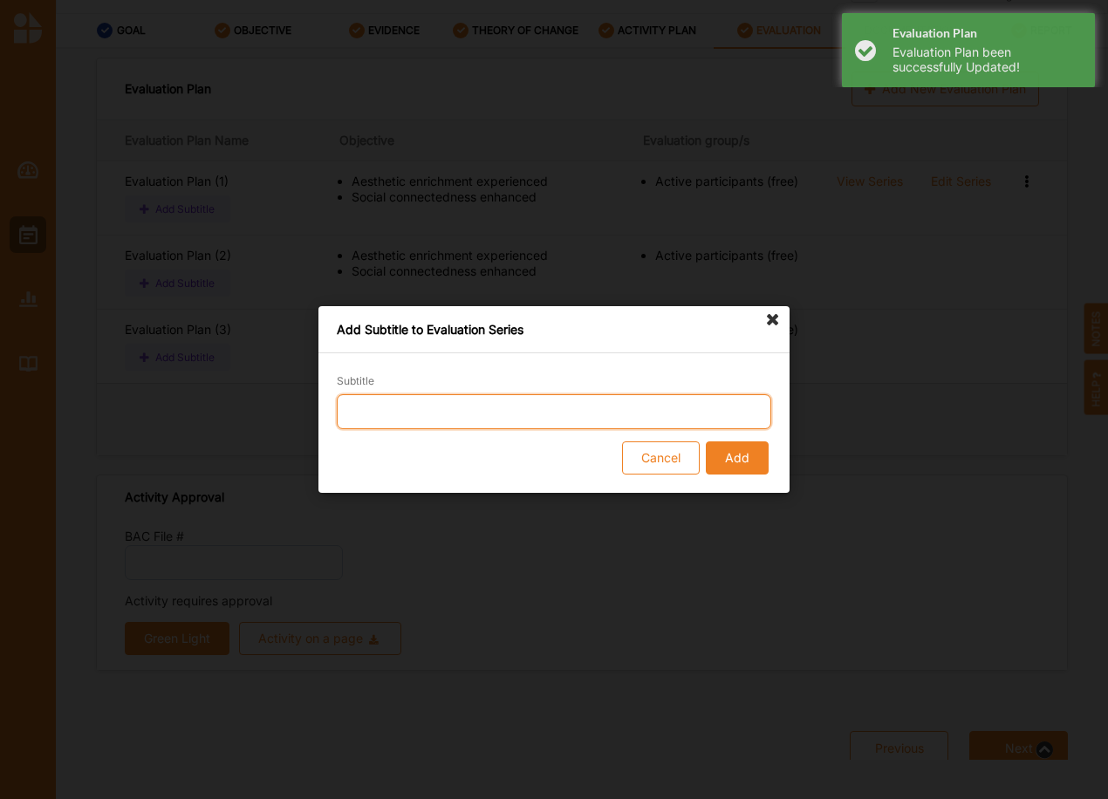
click at [457, 415] on input "Subtitle" at bounding box center [554, 411] width 434 height 35
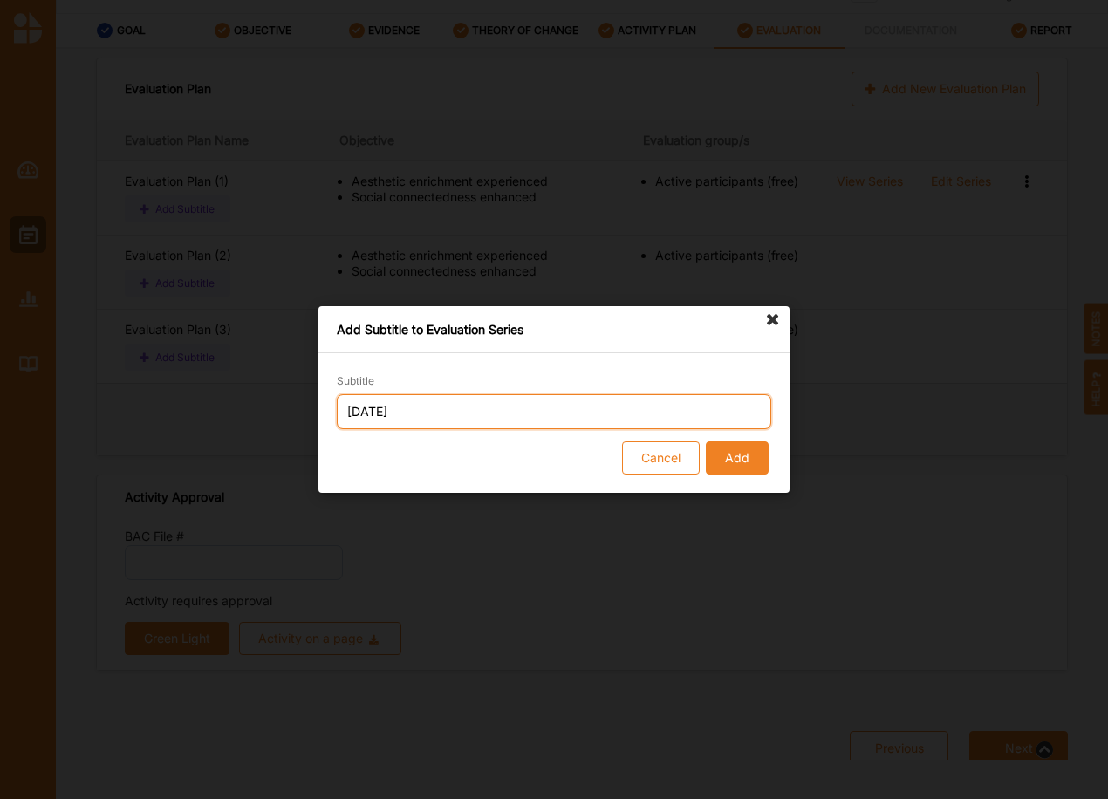
type input "[DATE]"
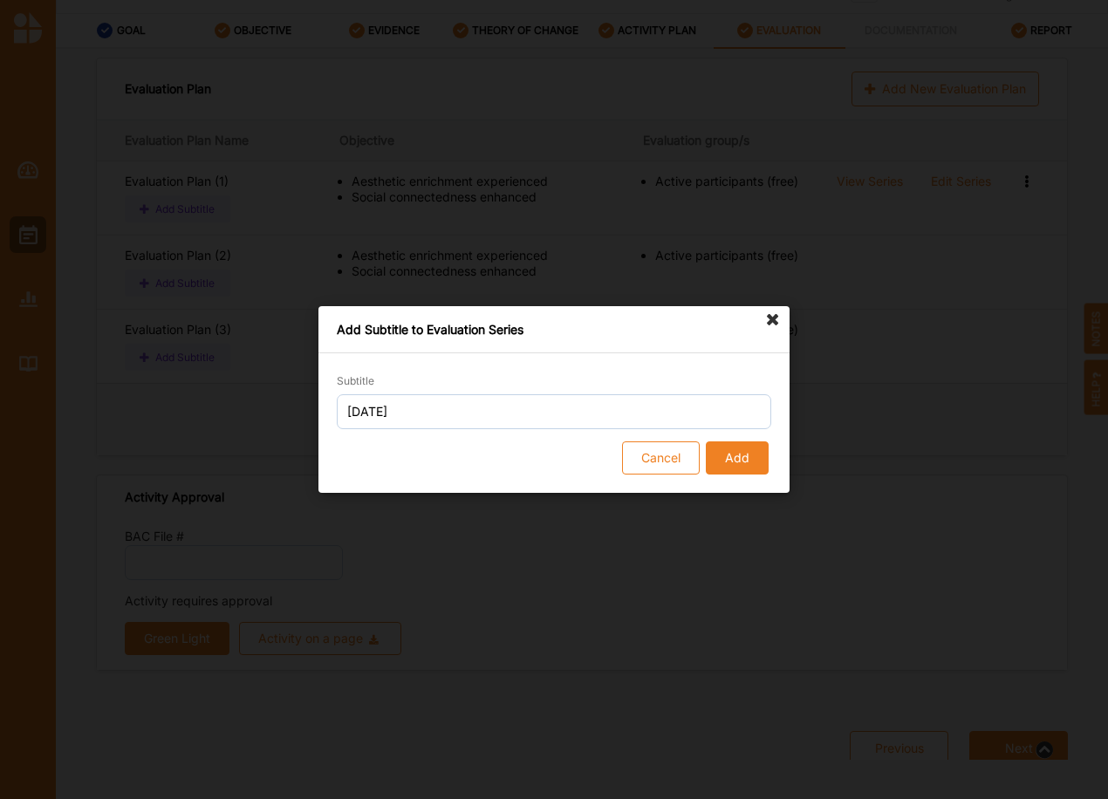
click at [752, 459] on button "Add" at bounding box center [737, 457] width 63 height 33
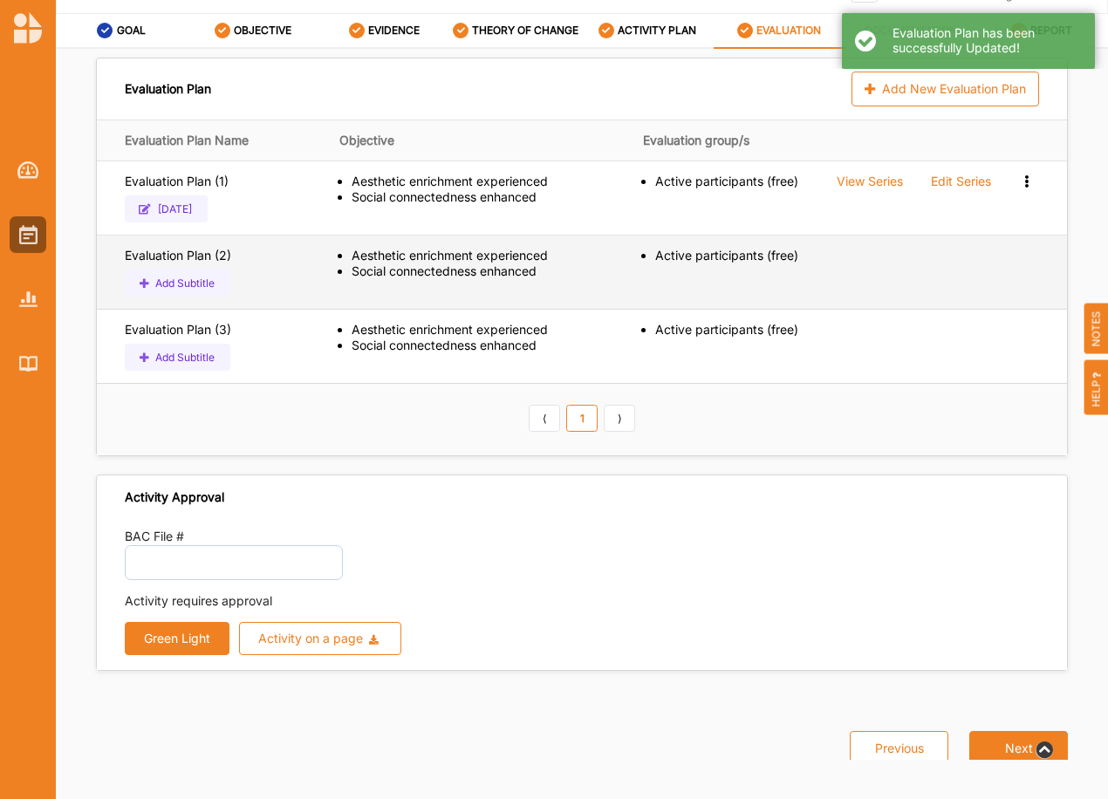
click at [175, 284] on button "Add Subtitle" at bounding box center [178, 283] width 106 height 27
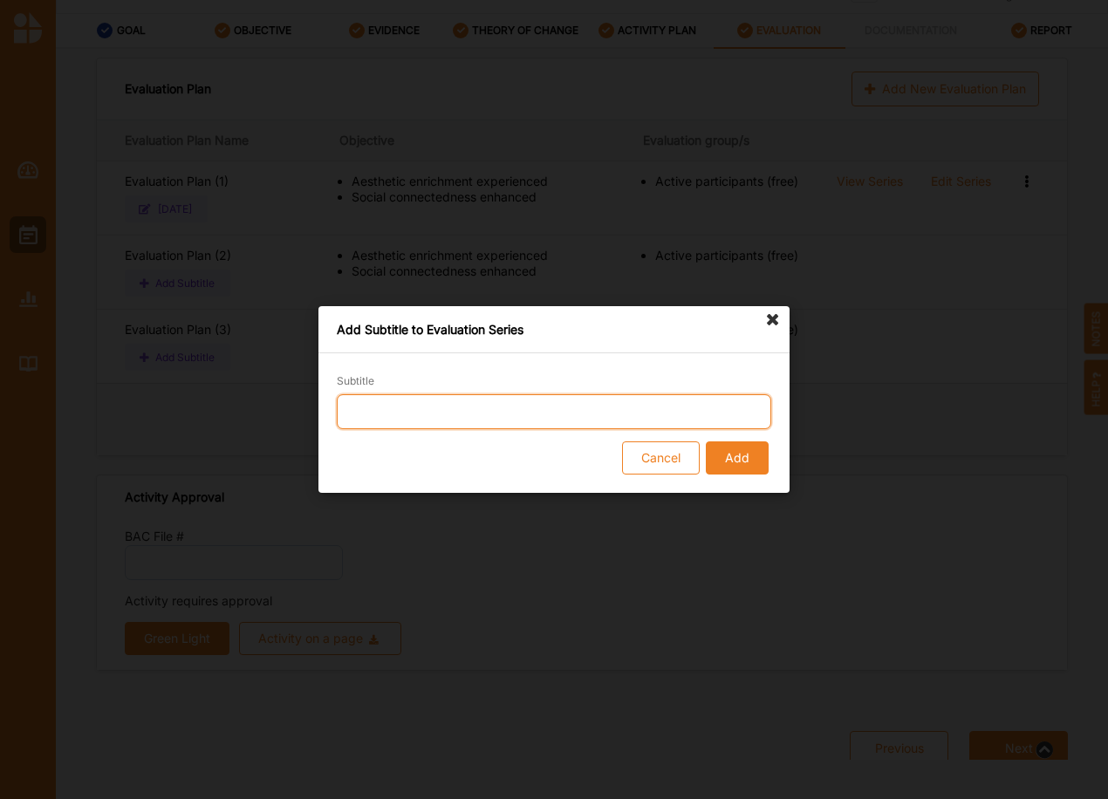
click at [427, 405] on input "Subtitle" at bounding box center [554, 411] width 434 height 35
type input "[DATE]"
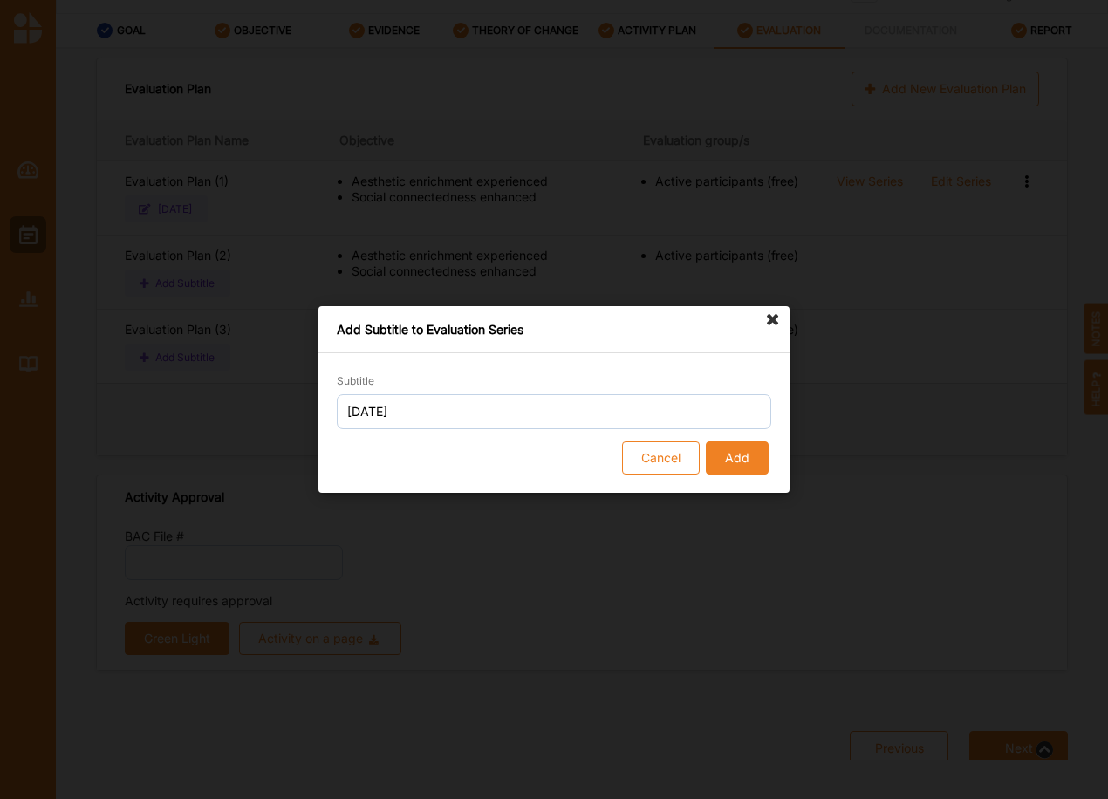
click at [754, 442] on button "Add" at bounding box center [737, 457] width 63 height 33
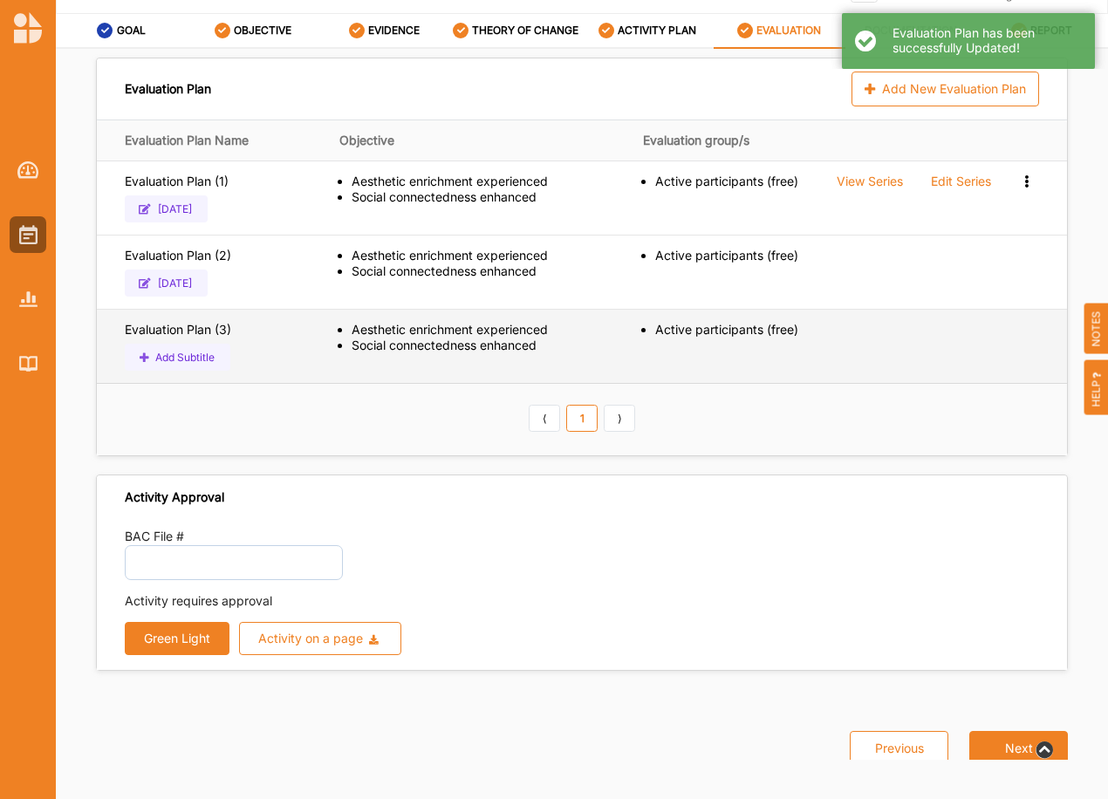
click at [202, 356] on button "Add Subtitle" at bounding box center [178, 357] width 106 height 27
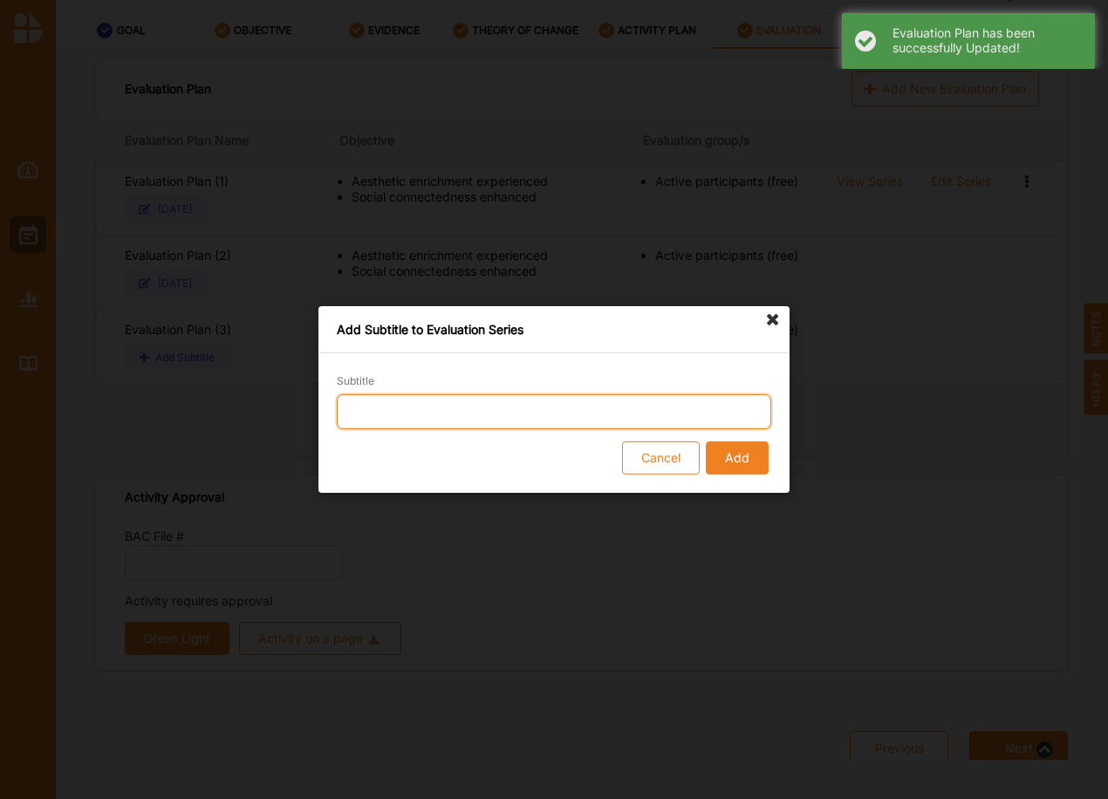
click at [364, 412] on input "Subtitle" at bounding box center [554, 411] width 434 height 35
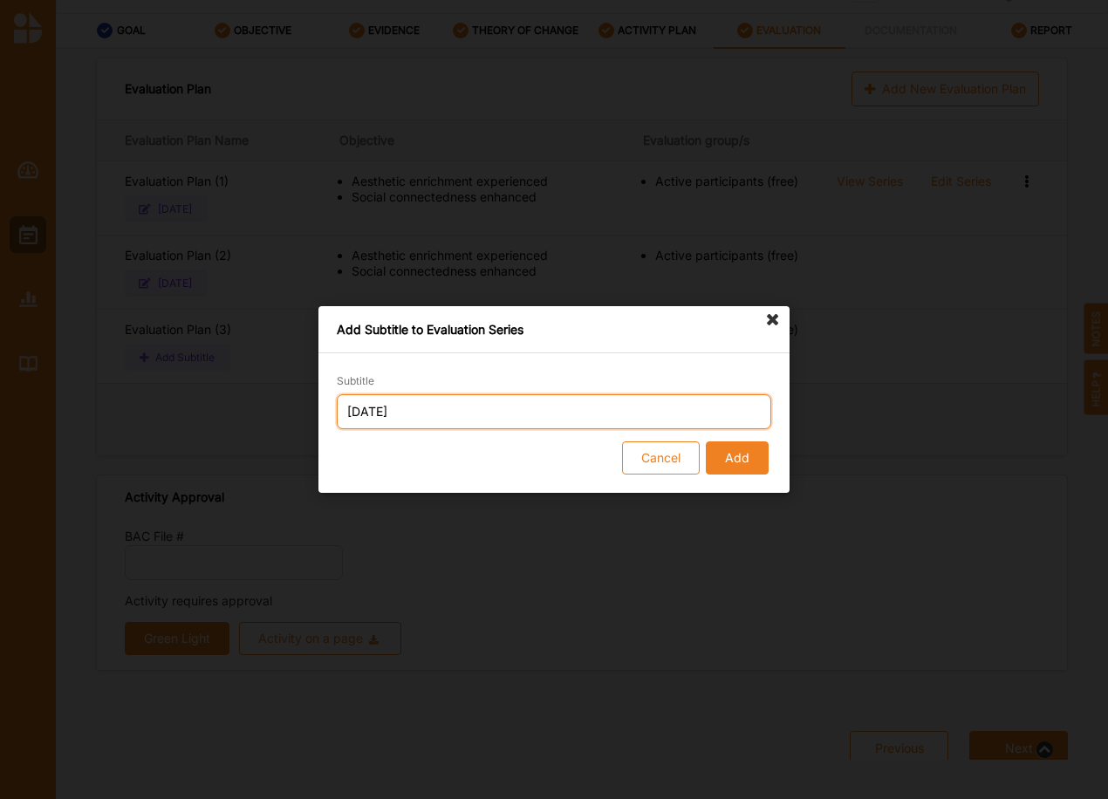
type input "[DATE]"
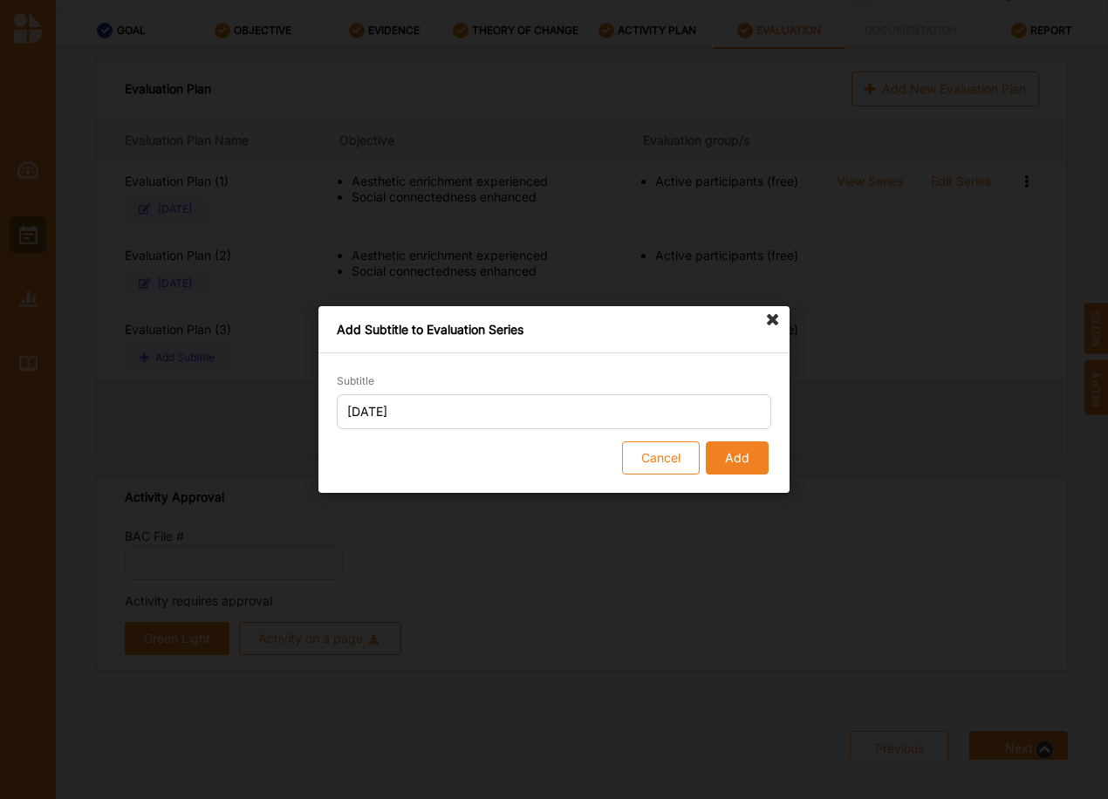
click at [754, 460] on button "Add" at bounding box center [737, 457] width 63 height 33
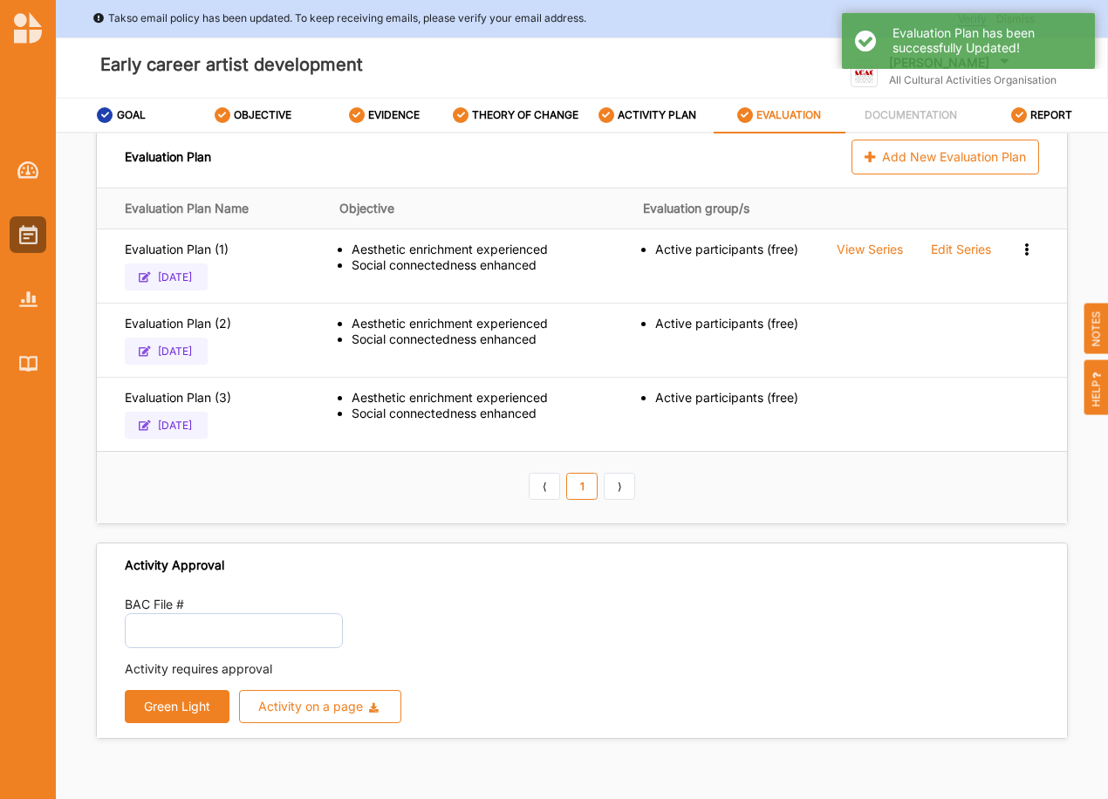
scroll to position [25, 0]
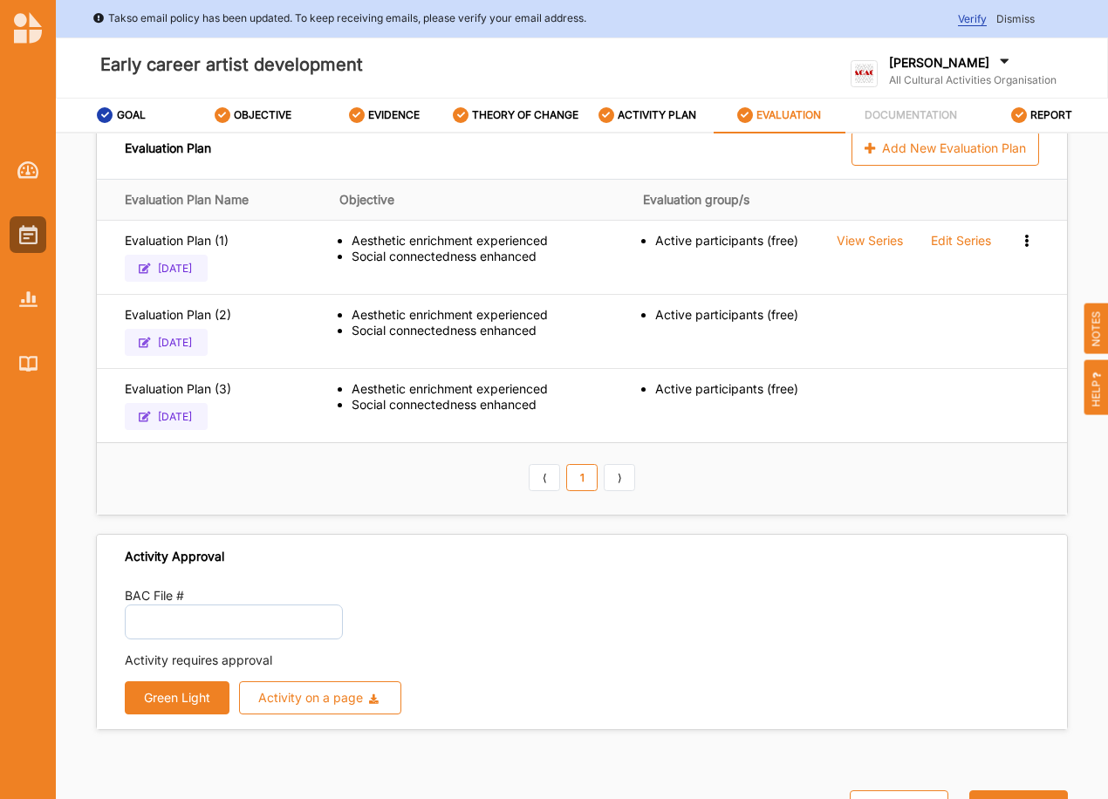
click at [171, 693] on button "Green Light" at bounding box center [177, 697] width 105 height 33
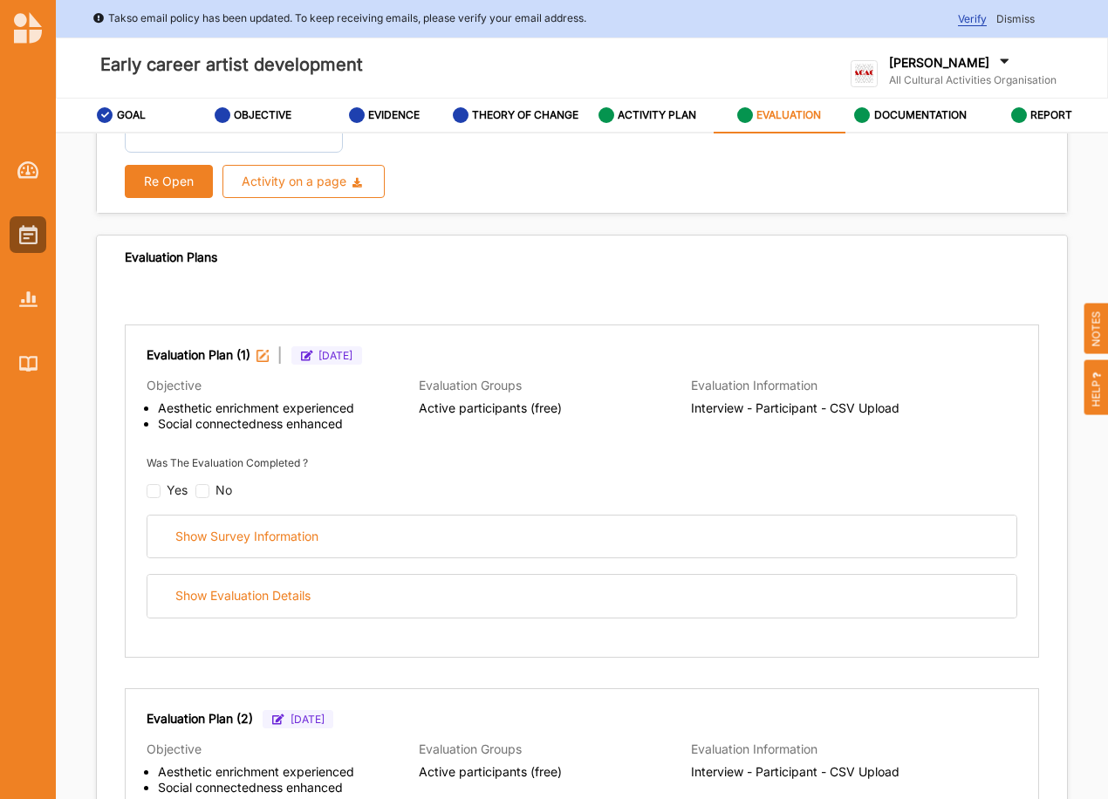
scroll to position [116, 0]
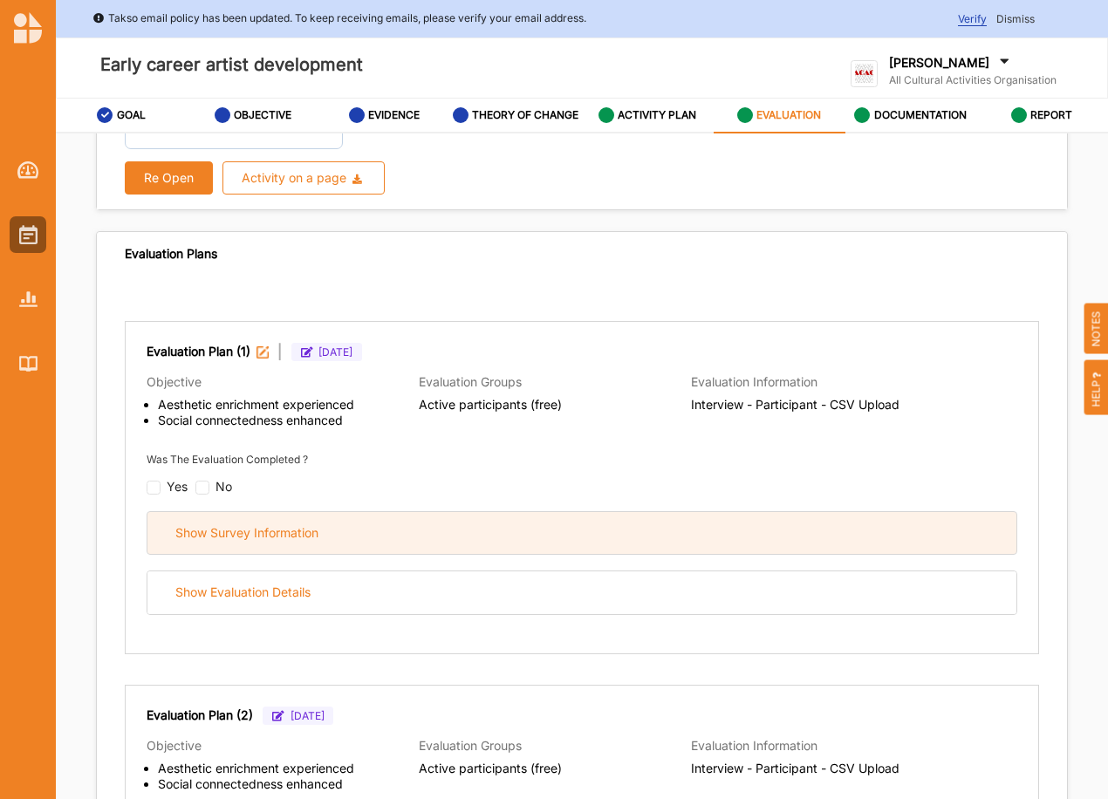
click at [250, 539] on div "Show Survey Information" at bounding box center [246, 533] width 143 height 16
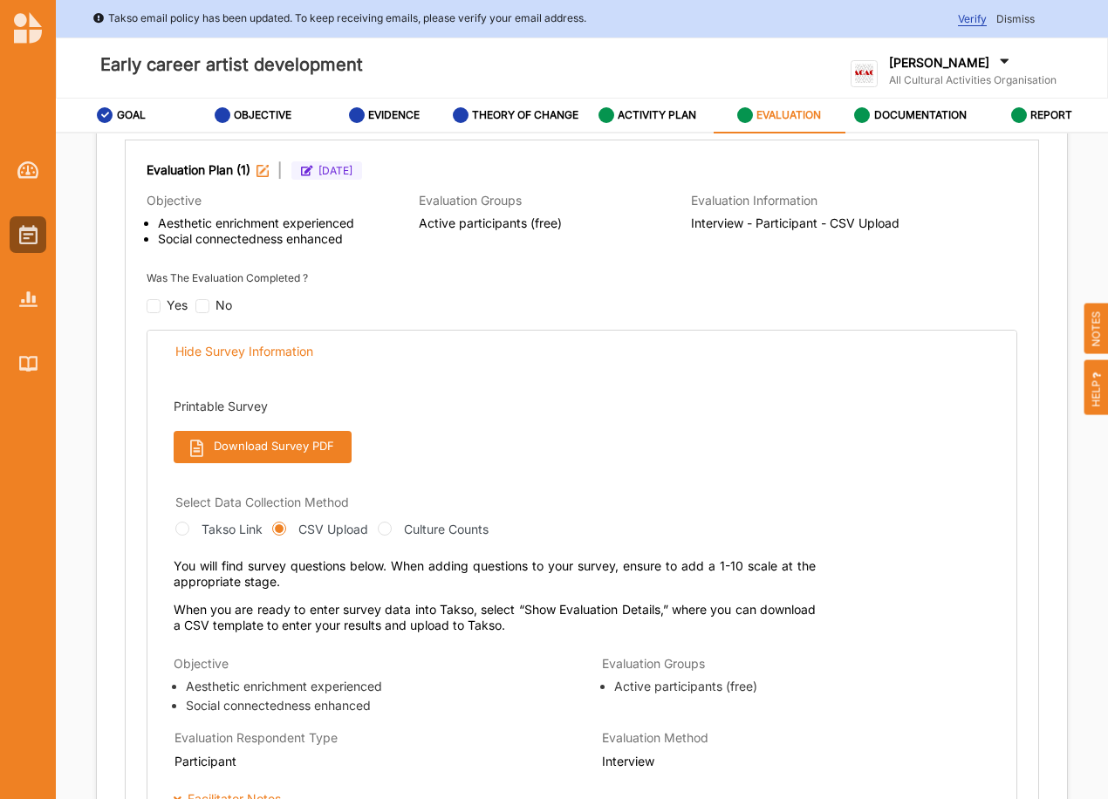
scroll to position [291, 0]
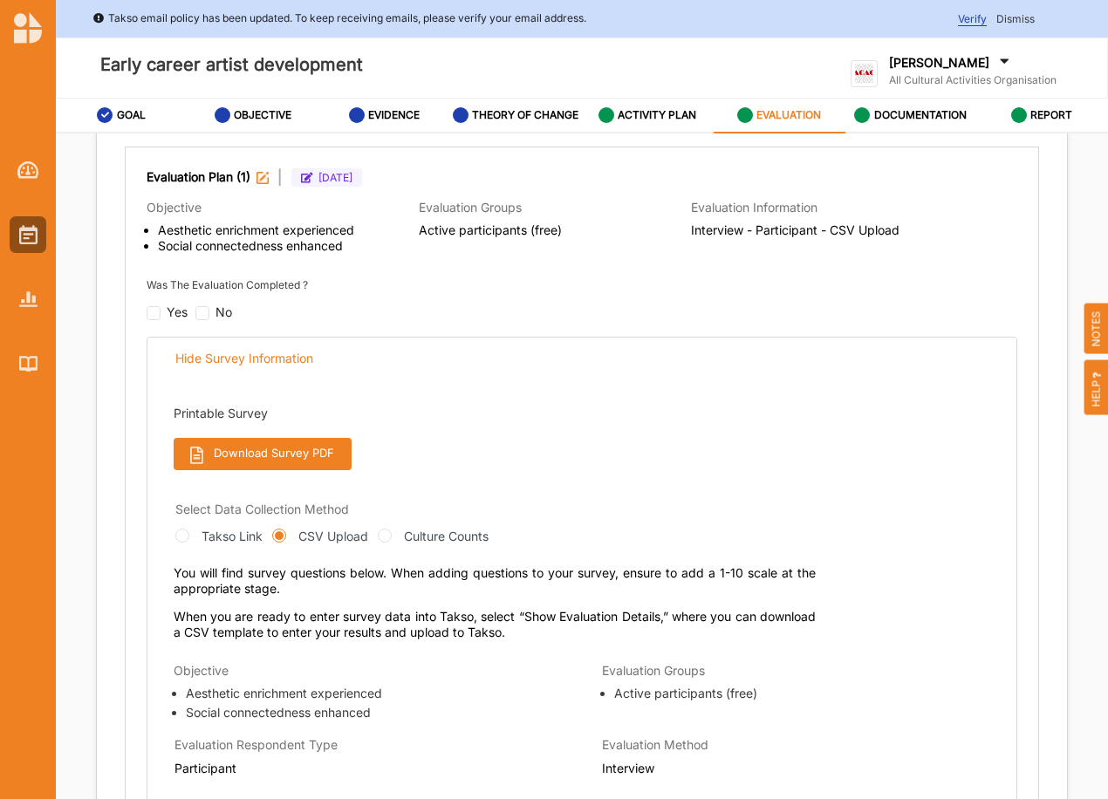
click at [286, 443] on button "Download Survey PDF" at bounding box center [263, 454] width 178 height 32
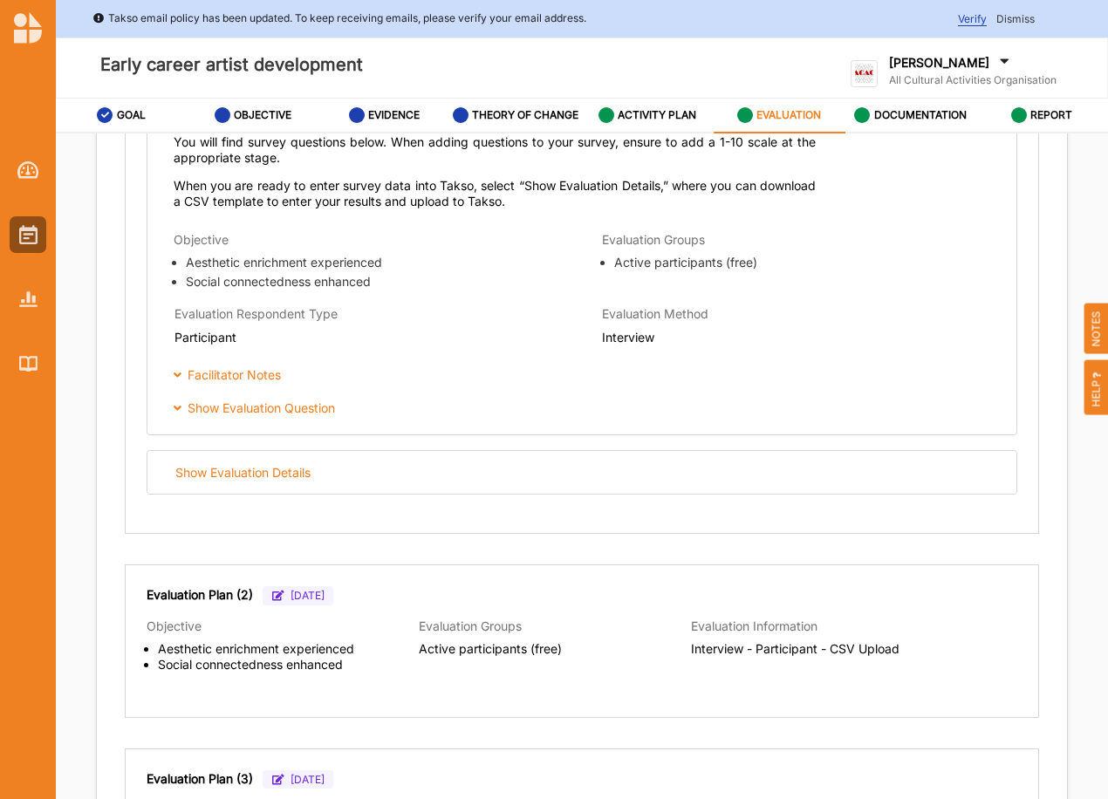
scroll to position [727, 0]
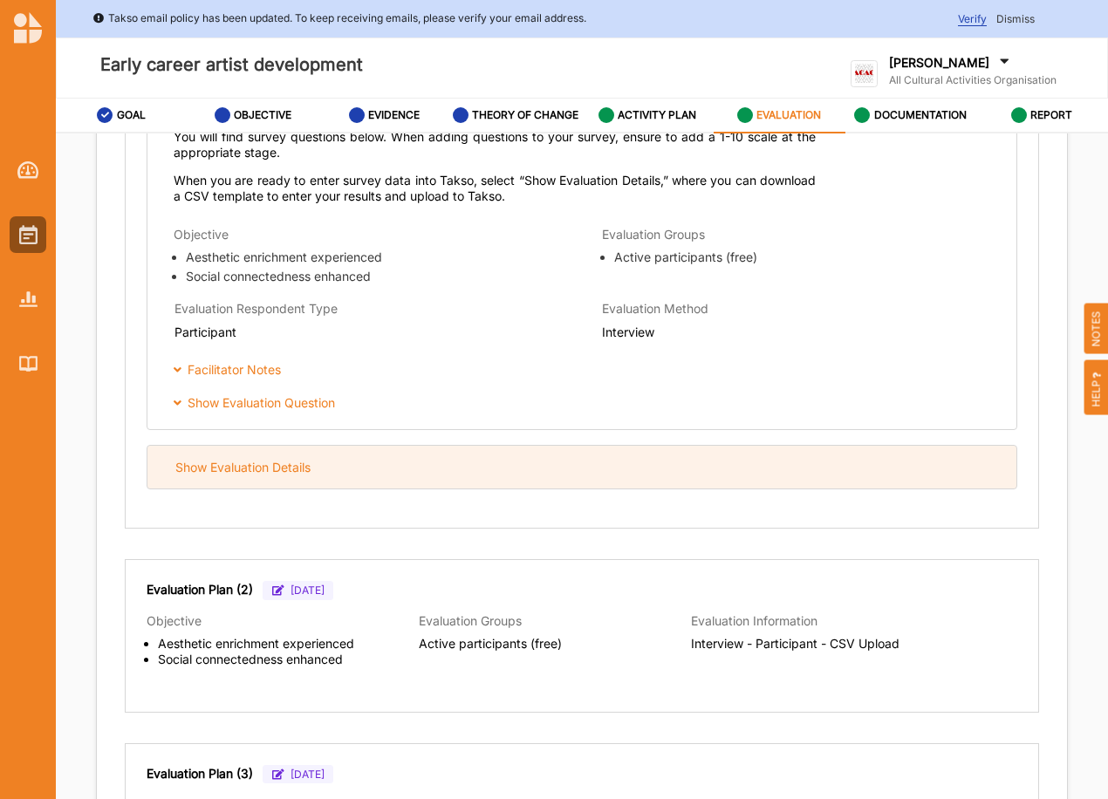
click at [248, 462] on div "Show Evaluation Details" at bounding box center [242, 468] width 135 height 16
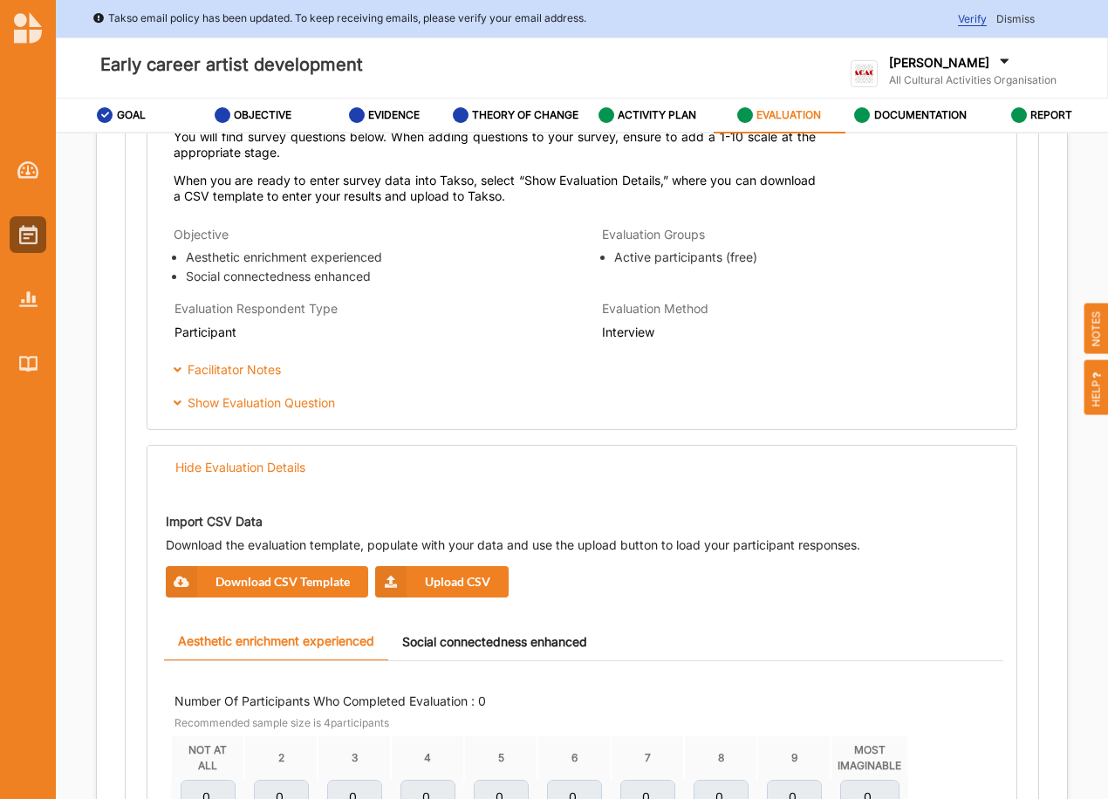
click at [283, 578] on button "Download CSV Template" at bounding box center [267, 581] width 202 height 31
click at [444, 580] on button "Upload CSV" at bounding box center [441, 581] width 133 height 31
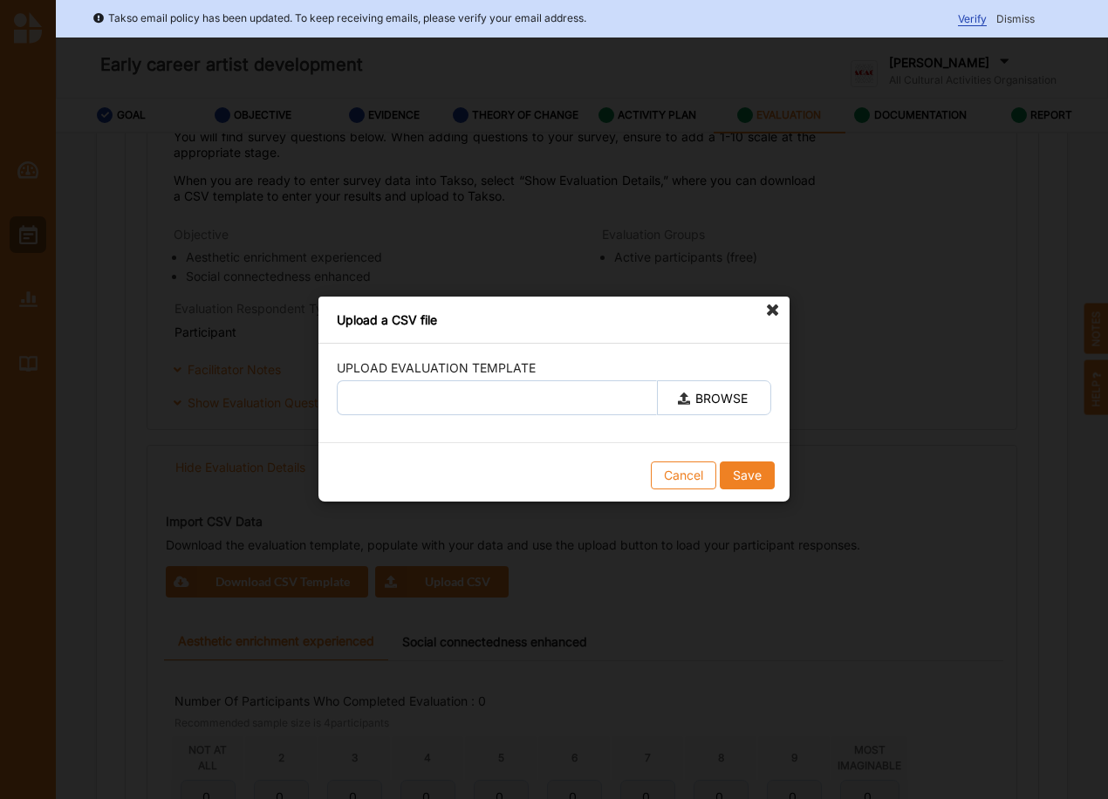
click at [699, 398] on label "BROWSE" at bounding box center [714, 397] width 114 height 35
click at [0, 0] on input "BROWSE" at bounding box center [0, 0] width 0 height 0
type input "Early career artist development.csv"
click at [756, 477] on button "Save" at bounding box center [747, 476] width 55 height 28
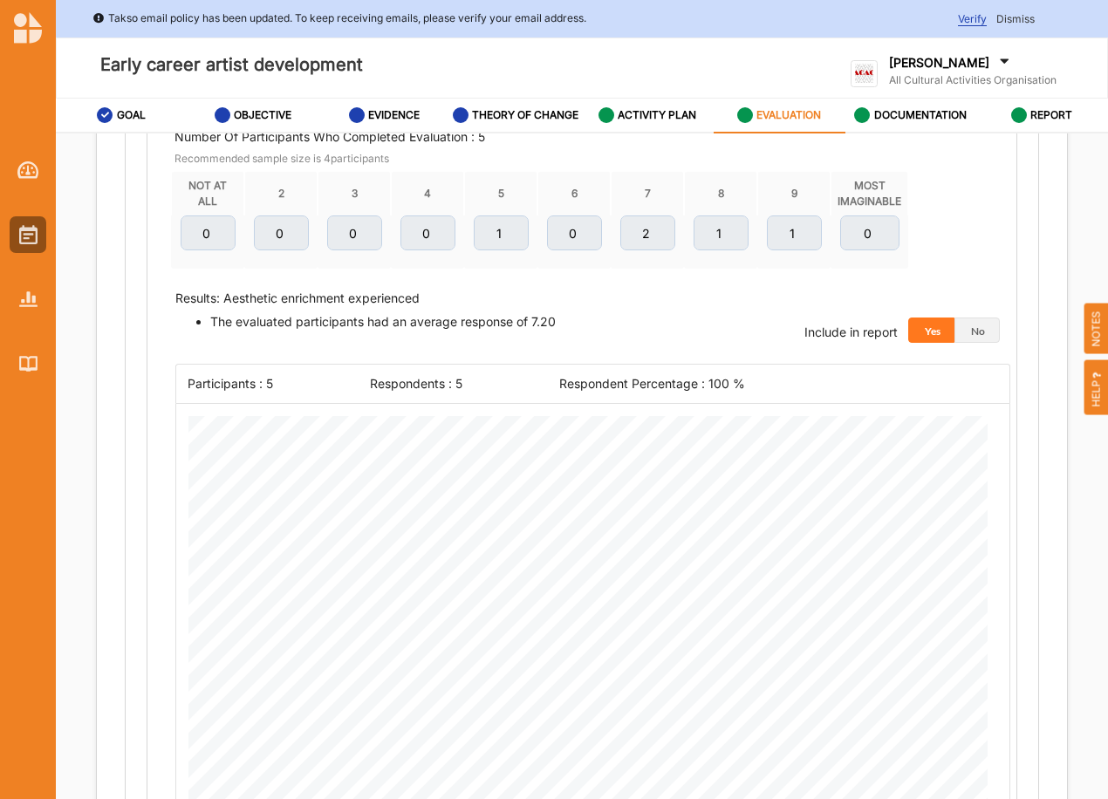
scroll to position [1144, 0]
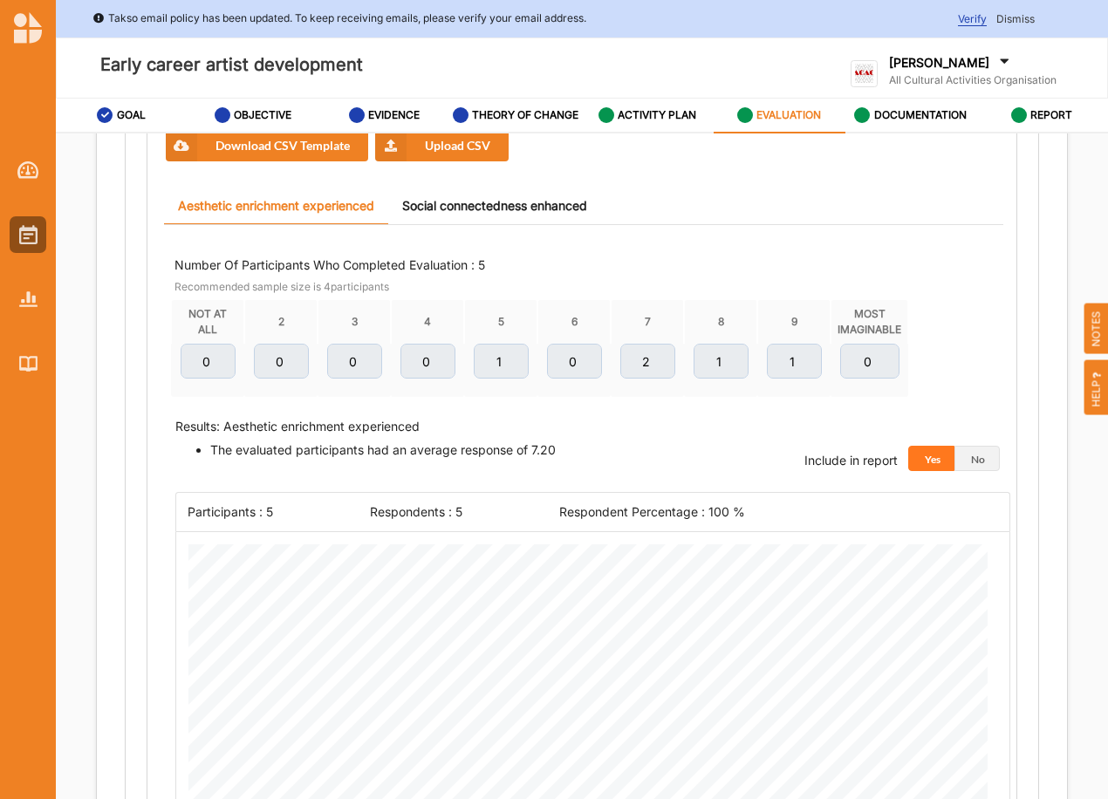
click at [499, 199] on link "Social connectedness enhanced" at bounding box center [494, 207] width 213 height 38
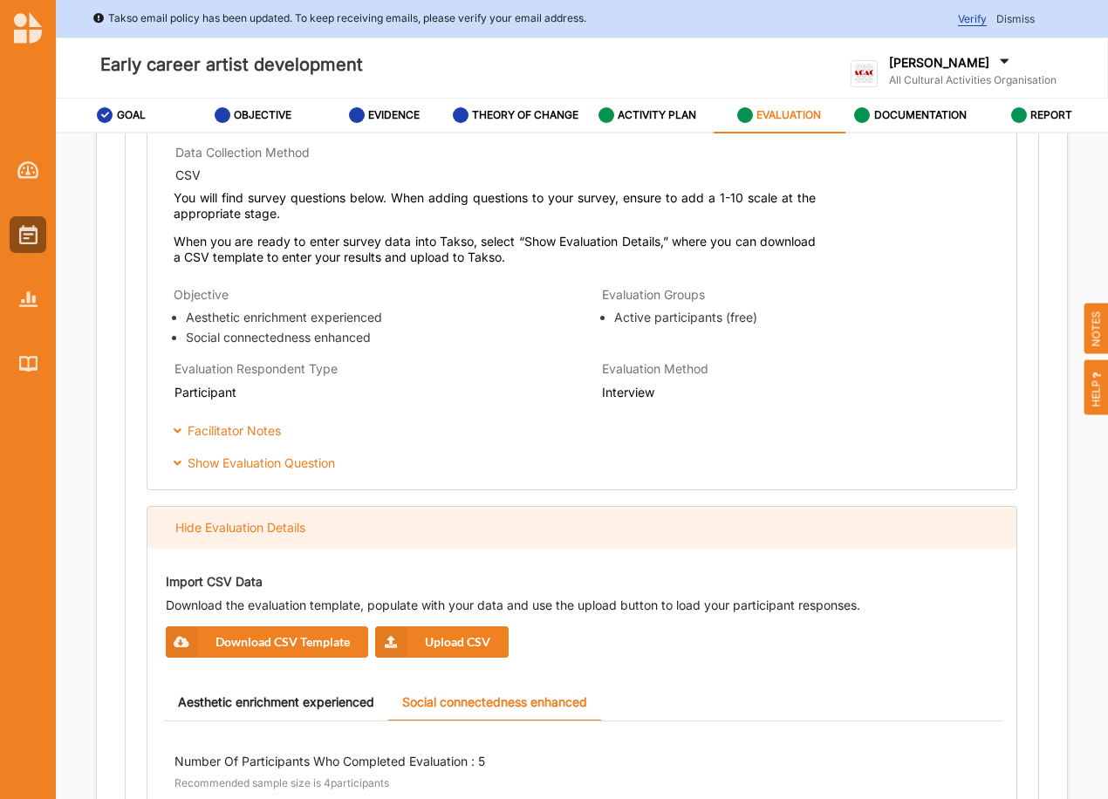
scroll to position [650, 0]
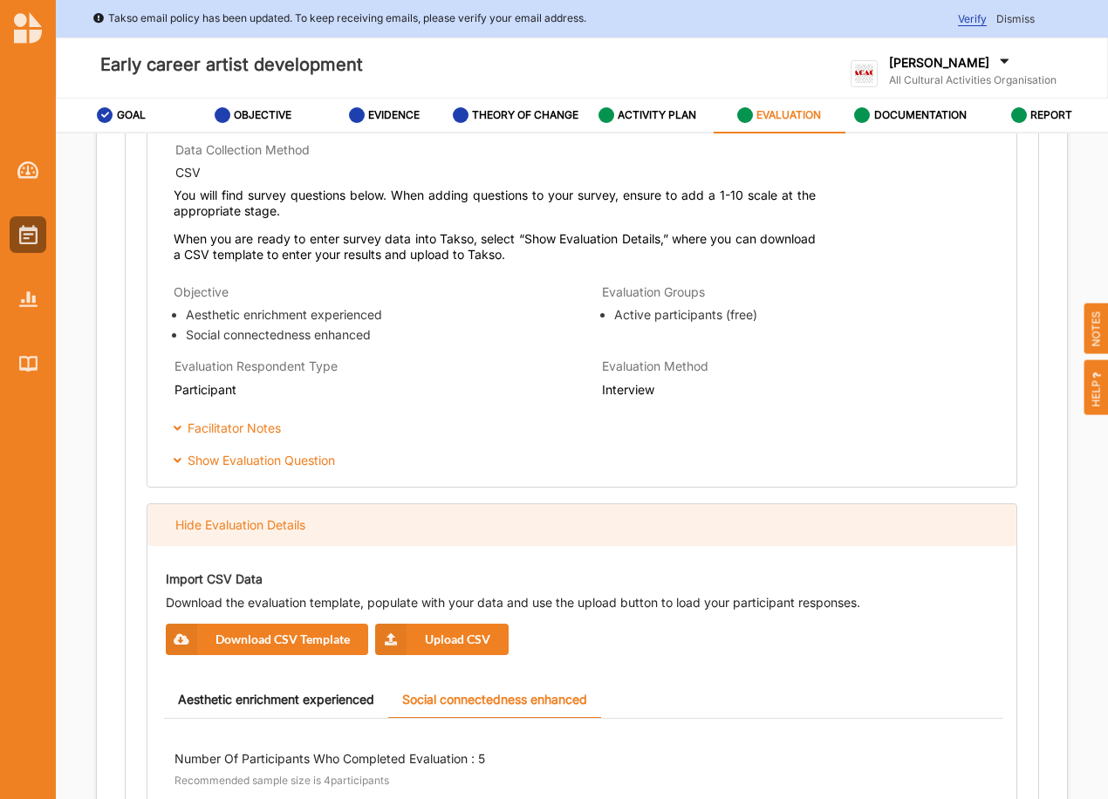
click at [283, 528] on div "Hide Evaluation Details" at bounding box center [240, 525] width 130 height 16
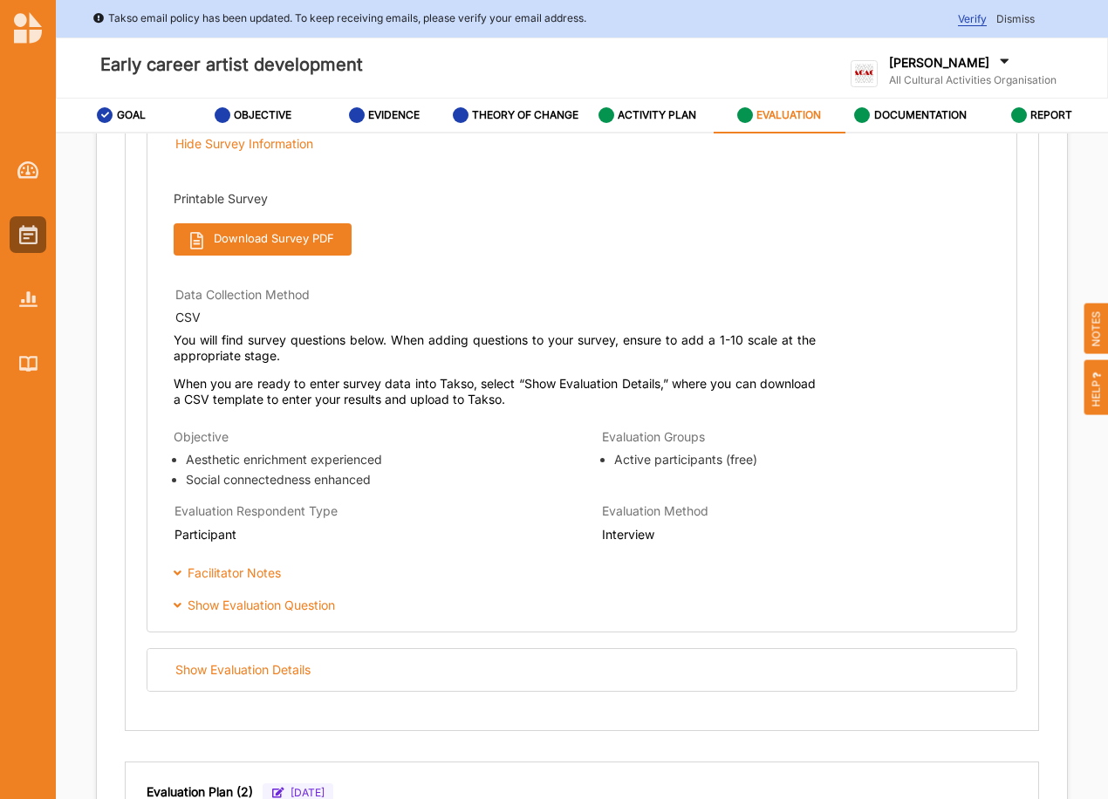
scroll to position [504, 0]
click at [270, 226] on button "Download Survey PDF" at bounding box center [263, 240] width 178 height 32
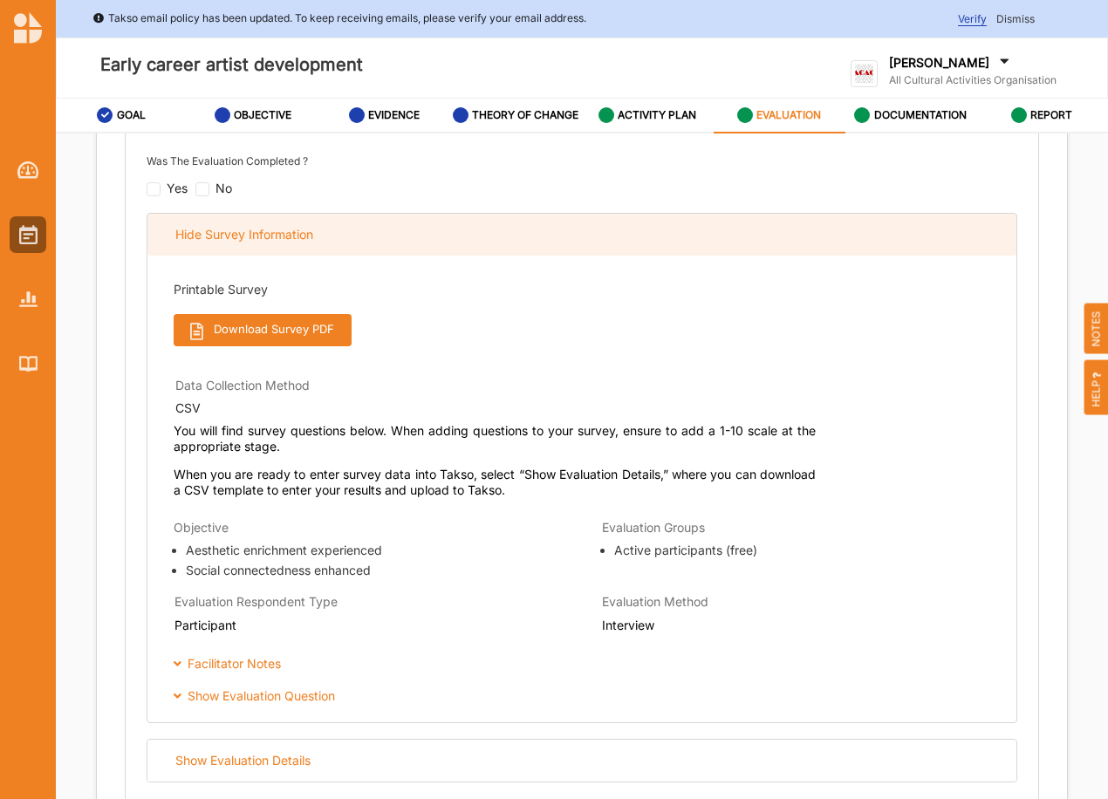
scroll to position [388, 0]
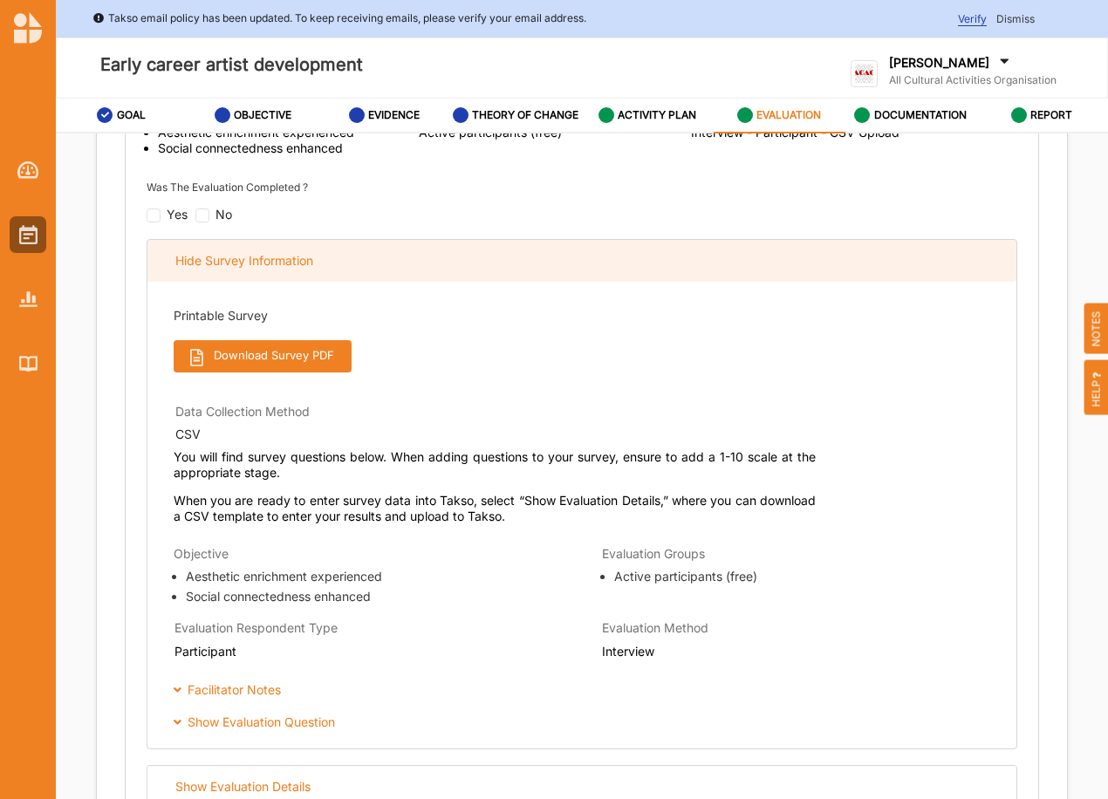
click at [248, 266] on div "Hide Survey Information" at bounding box center [244, 261] width 138 height 16
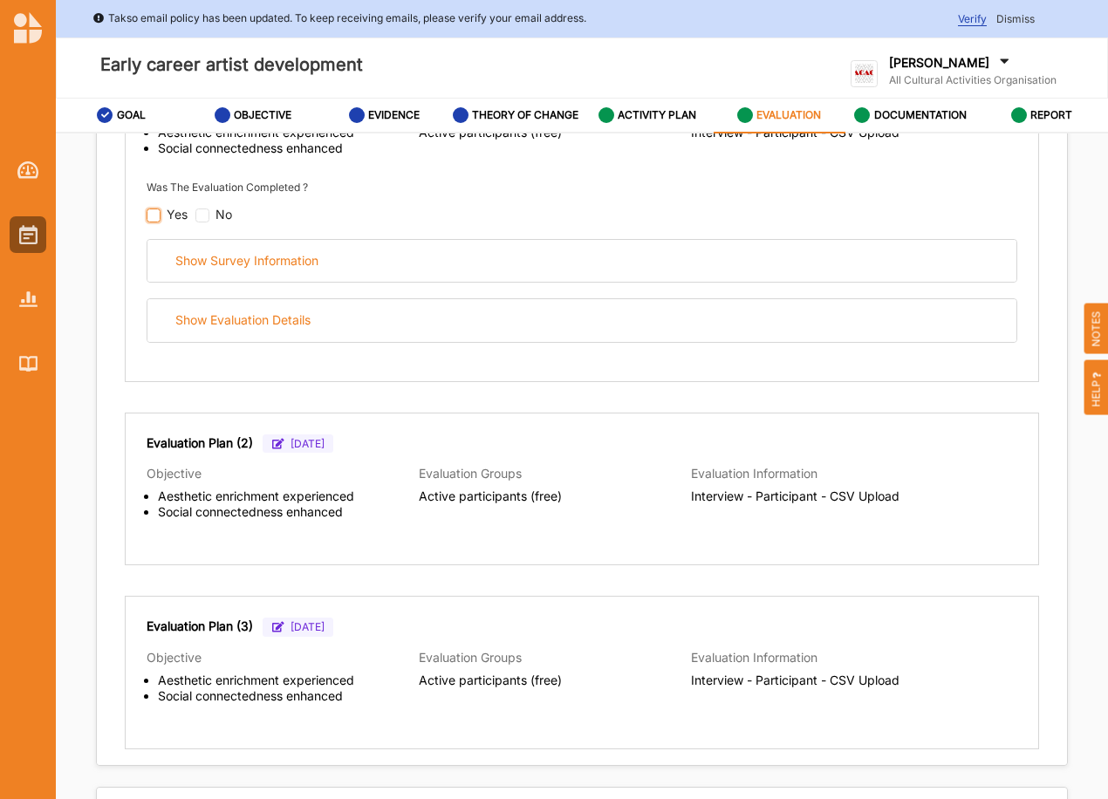
click at [154, 215] on input "checkbox" at bounding box center [154, 216] width 14 height 14
checkbox input "false"
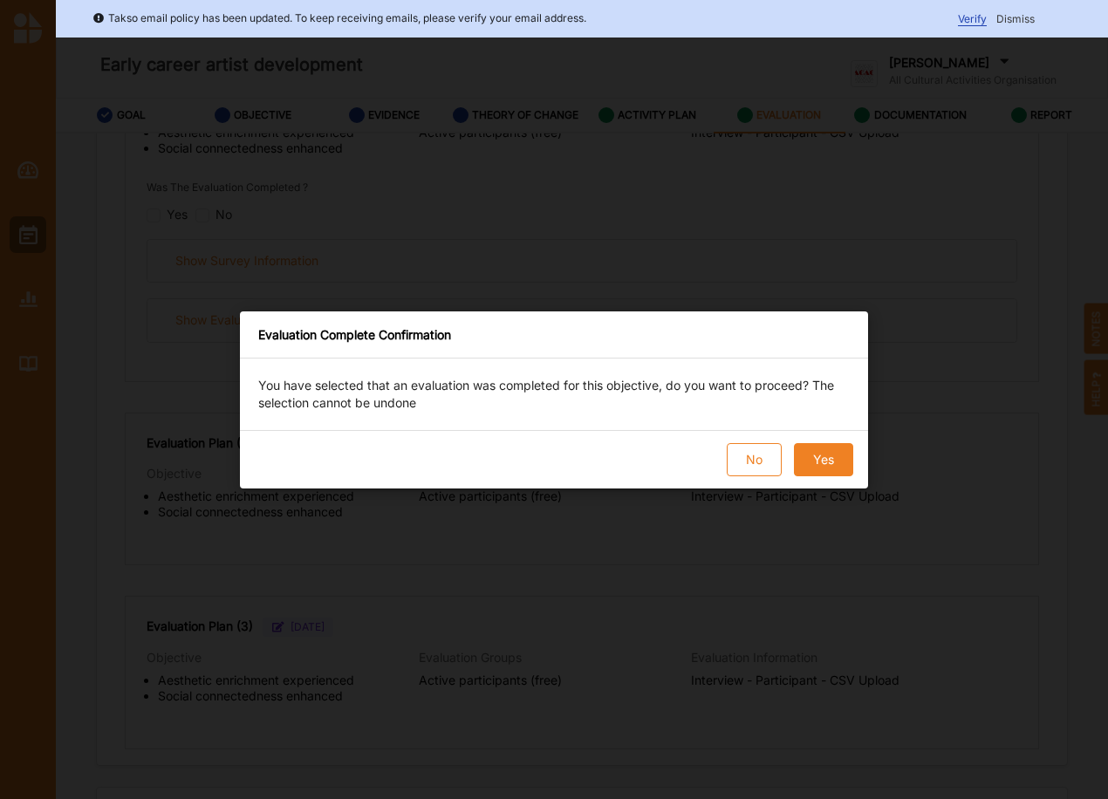
click at [827, 459] on button "Yes" at bounding box center [823, 459] width 59 height 33
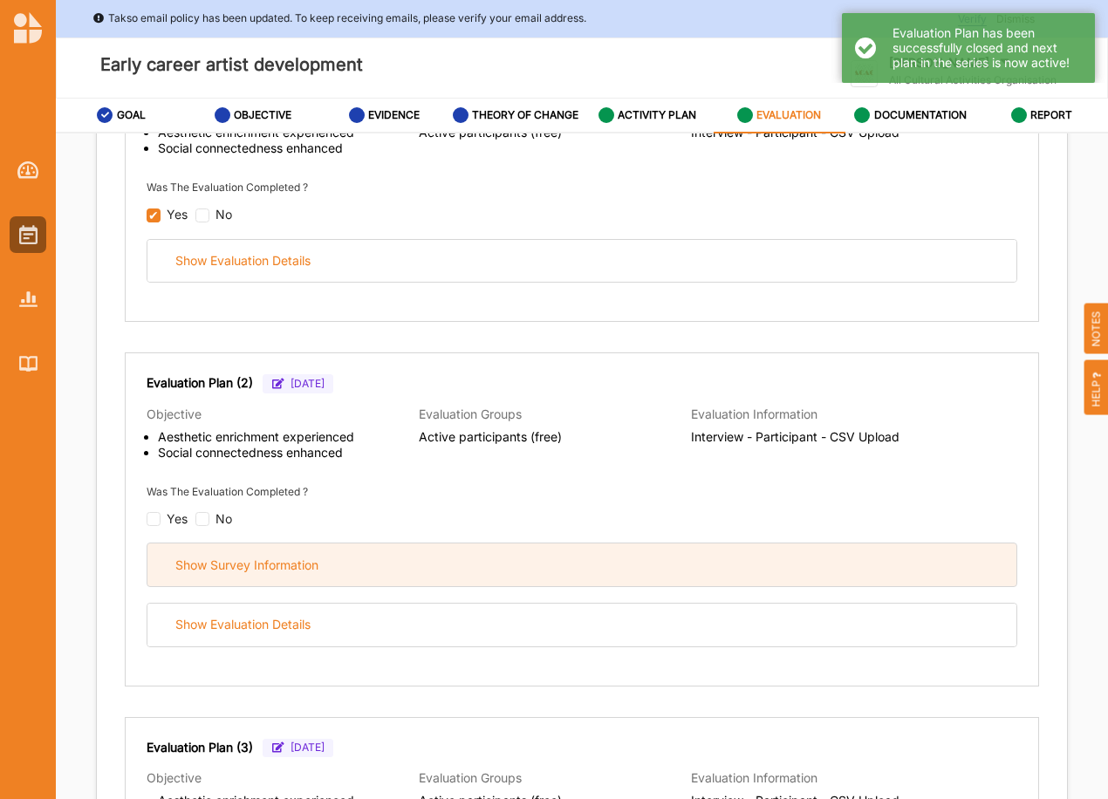
click at [277, 569] on div "Show Survey Information" at bounding box center [246, 565] width 143 height 16
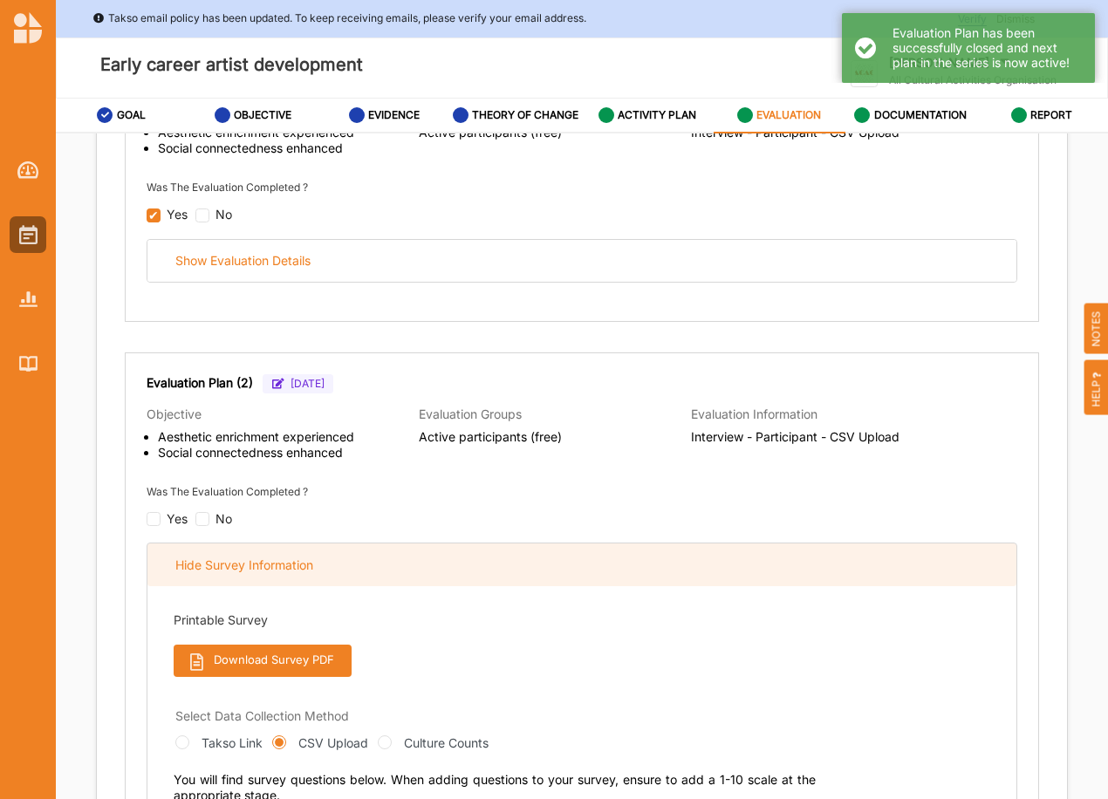
click at [277, 569] on div "Hide Survey Information" at bounding box center [244, 565] width 138 height 16
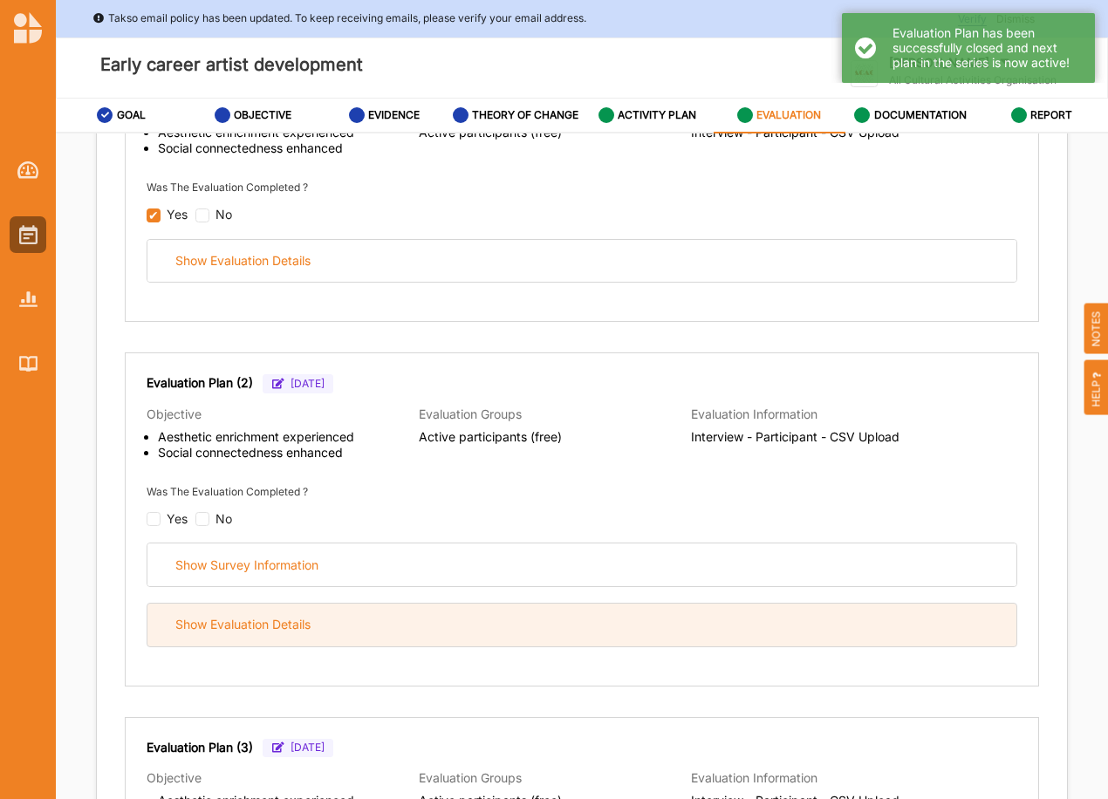
click at [287, 633] on div "Show Evaluation Details" at bounding box center [242, 625] width 135 height 16
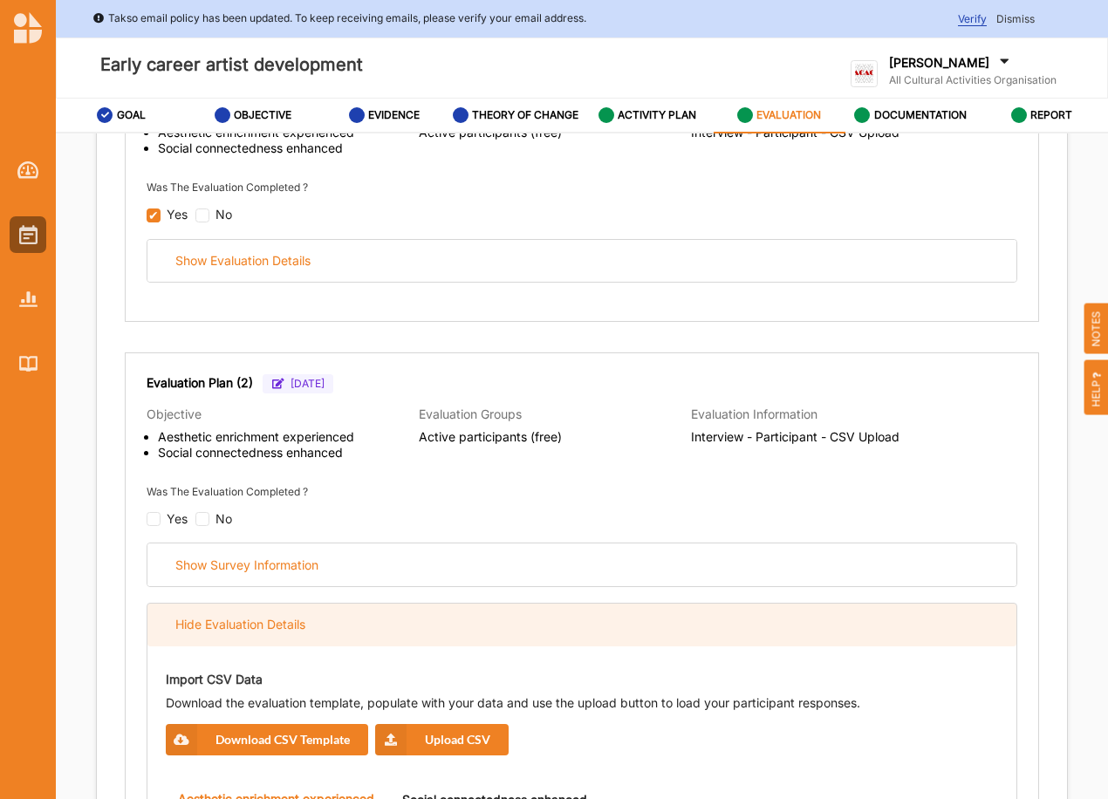
click at [287, 632] on div "Hide Evaluation Details" at bounding box center [240, 625] width 130 height 16
